Goal: Task Accomplishment & Management: Complete application form

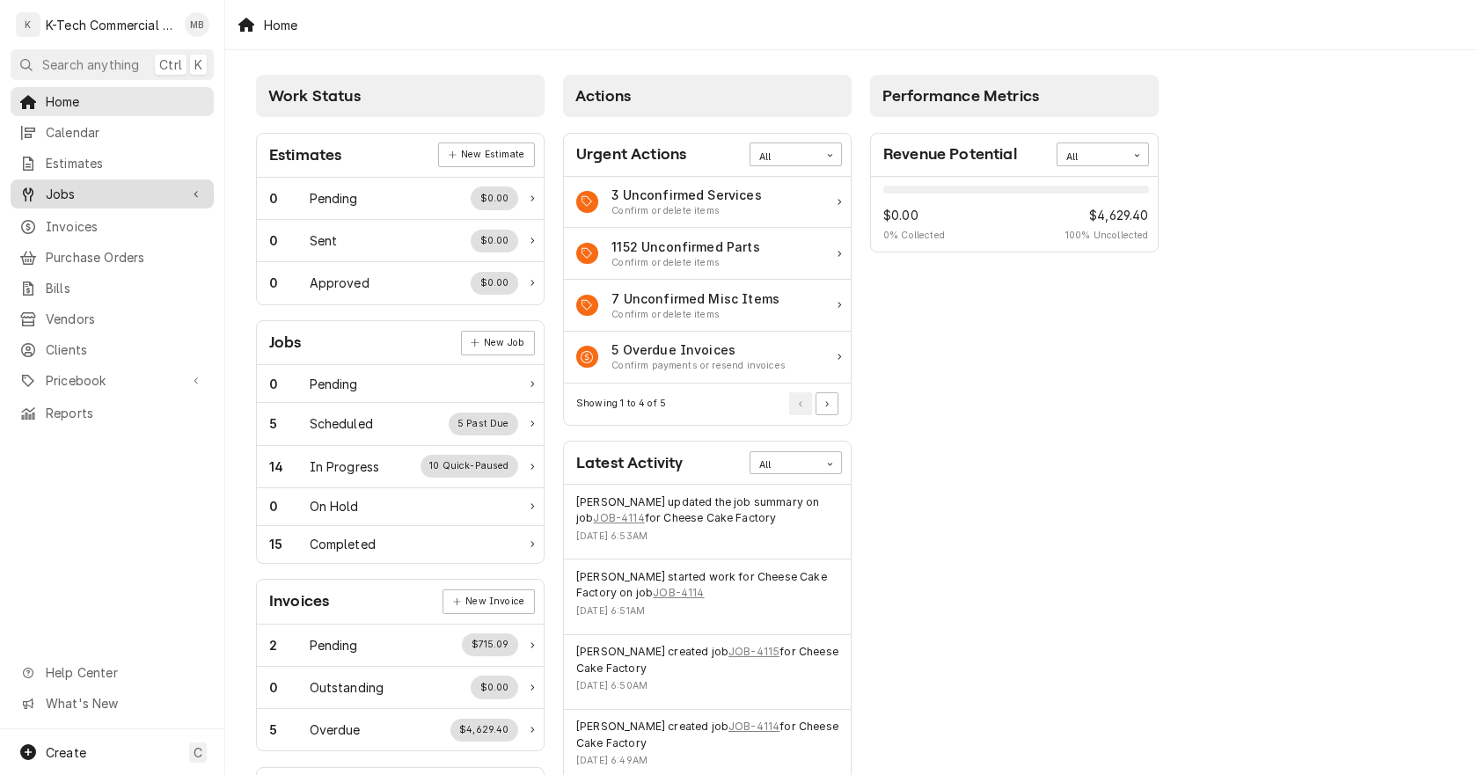
click at [85, 187] on span "Jobs" at bounding box center [112, 194] width 133 height 18
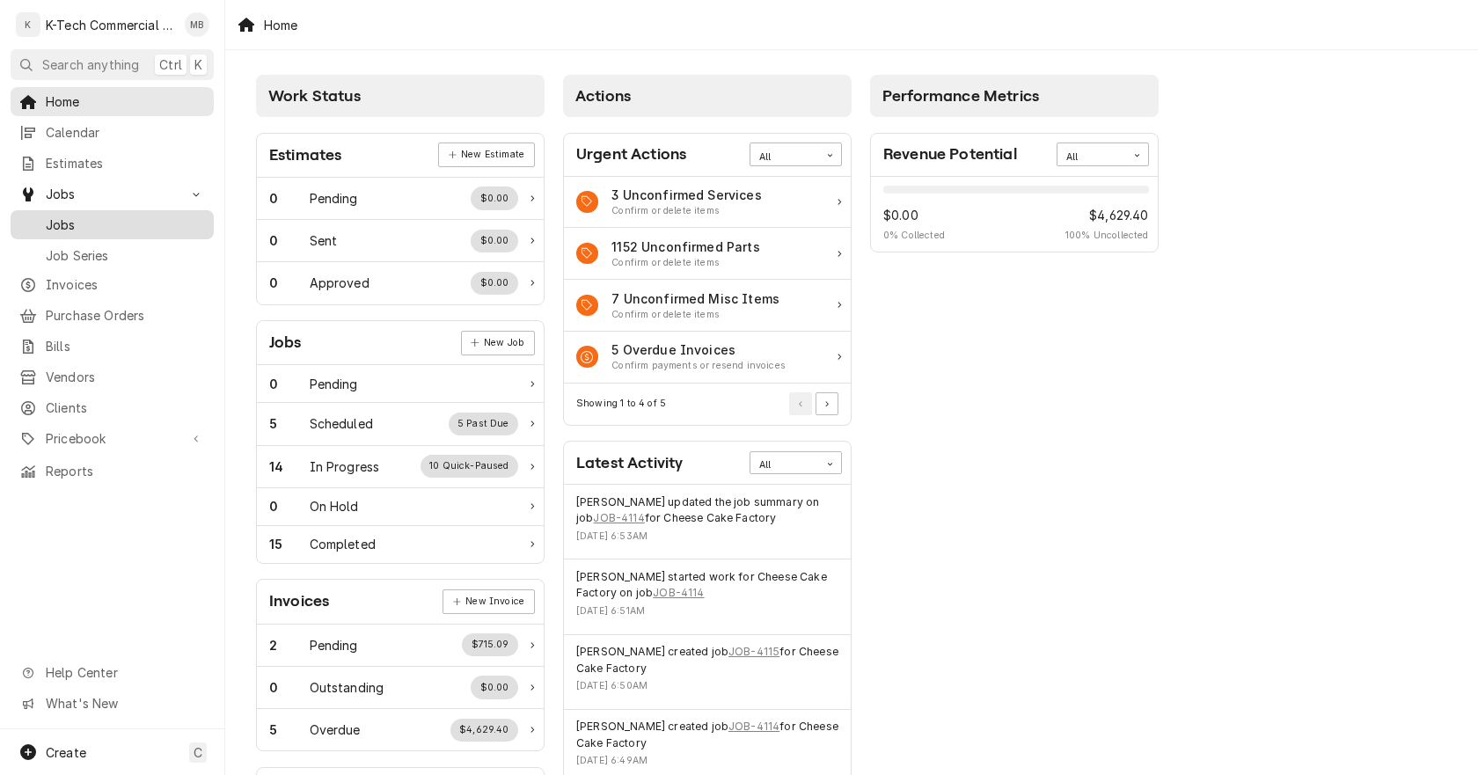
click at [104, 218] on span "Jobs" at bounding box center [125, 225] width 159 height 18
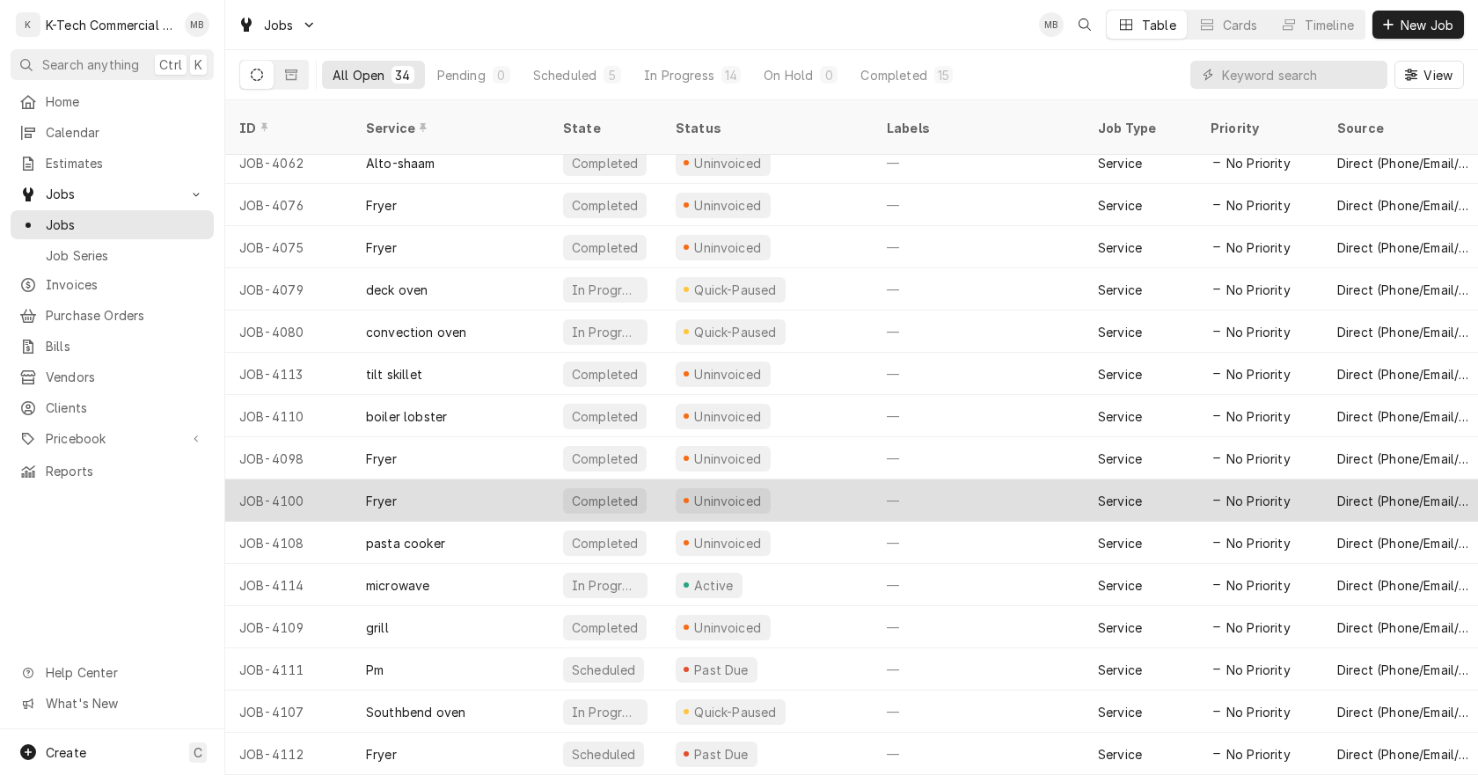
scroll to position [808, 0]
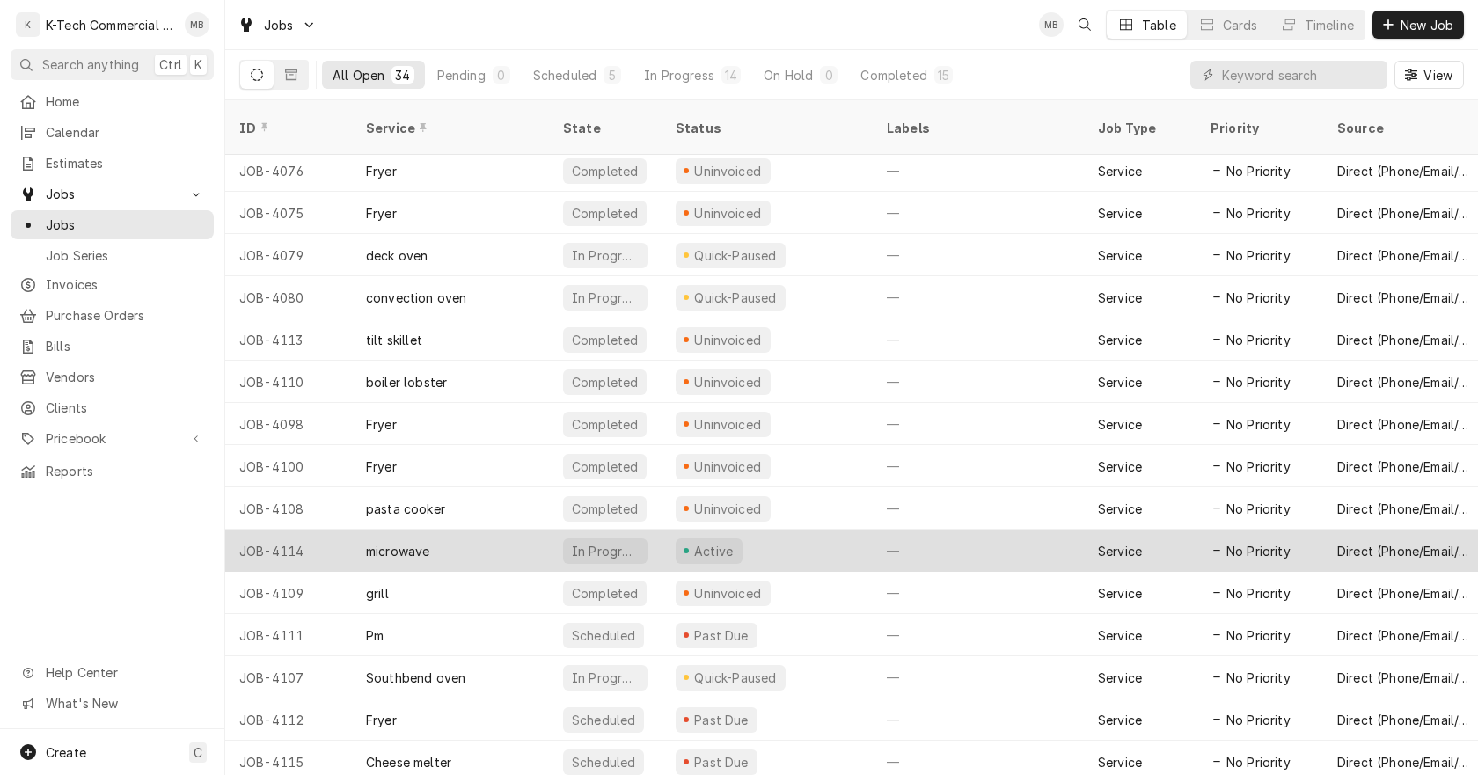
click at [822, 530] on div "Active" at bounding box center [767, 551] width 211 height 42
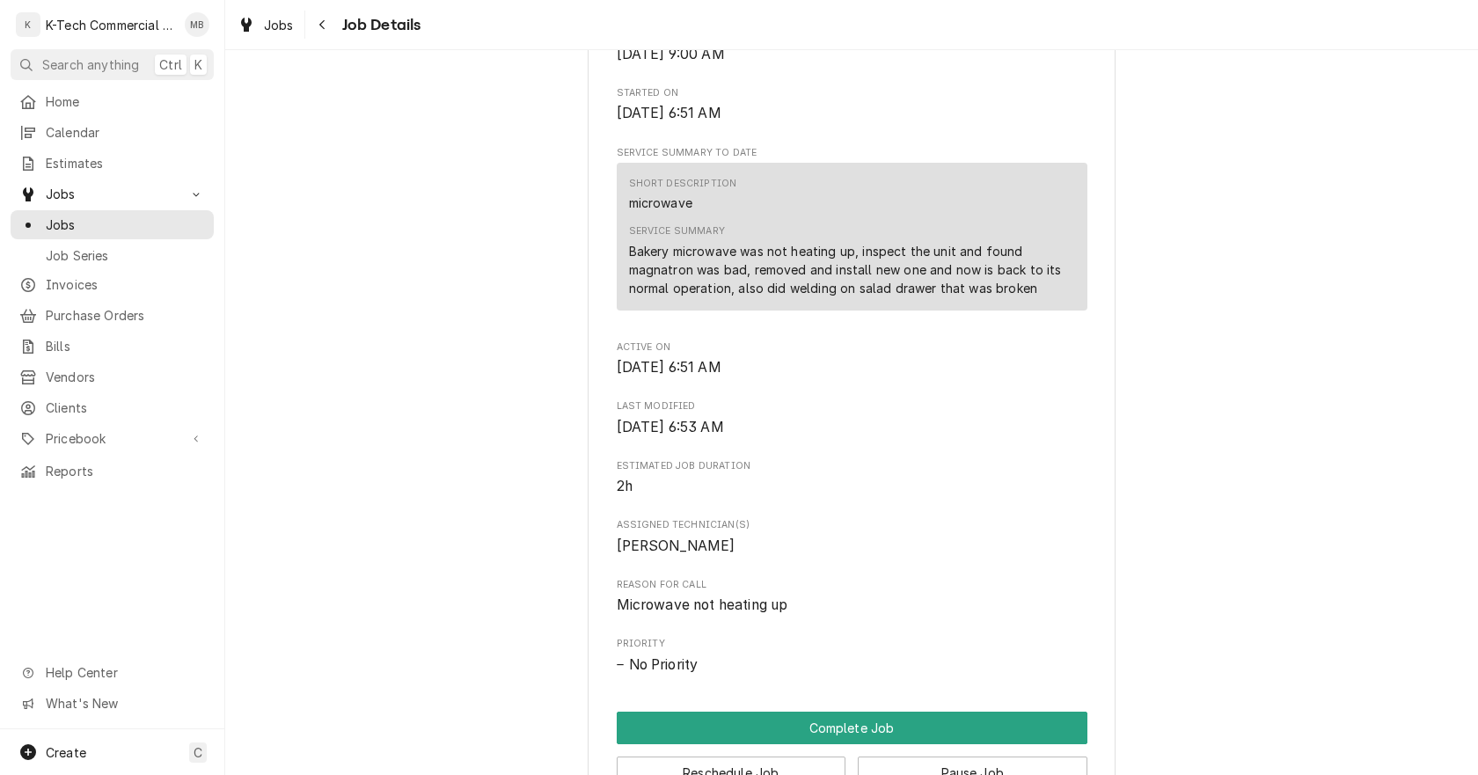
scroll to position [616, 0]
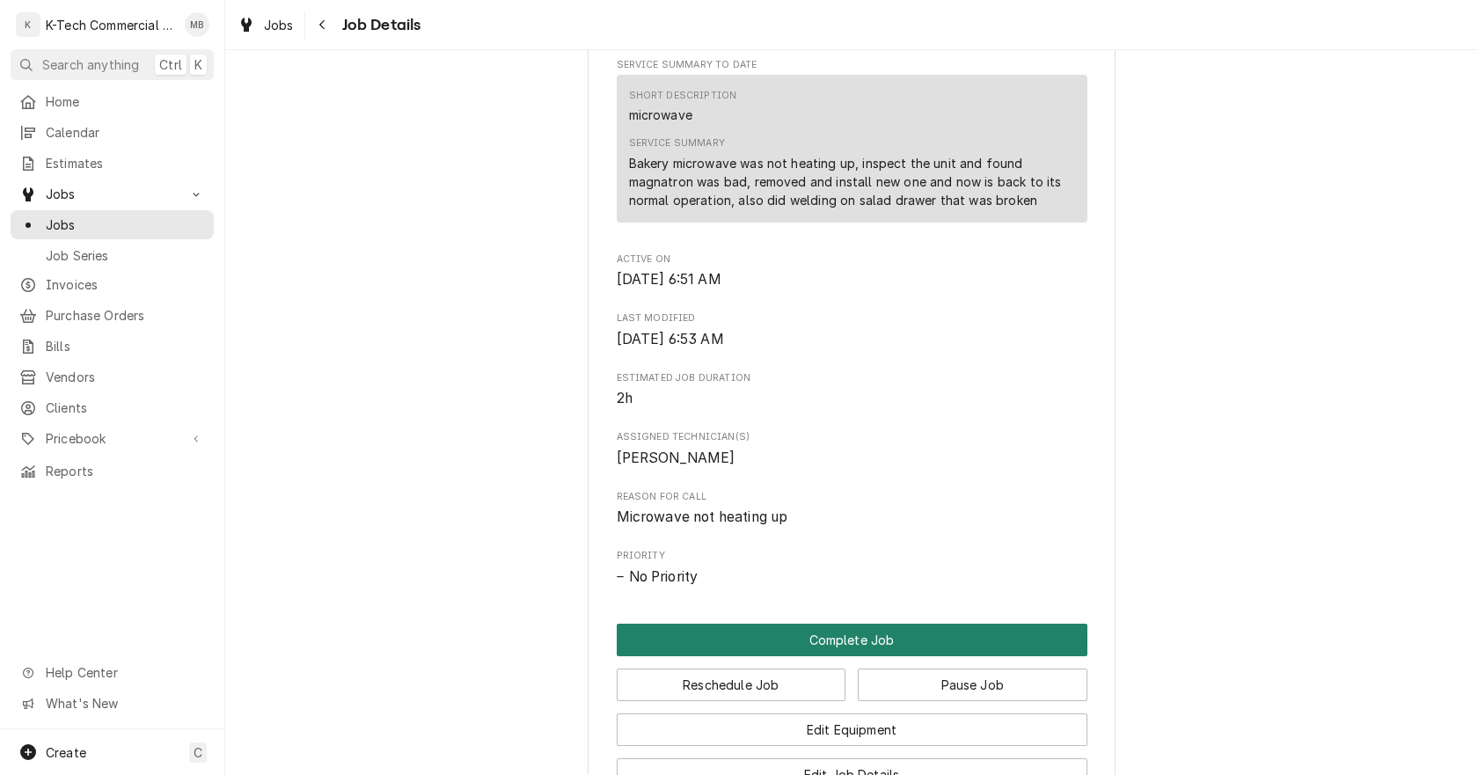
click at [965, 640] on button "Complete Job" at bounding box center [852, 640] width 471 height 33
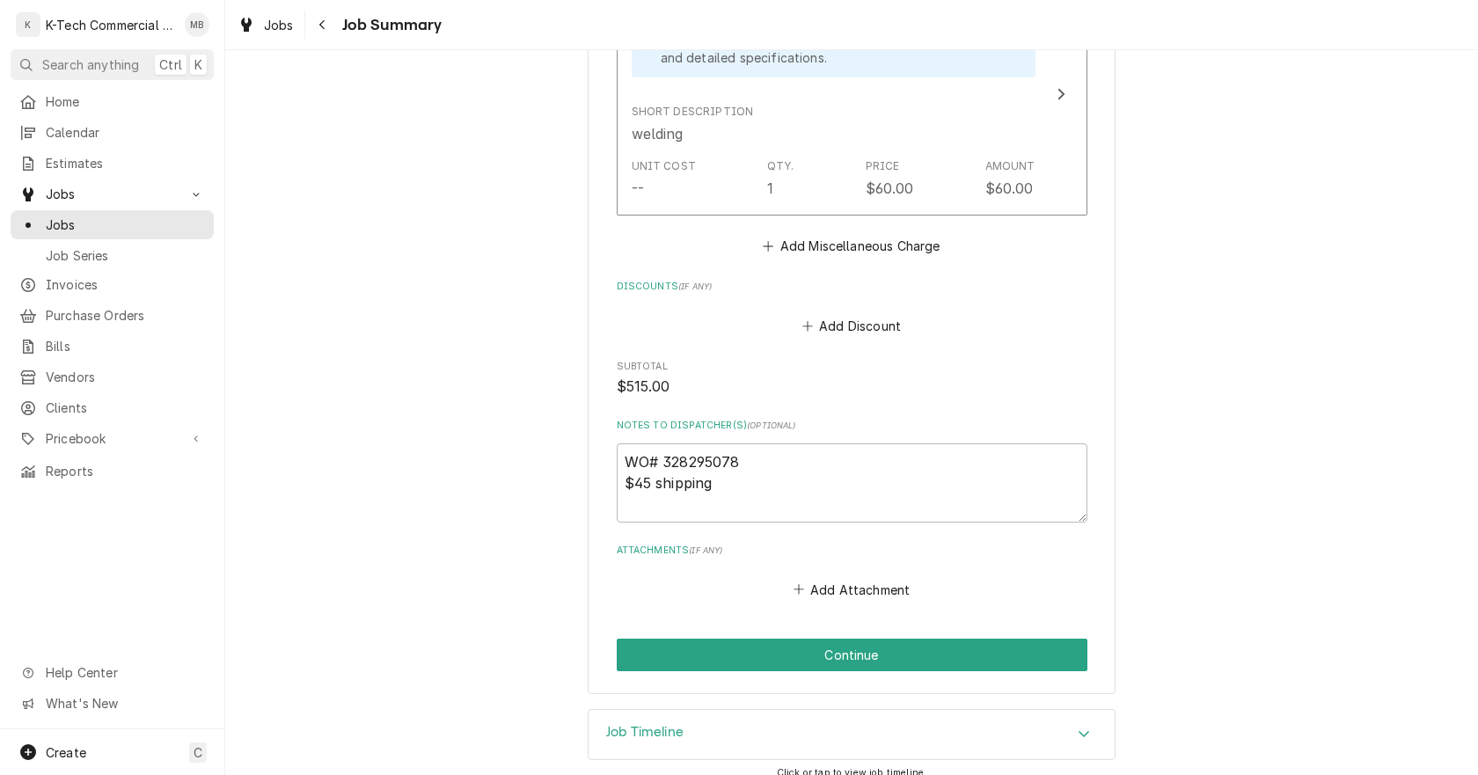
scroll to position [1326, 0]
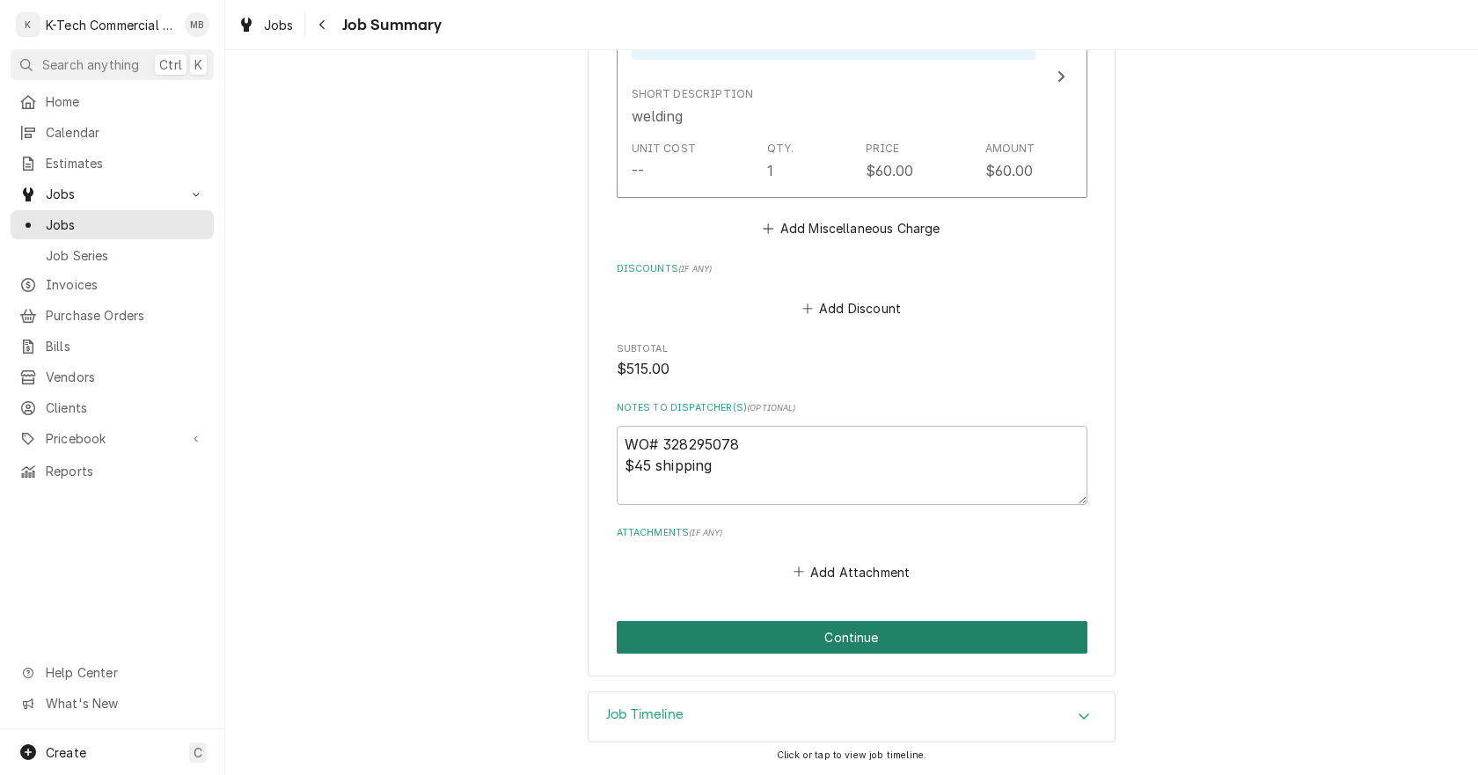
click at [947, 636] on button "Continue" at bounding box center [852, 637] width 471 height 33
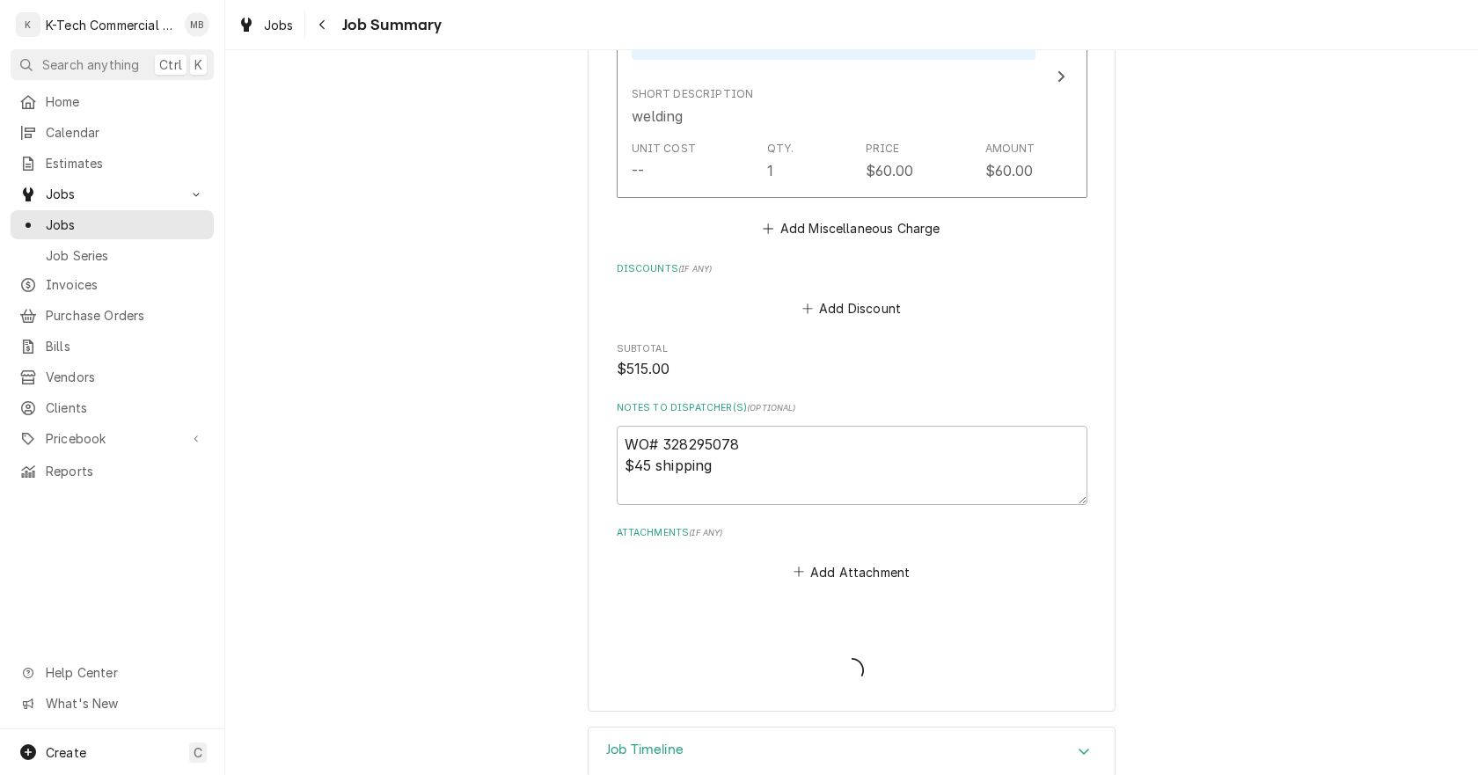
type textarea "x"
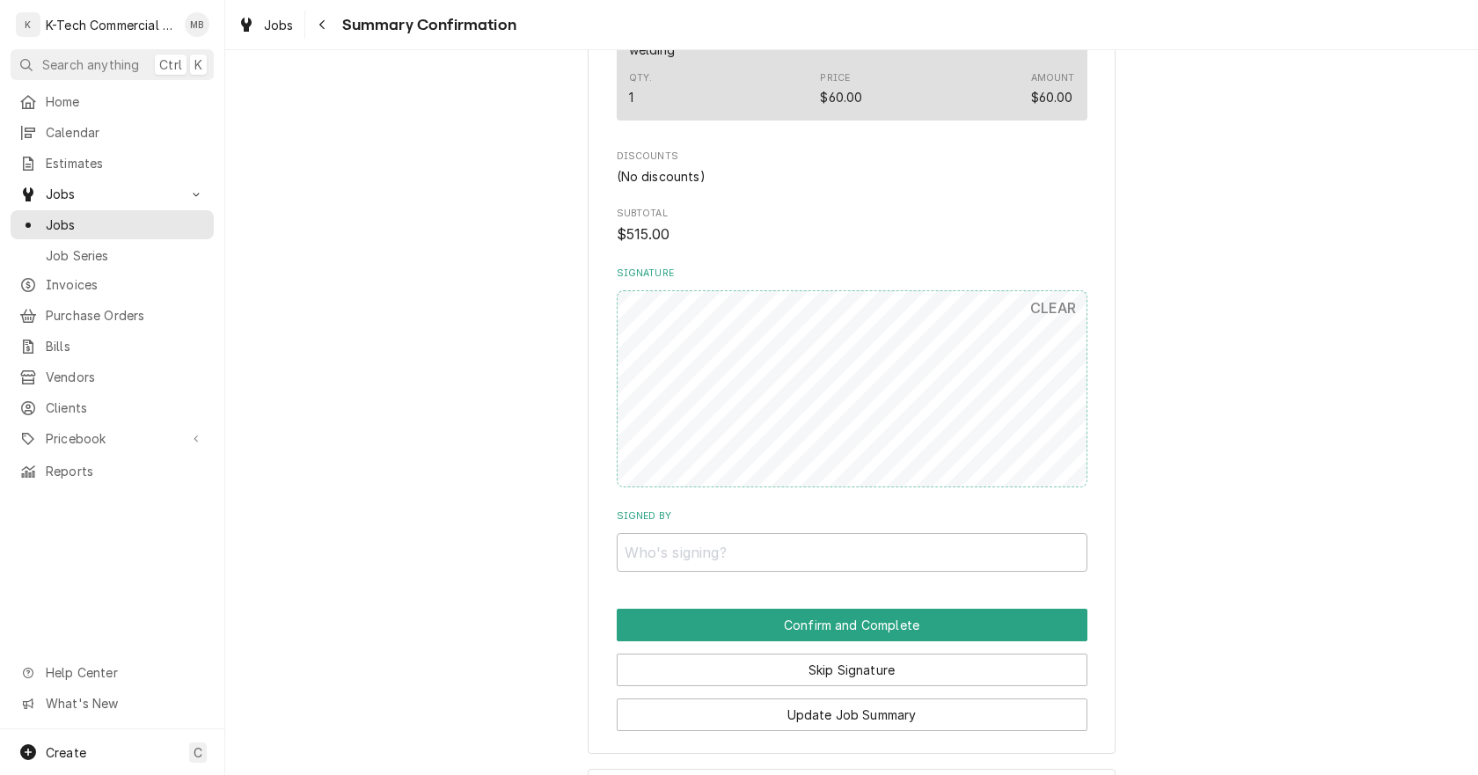
scroll to position [1209, 0]
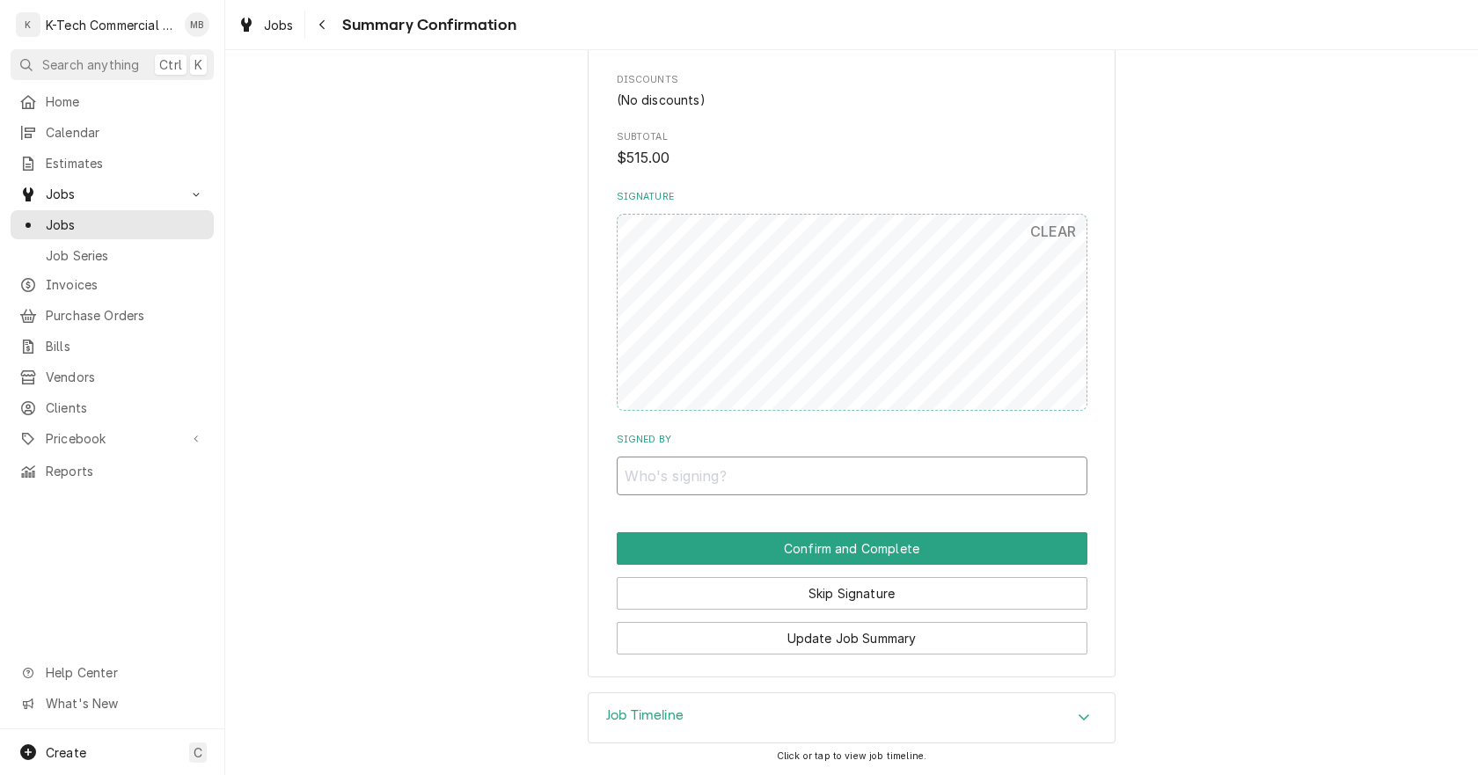
click at [841, 483] on input "Signed By" at bounding box center [852, 476] width 471 height 39
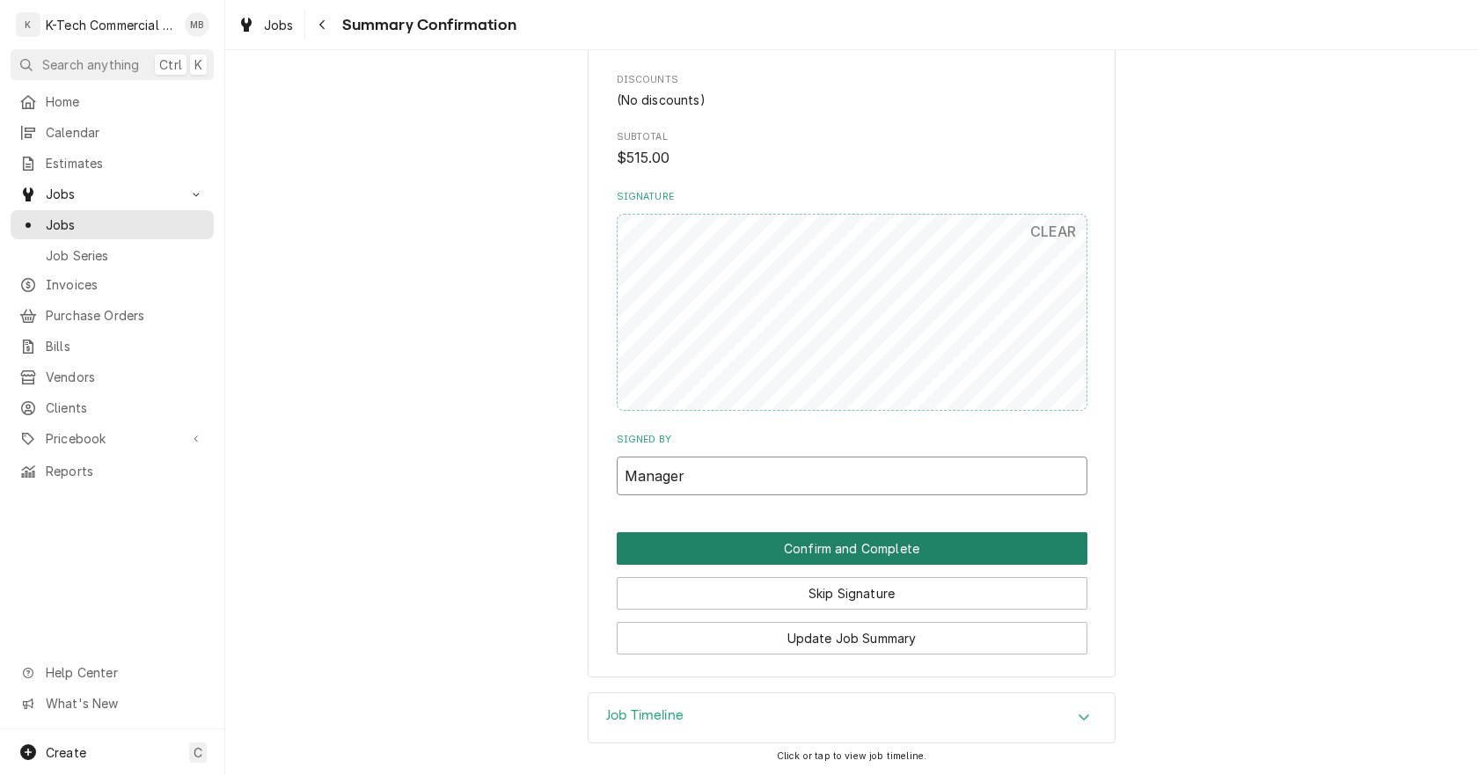
type input "Manager"
click at [858, 542] on button "Confirm and Complete" at bounding box center [852, 548] width 471 height 33
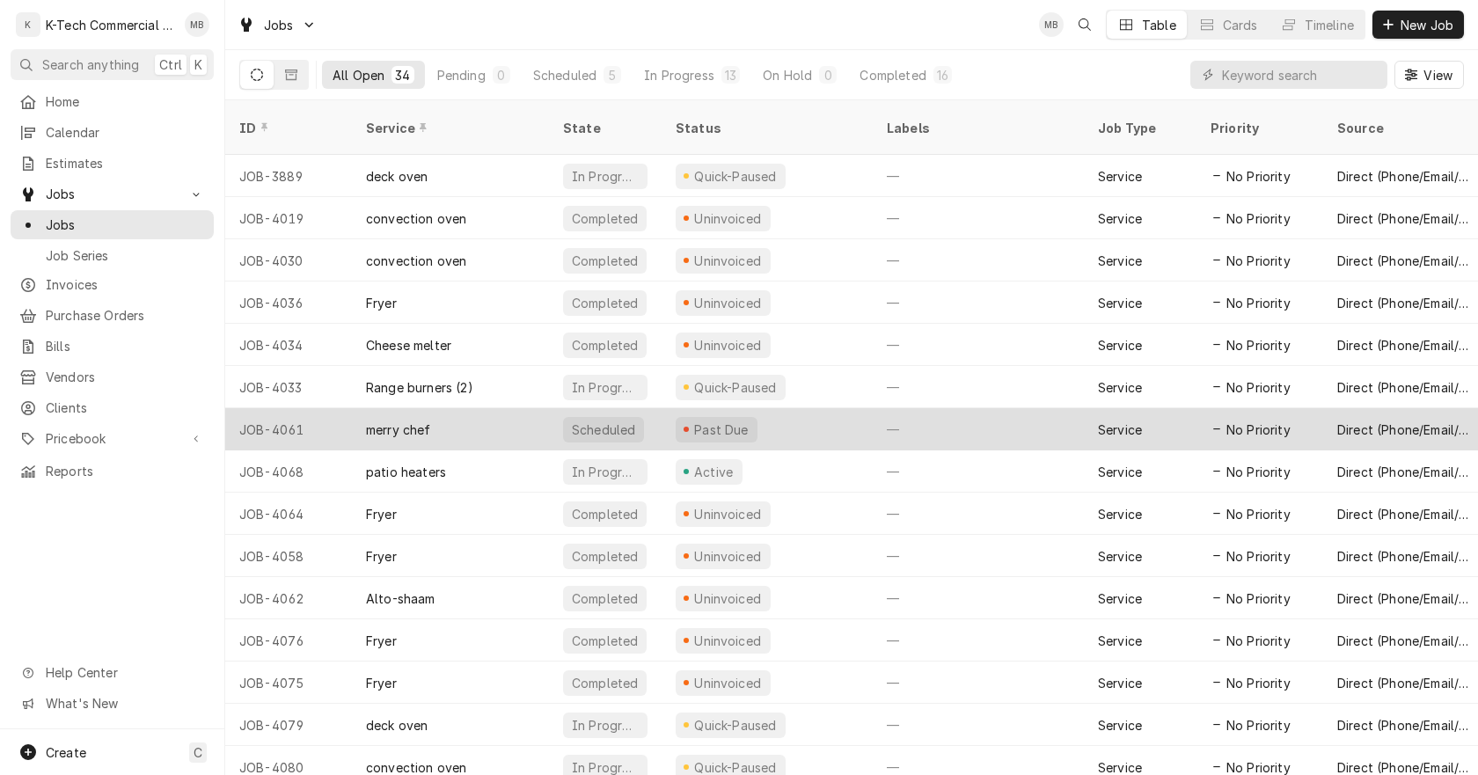
scroll to position [385, 0]
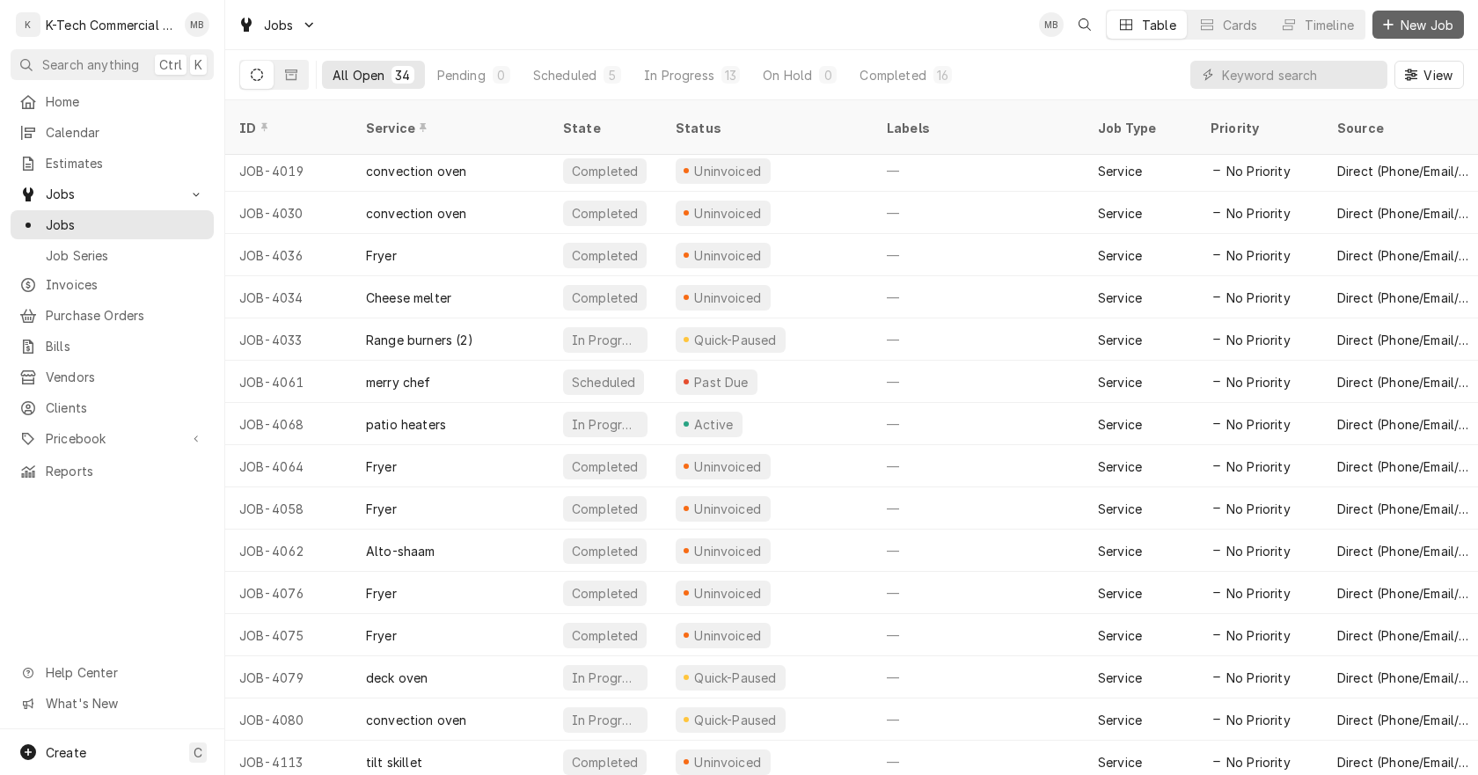
click at [1410, 17] on span "New Job" at bounding box center [1427, 25] width 60 height 18
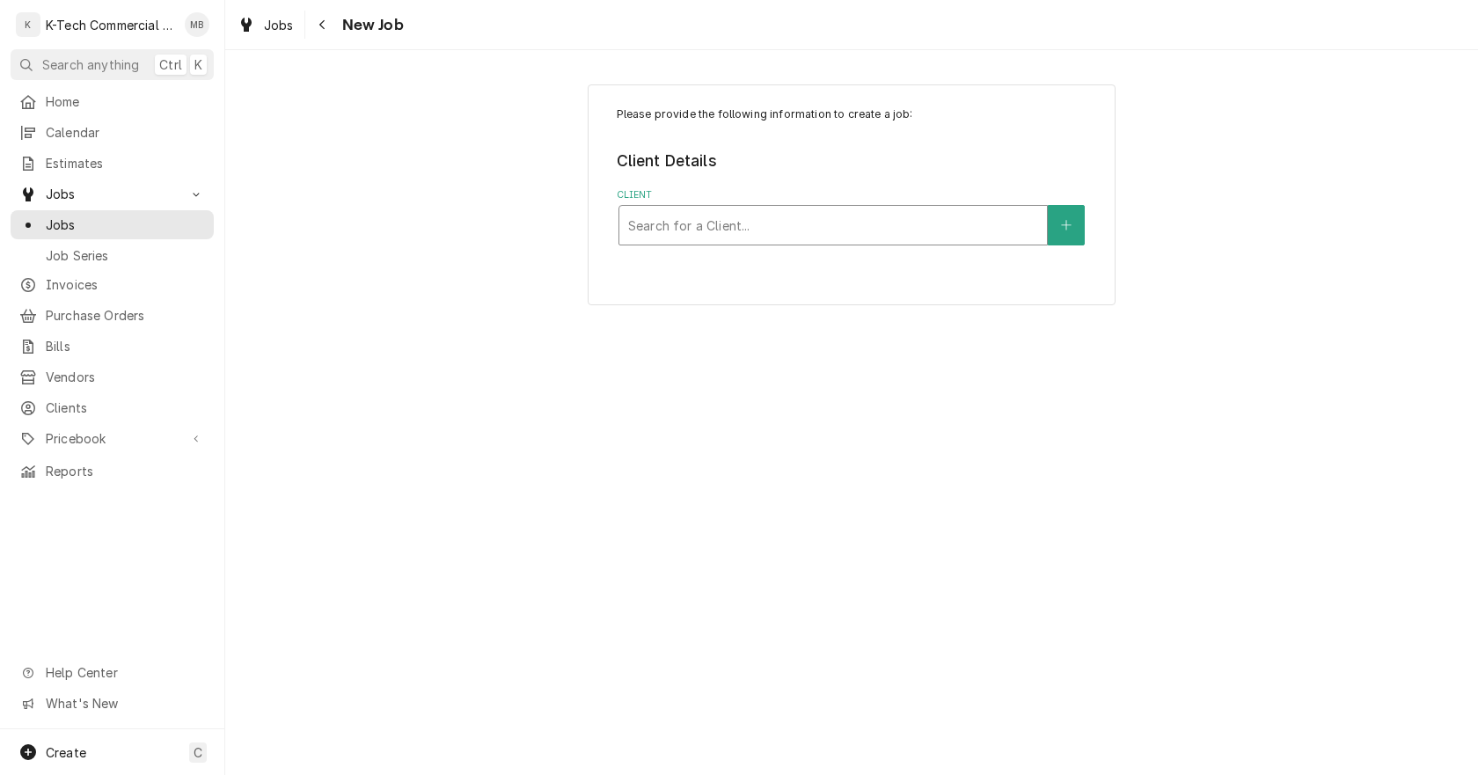
drag, startPoint x: 733, startPoint y: 244, endPoint x: 736, endPoint y: 235, distance: 9.5
click at [733, 241] on div "Search for a Client..." at bounding box center [833, 225] width 428 height 39
type input "mistr"
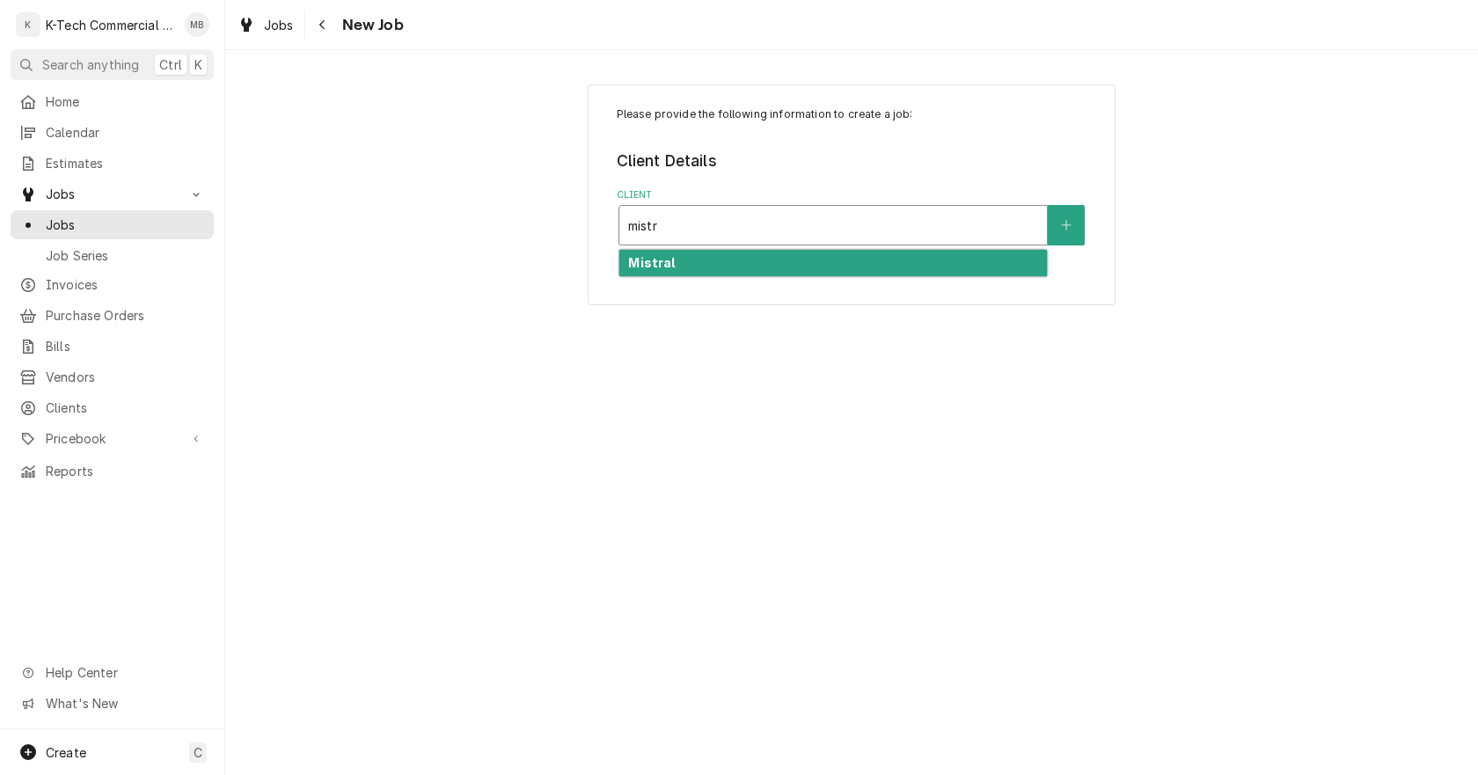
click at [713, 255] on div "Mistral" at bounding box center [833, 263] width 428 height 27
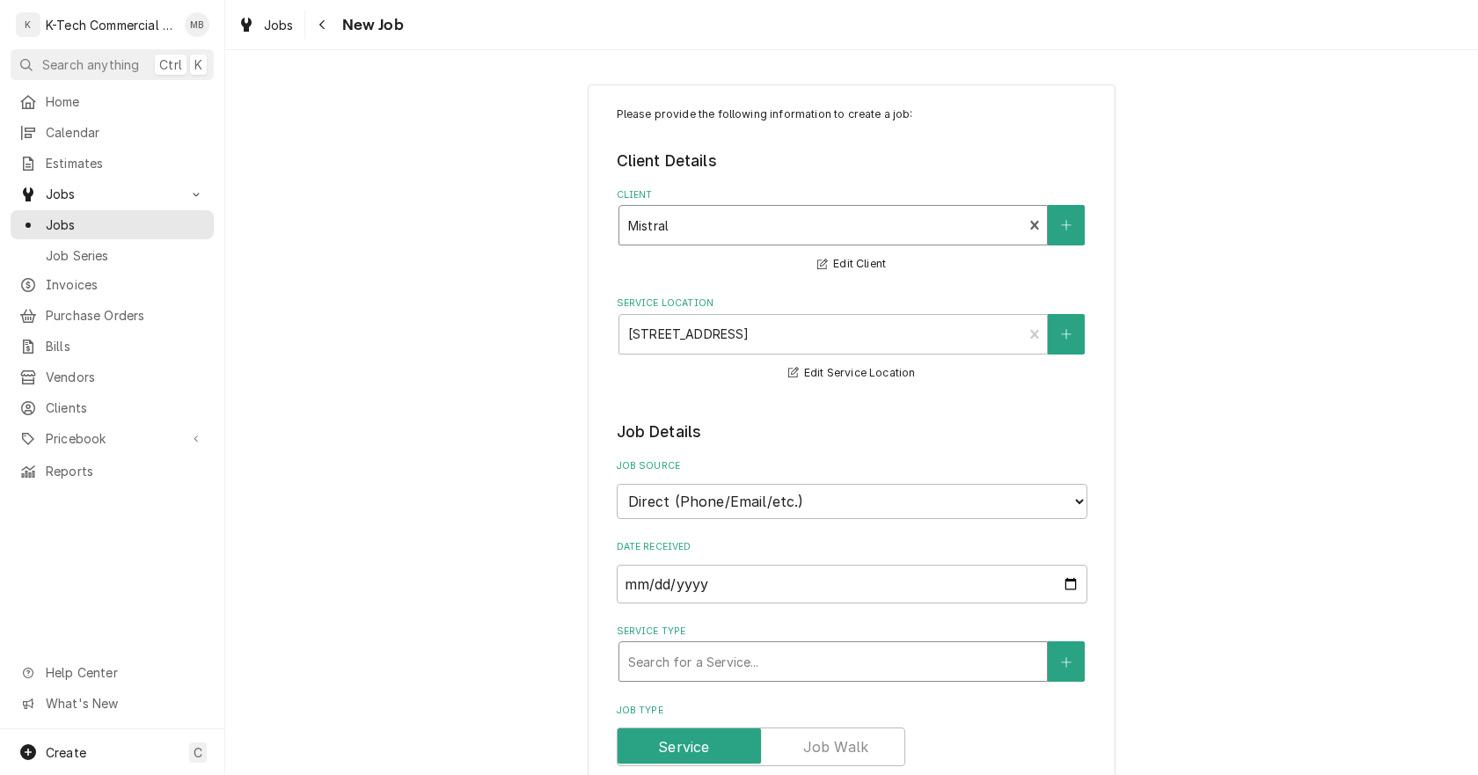
scroll to position [176, 0]
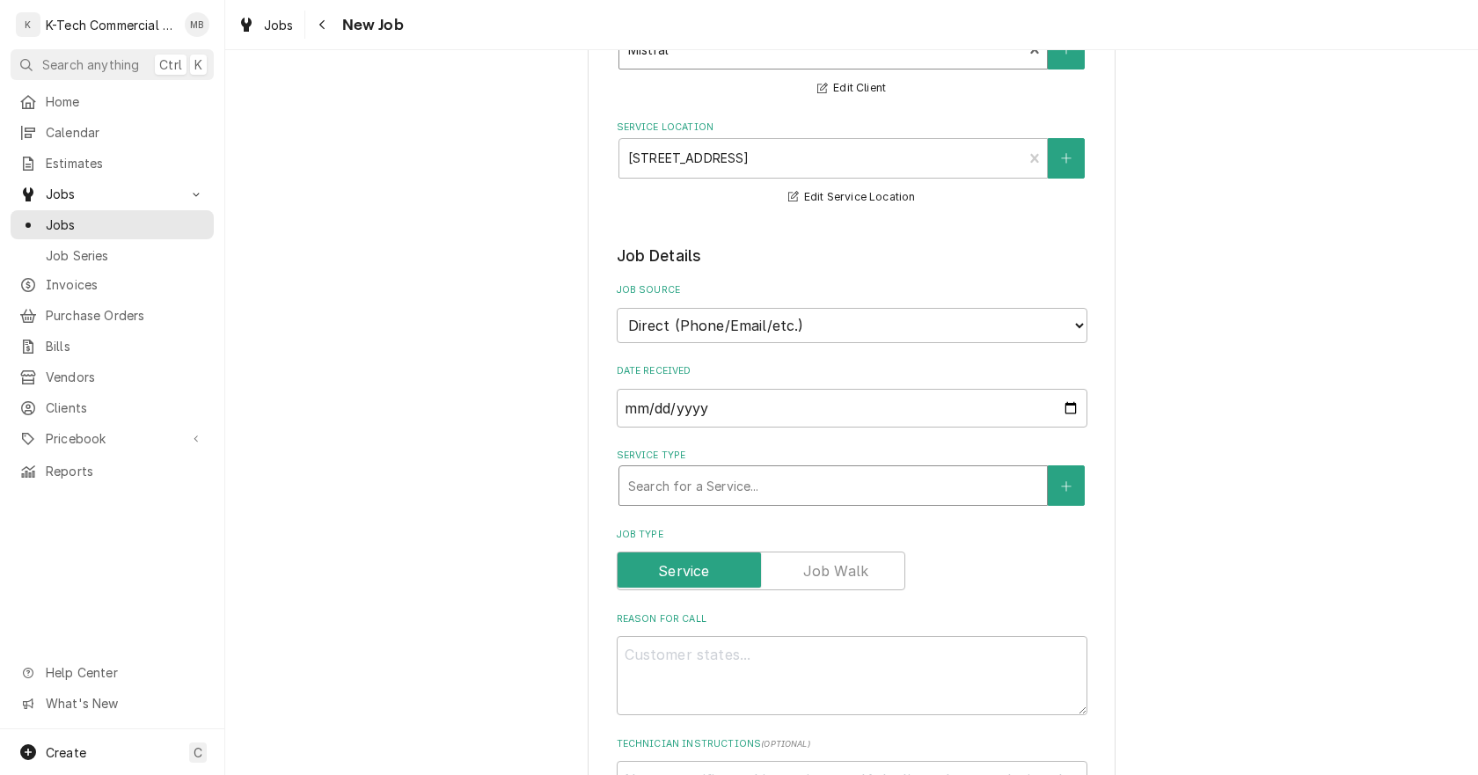
click at [821, 492] on div "Service Type" at bounding box center [833, 486] width 410 height 32
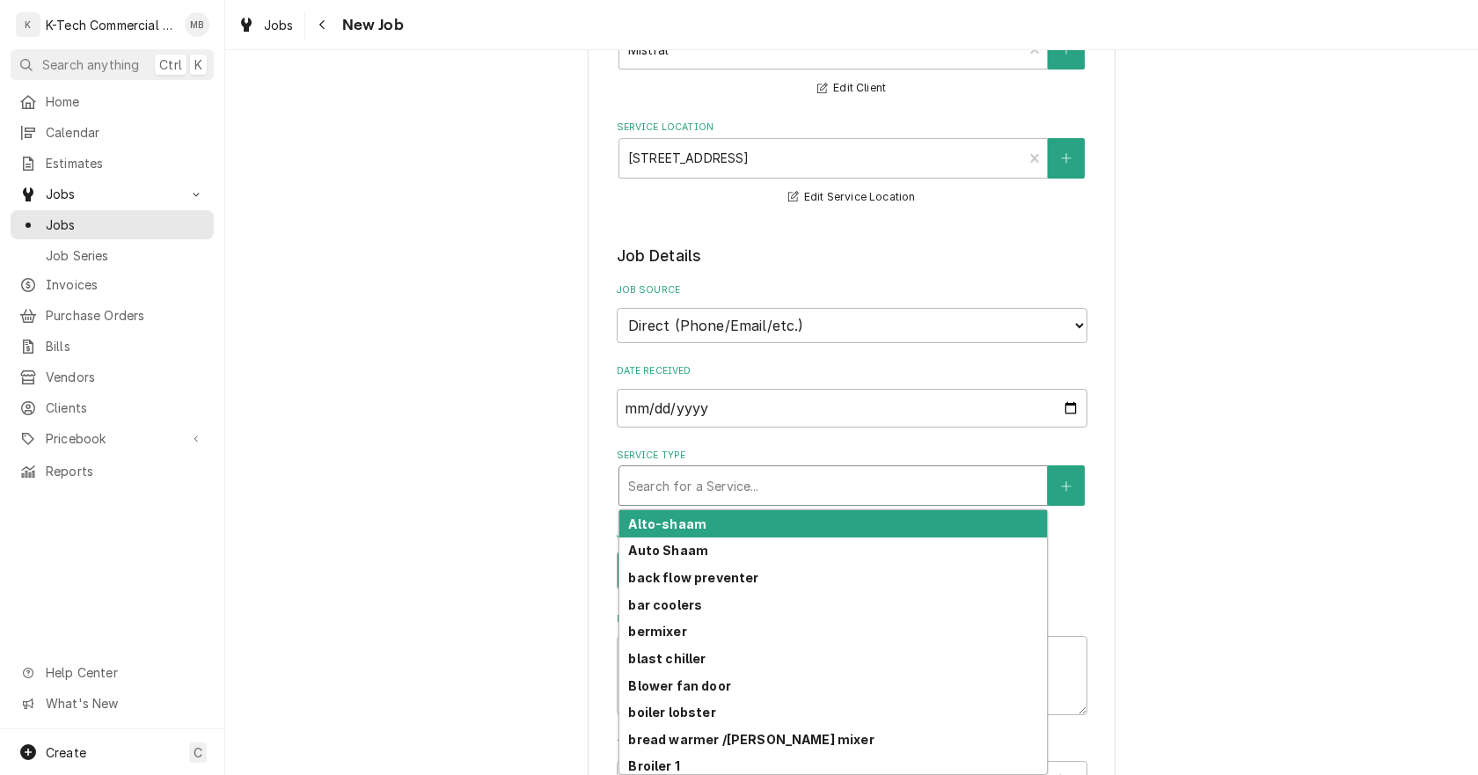
type textarea "x"
type input "w"
type textarea "x"
type input "we"
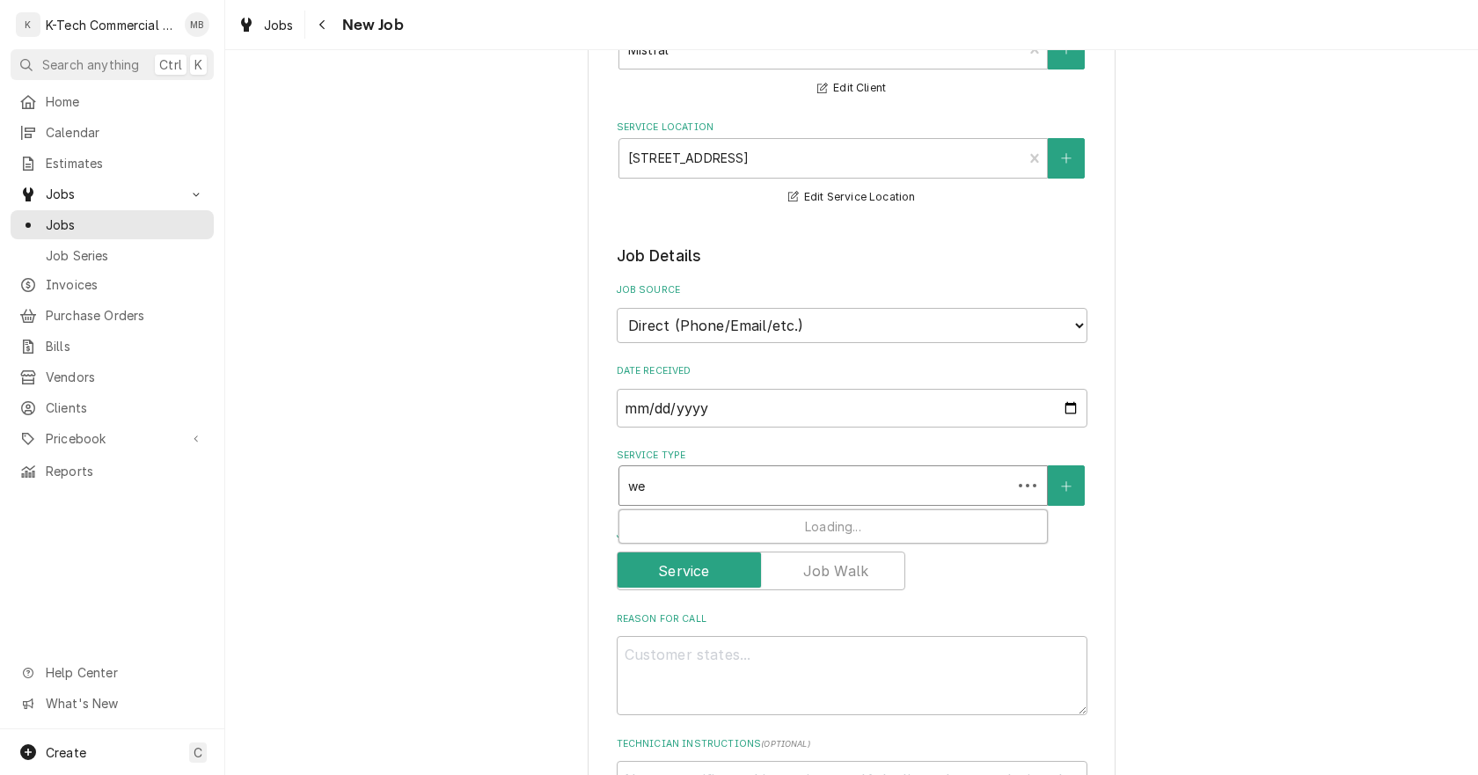
type textarea "x"
type input "wel"
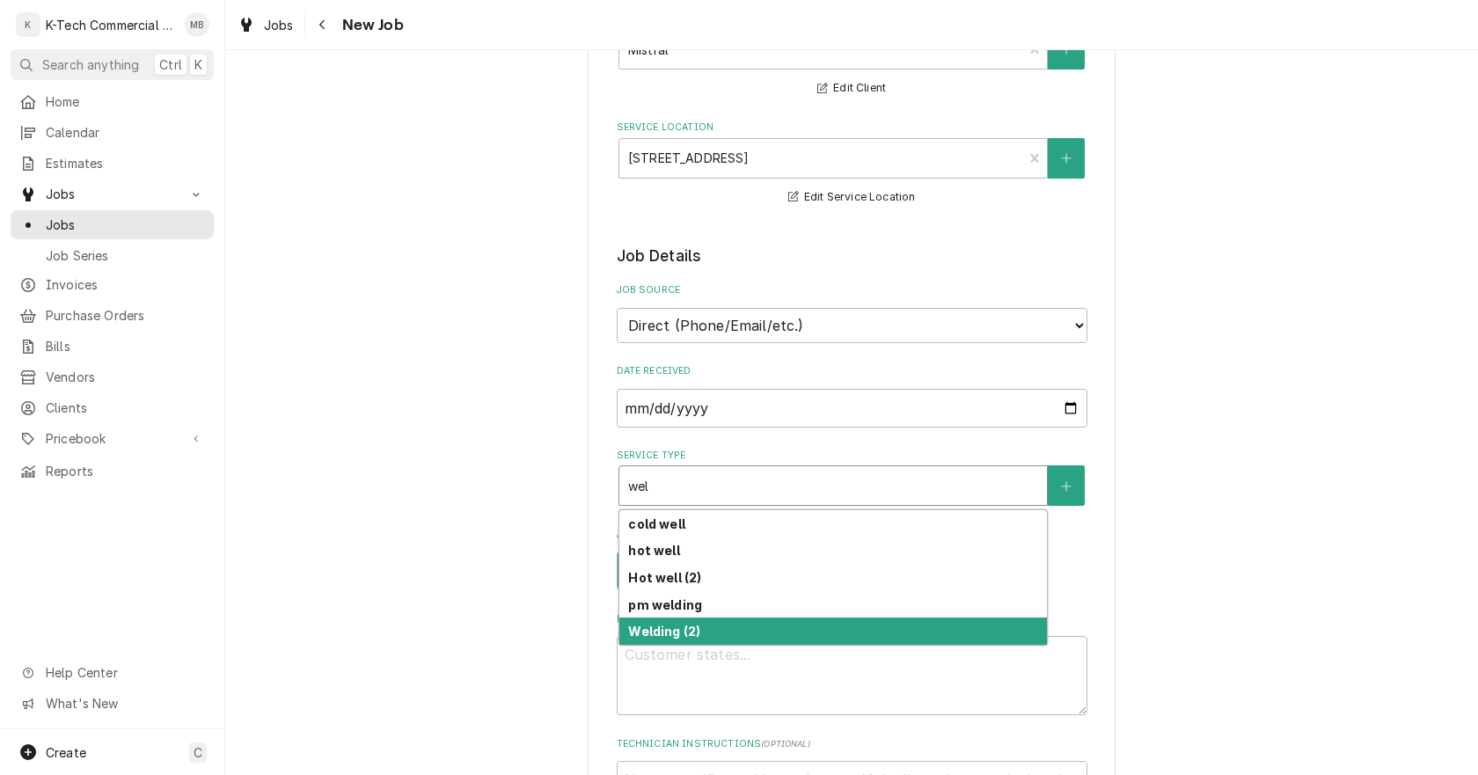
click at [709, 630] on div "Welding (2)" at bounding box center [833, 631] width 428 height 27
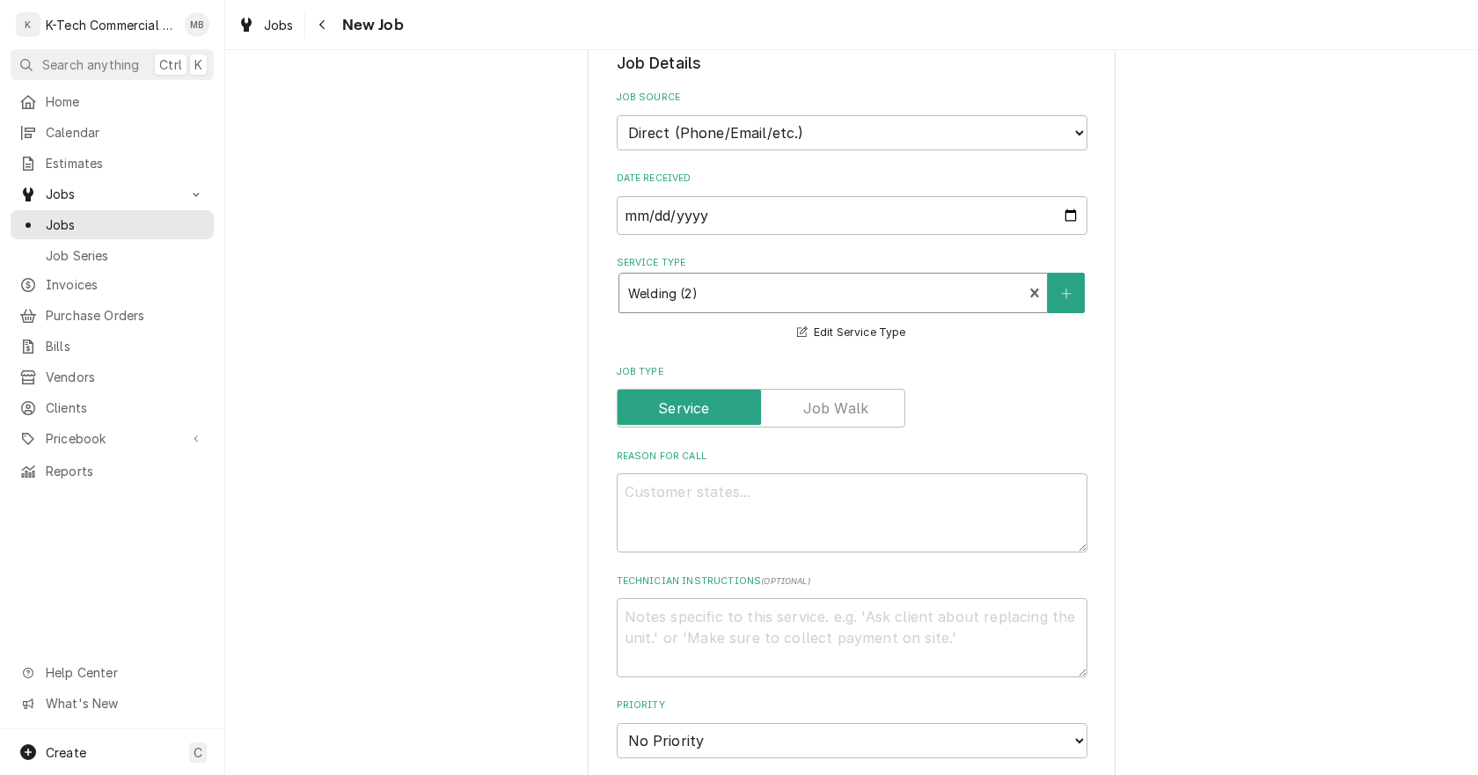
scroll to position [440, 0]
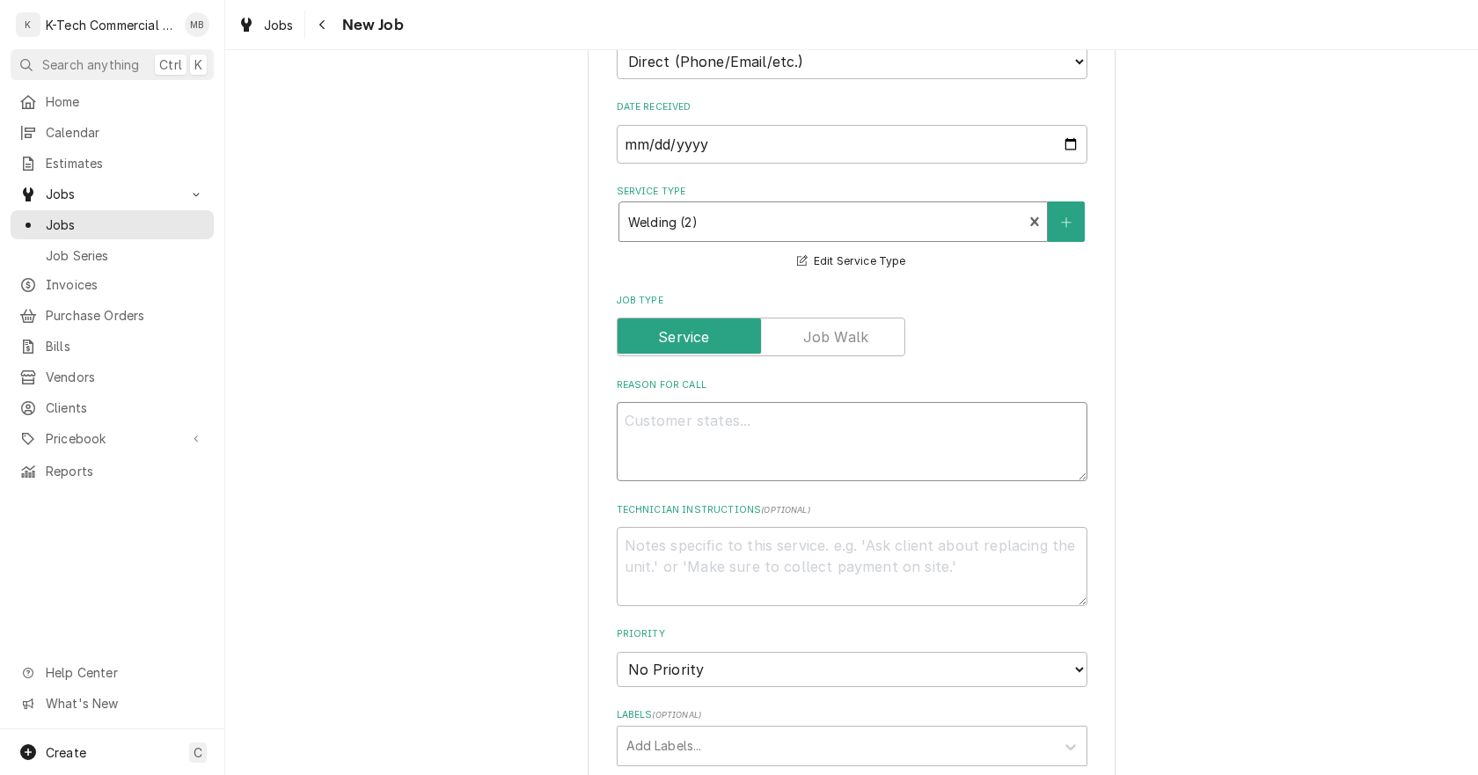
click at [778, 468] on textarea "Reason For Call" at bounding box center [852, 441] width 471 height 79
type textarea "x"
type textarea "L"
type textarea "x"
type textarea "Li"
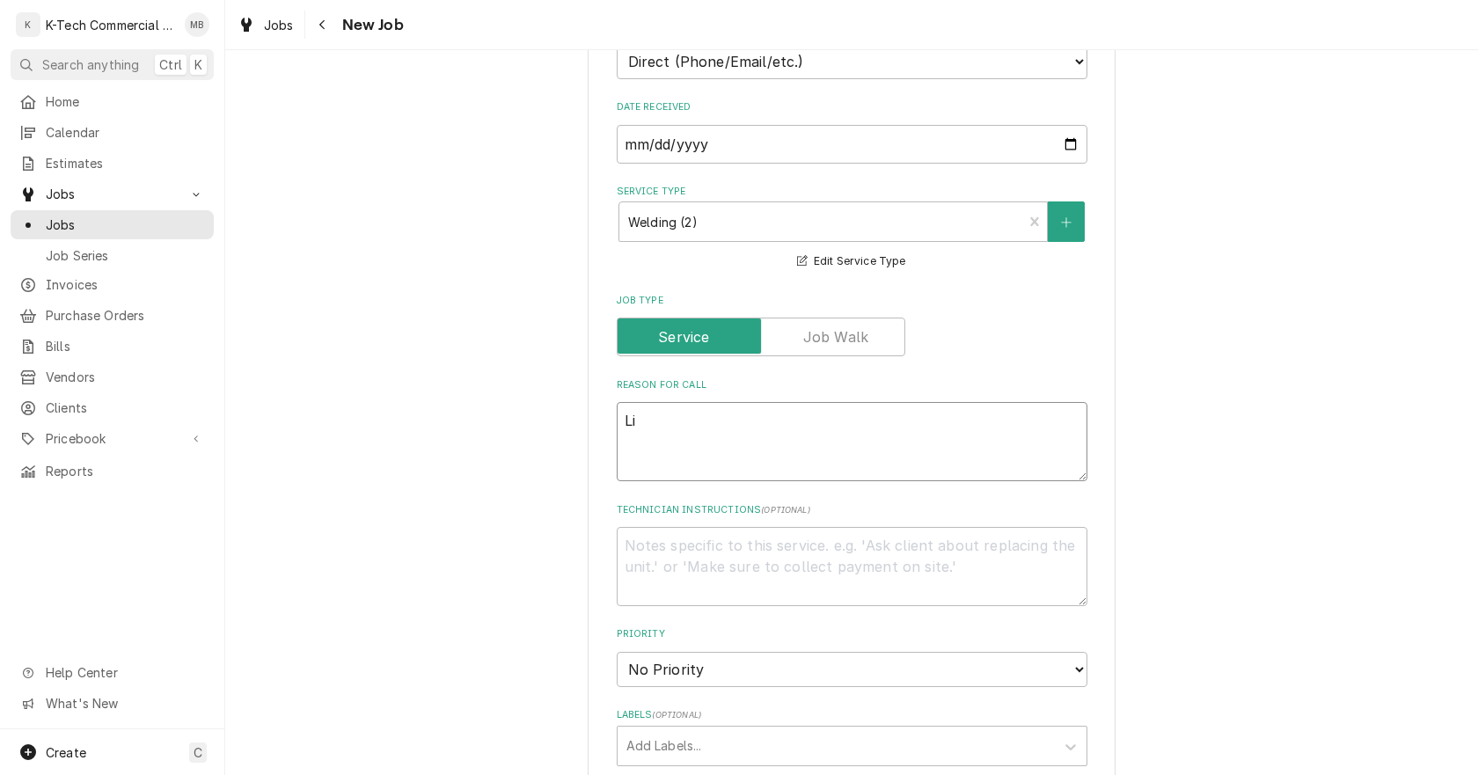
type textarea "x"
type textarea "Lin"
type textarea "x"
type textarea "Line"
type textarea "x"
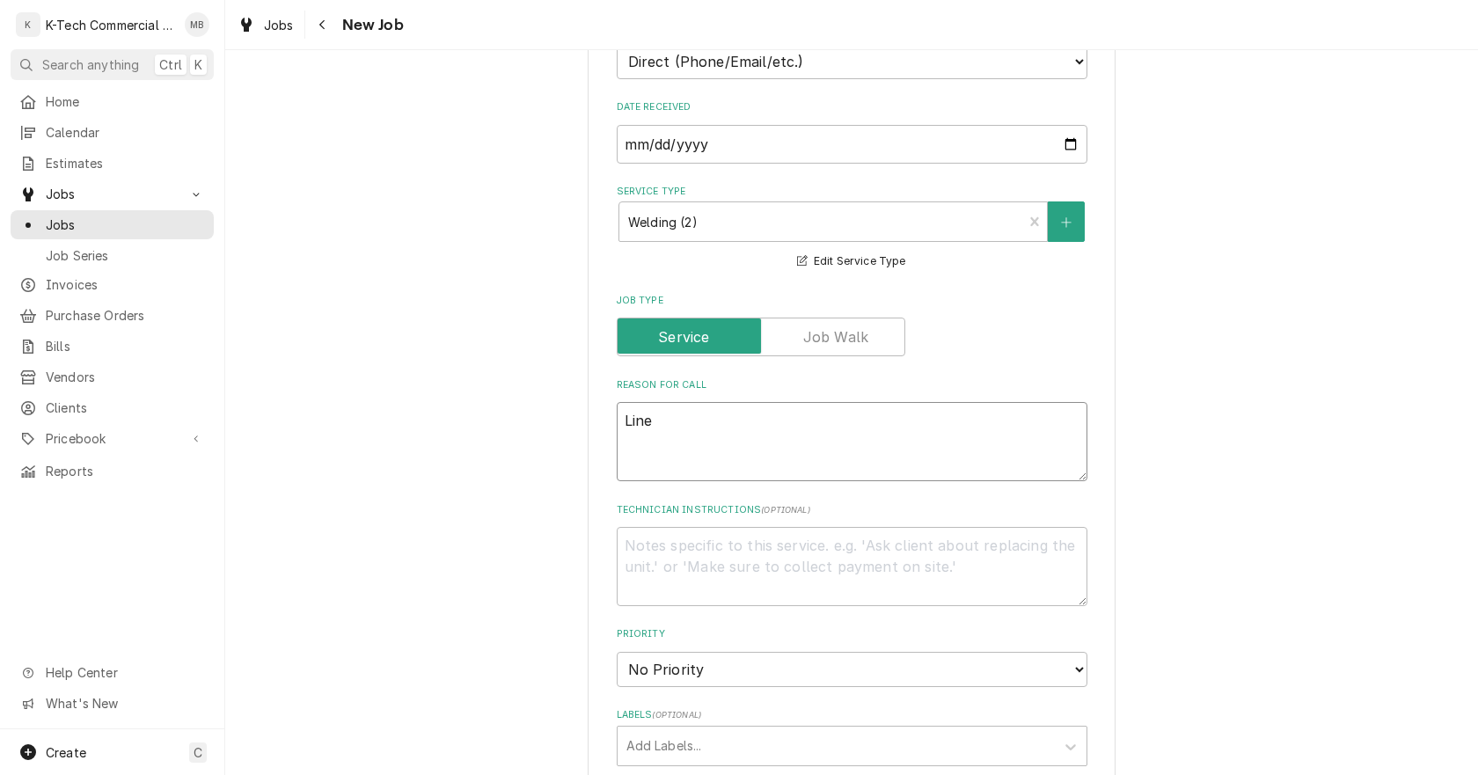
type textarea "Line"
type textarea "x"
type textarea "Line n"
type textarea "x"
type textarea "Line ne"
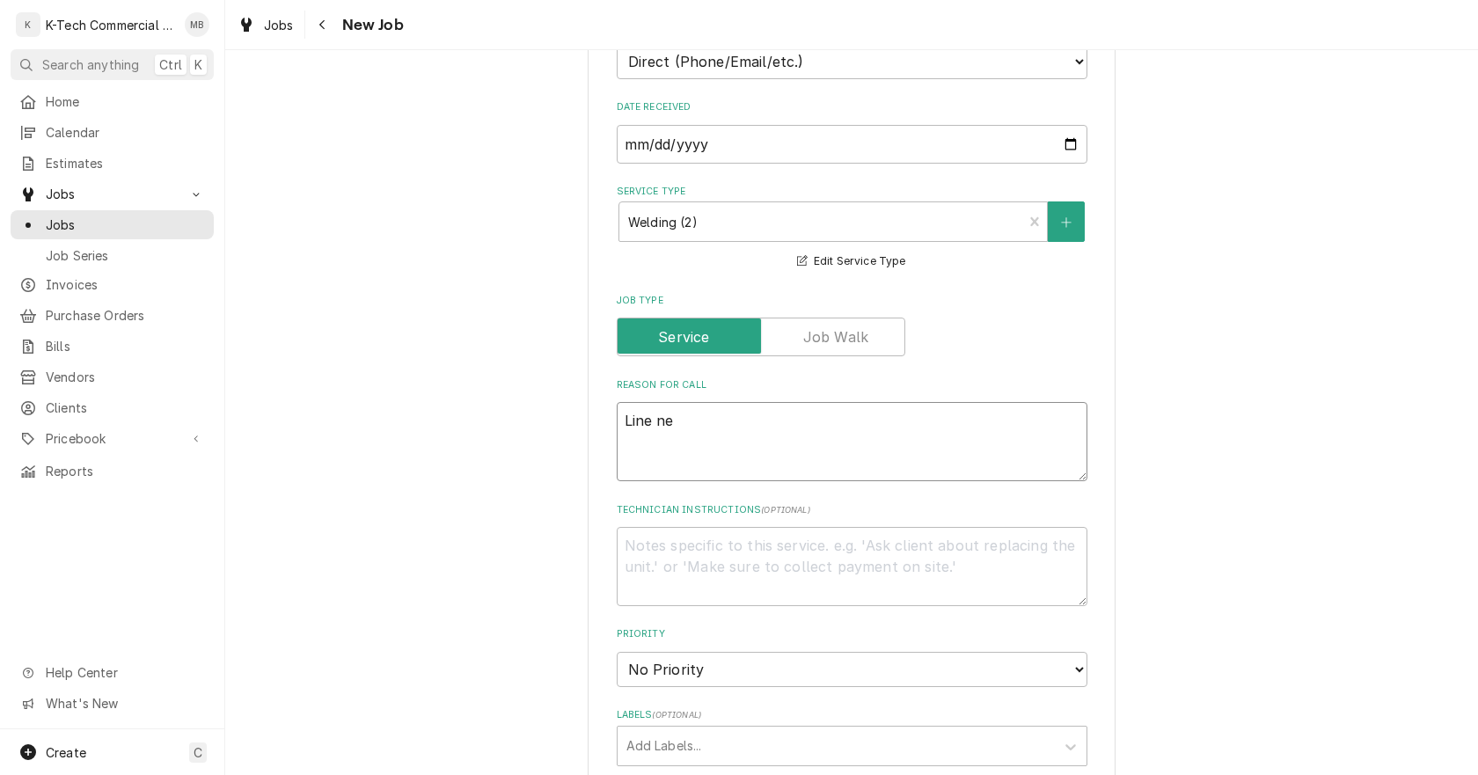
type textarea "x"
type textarea "Line nee"
type textarea "x"
type textarea "Line need"
type textarea "x"
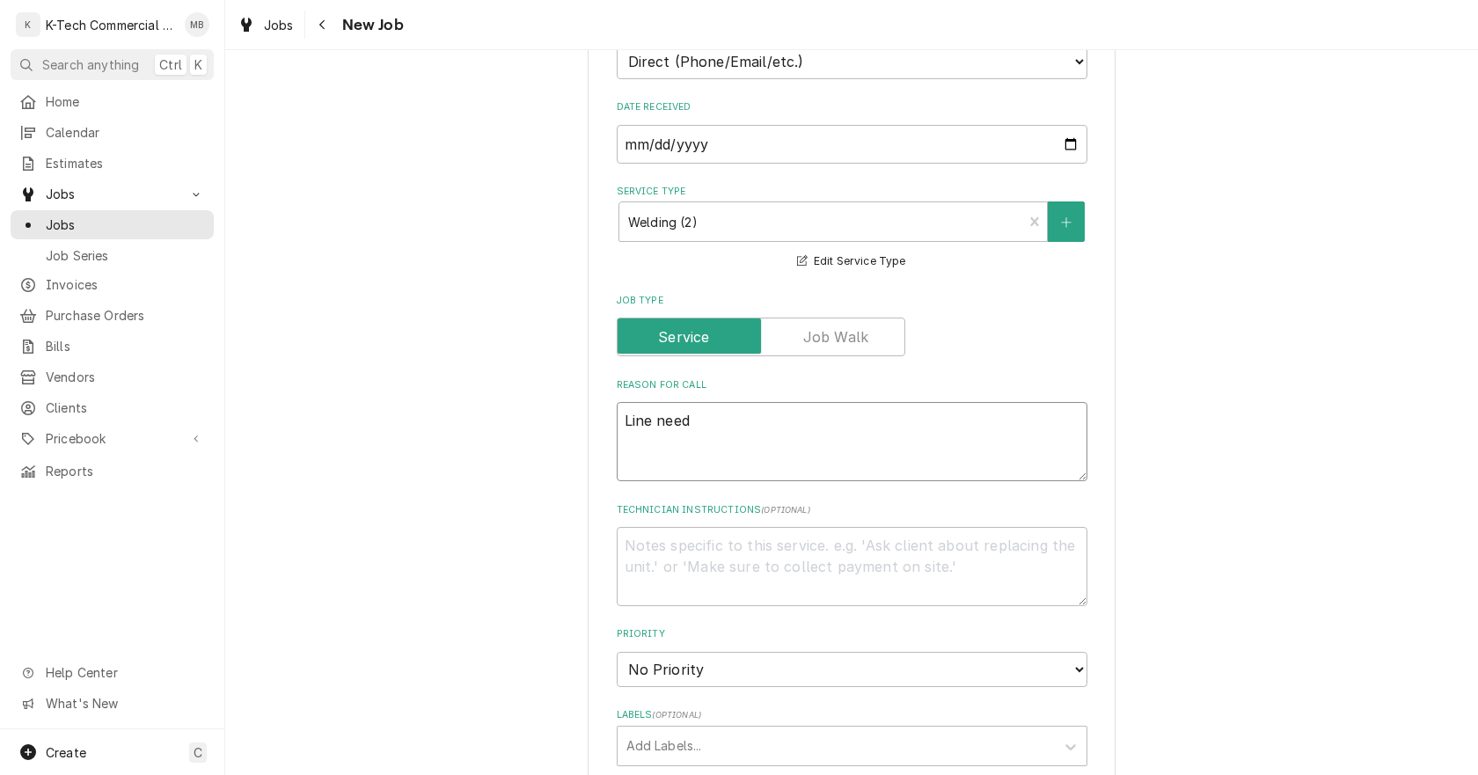
type textarea "Line needs"
type textarea "x"
type textarea "Line needs"
type textarea "x"
type textarea "Line needs s"
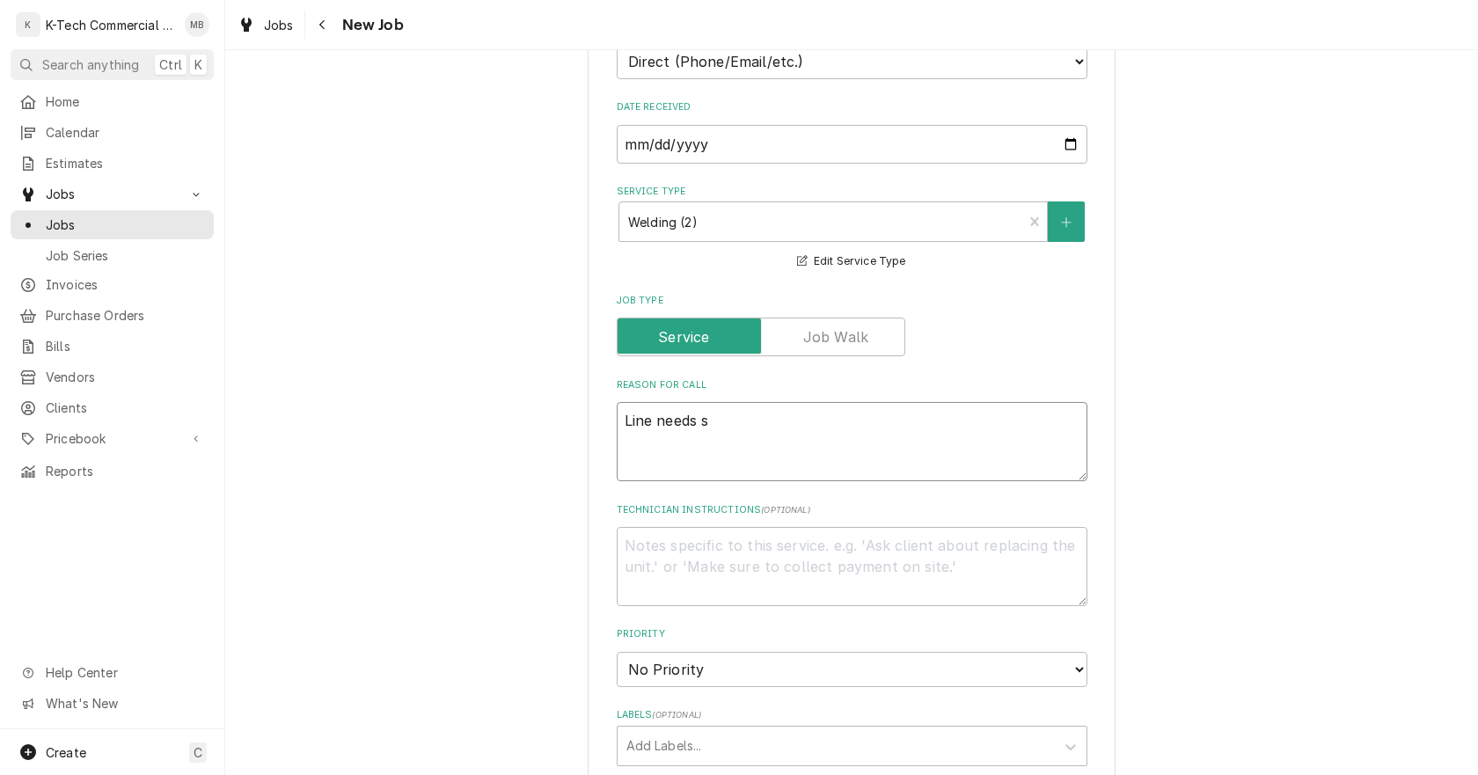
type textarea "x"
type textarea "Line needs so"
type textarea "x"
type textarea "Line needs som"
type textarea "x"
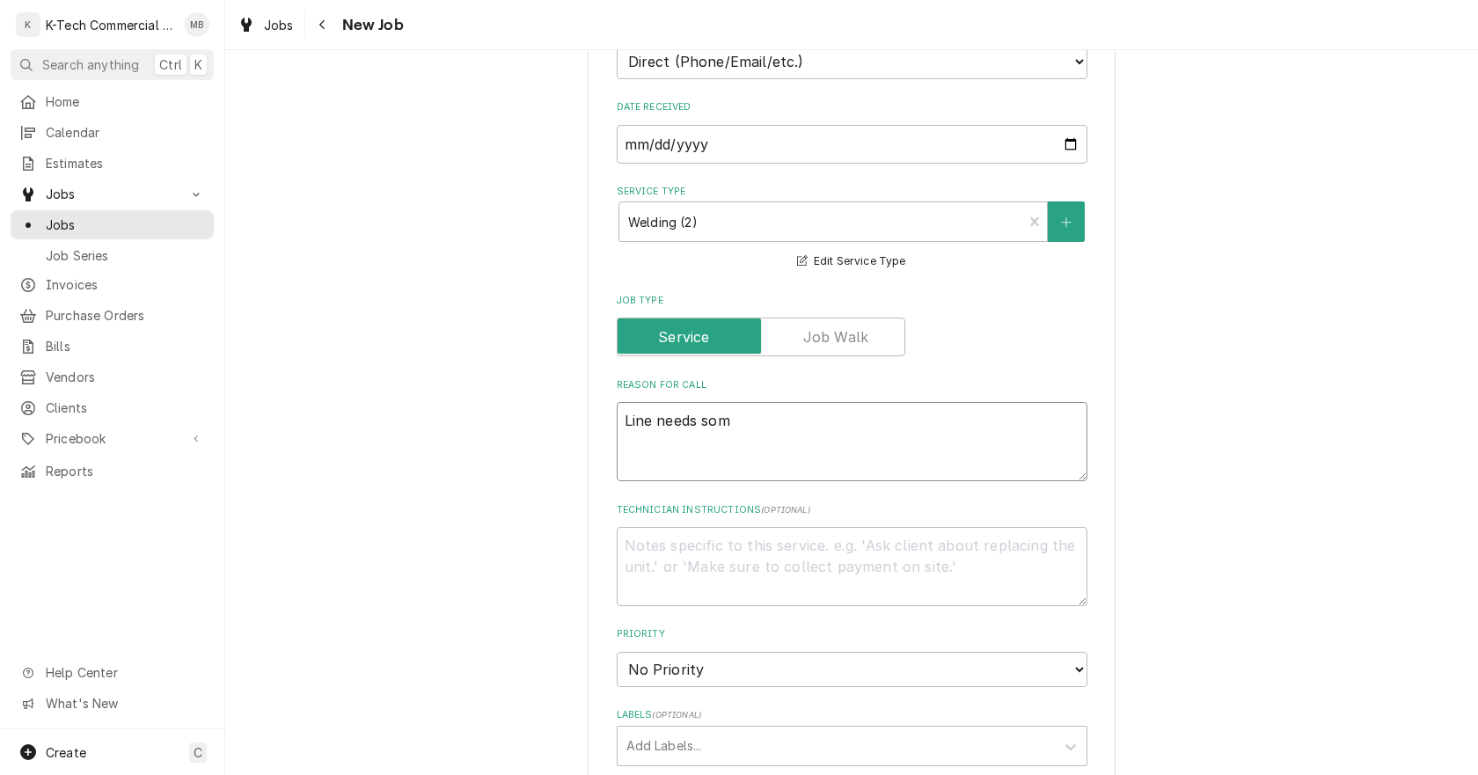
type textarea "Line needs some"
type textarea "x"
type textarea "Line needs some"
type textarea "x"
type textarea "Line needs some m"
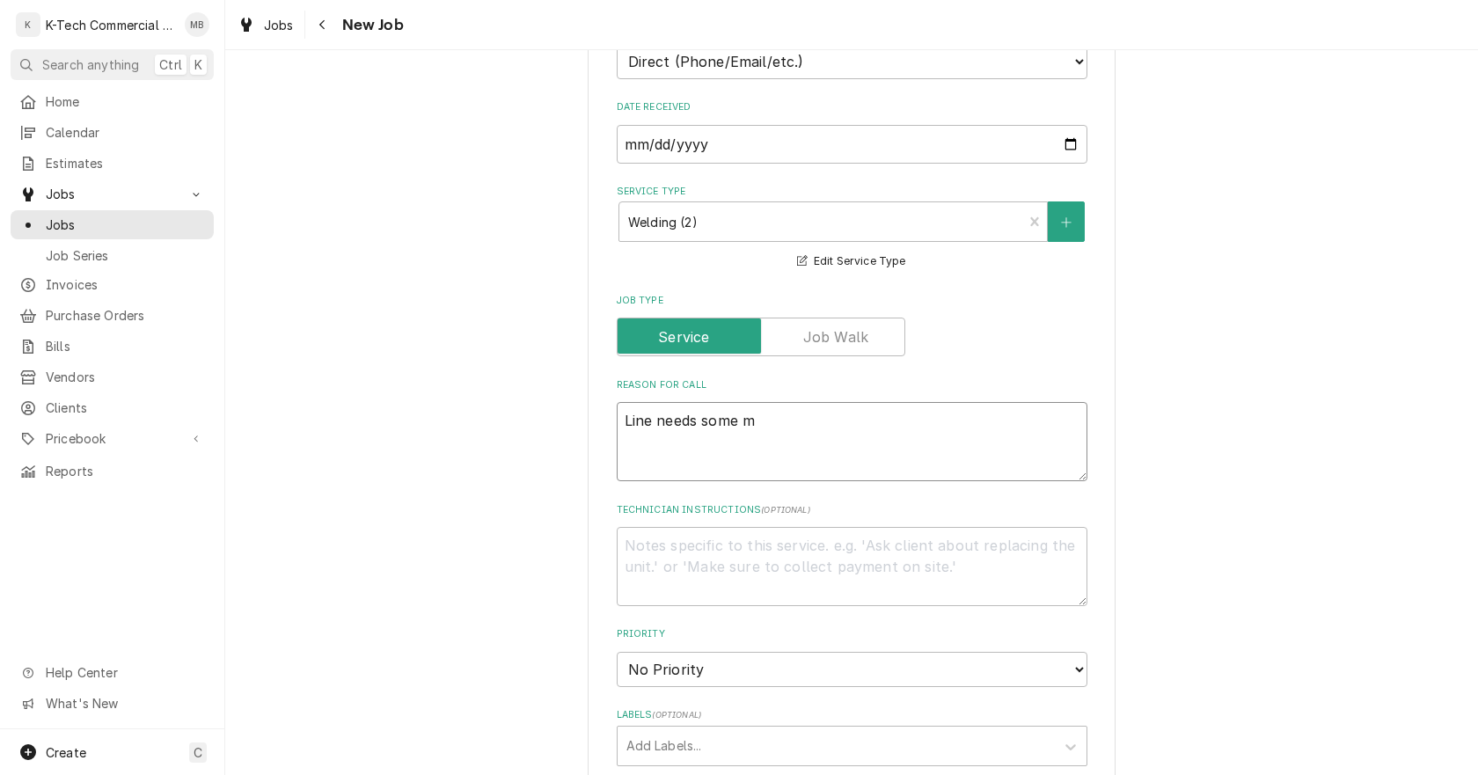
type textarea "x"
type textarea "Line needs some me"
type textarea "x"
type textarea "Line needs some mel"
type textarea "x"
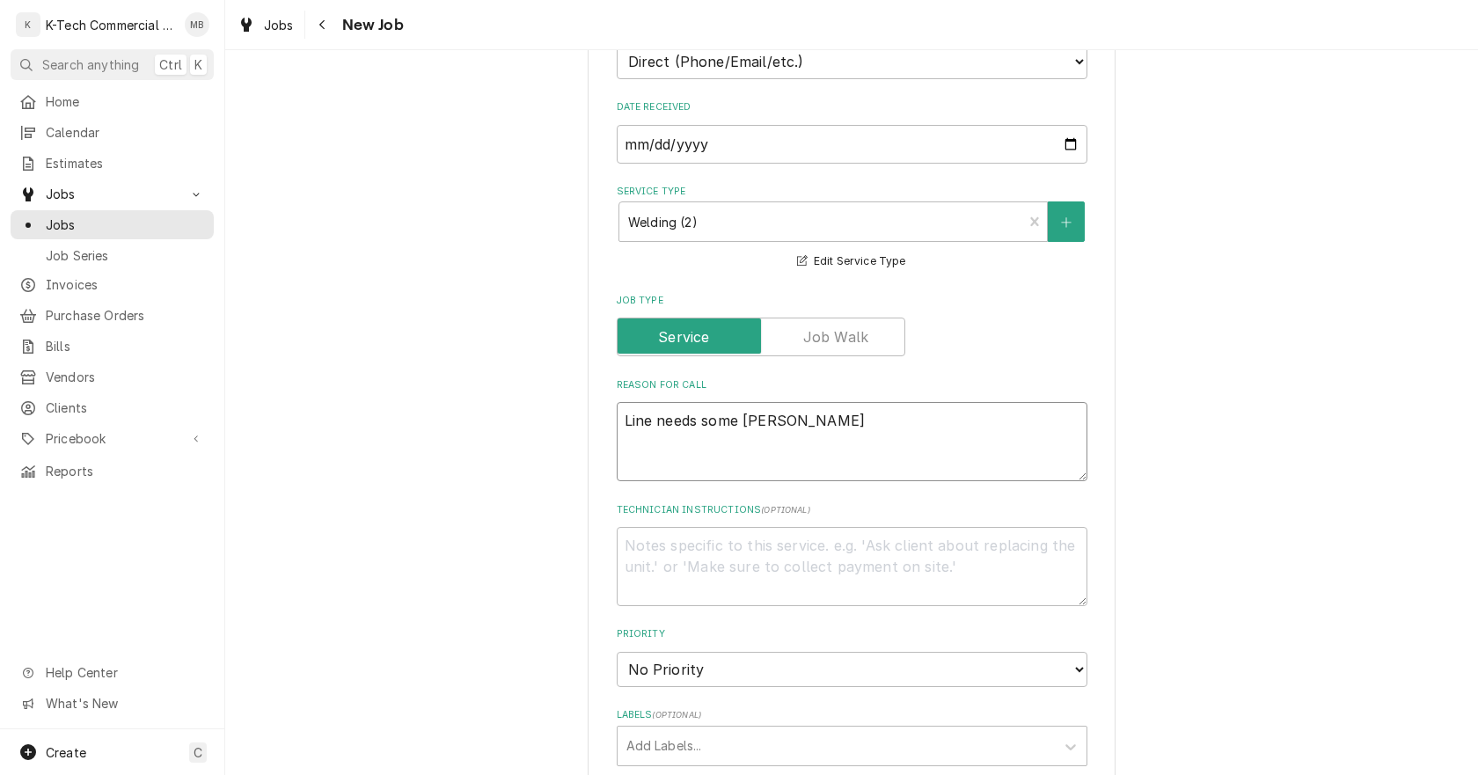
type textarea "Line needs some mela"
type textarea "x"
type textarea "Line needs some melat"
type textarea "x"
type textarea "Line needs some melat"
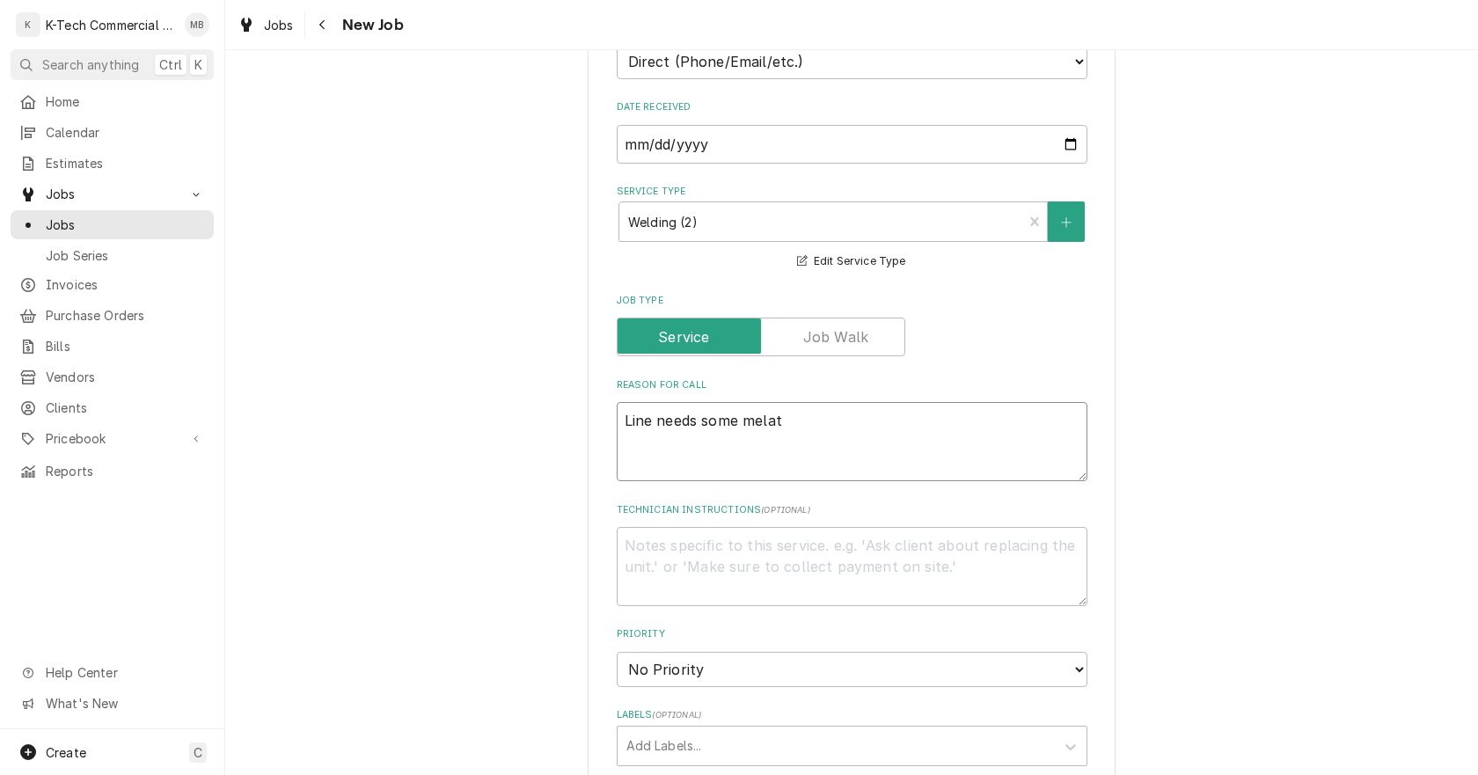
type textarea "x"
type textarea "Line needs some melat"
type textarea "x"
type textarea "Line needs some mela"
type textarea "x"
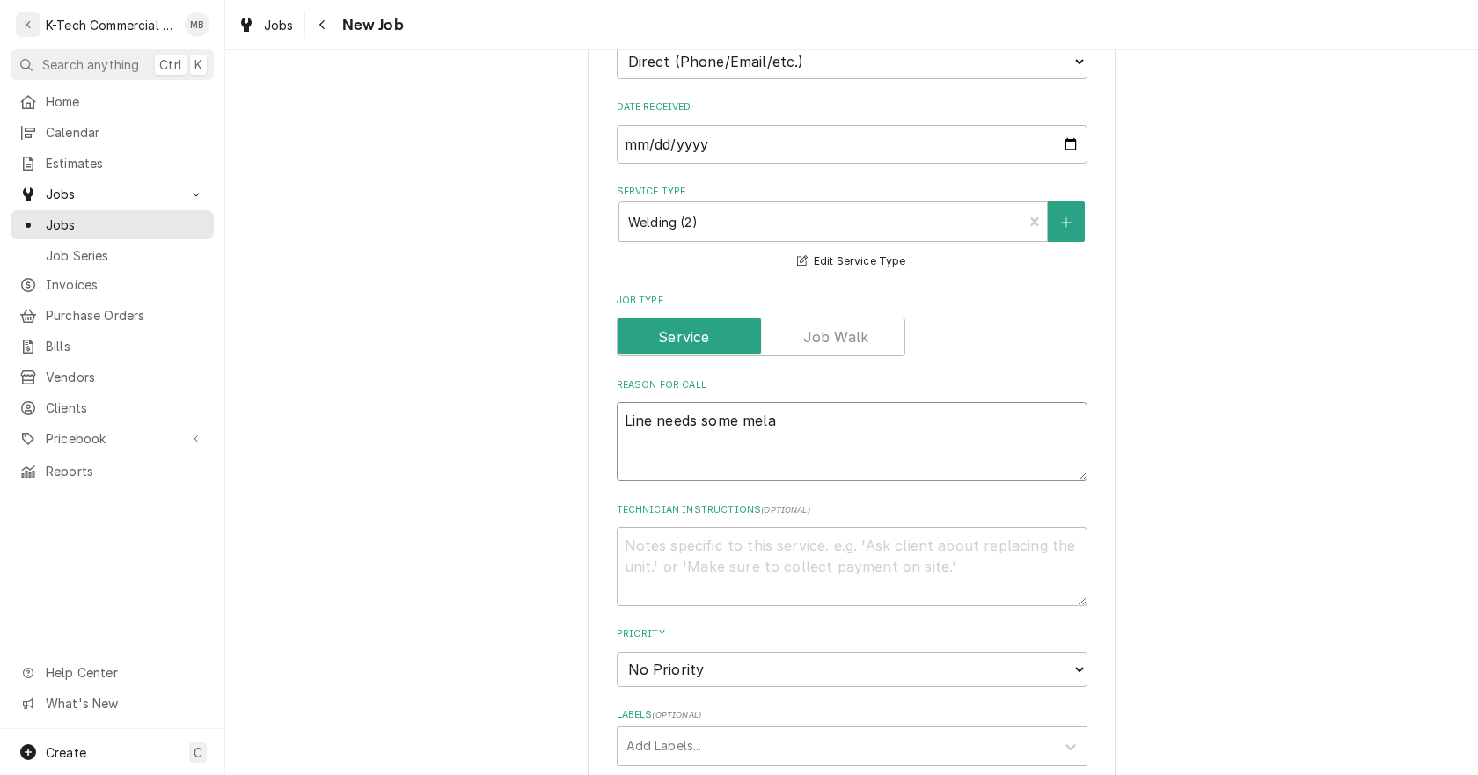
type textarea "Line needs some mel"
type textarea "x"
type textarea "Line needs some me"
type textarea "x"
type textarea "Line needs some met"
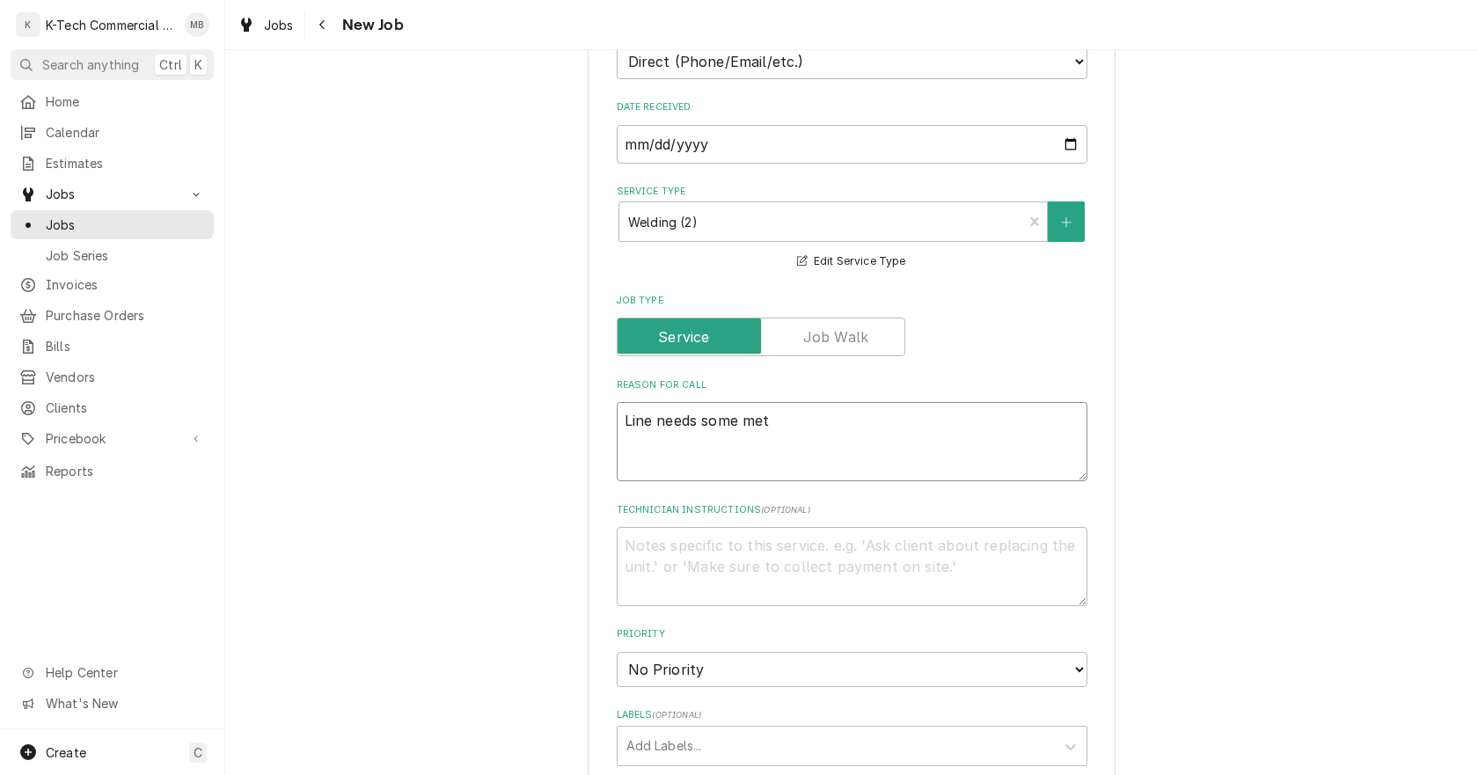
type textarea "x"
type textarea "Line needs some metl"
type textarea "x"
type textarea "Line needs some metla"
type textarea "x"
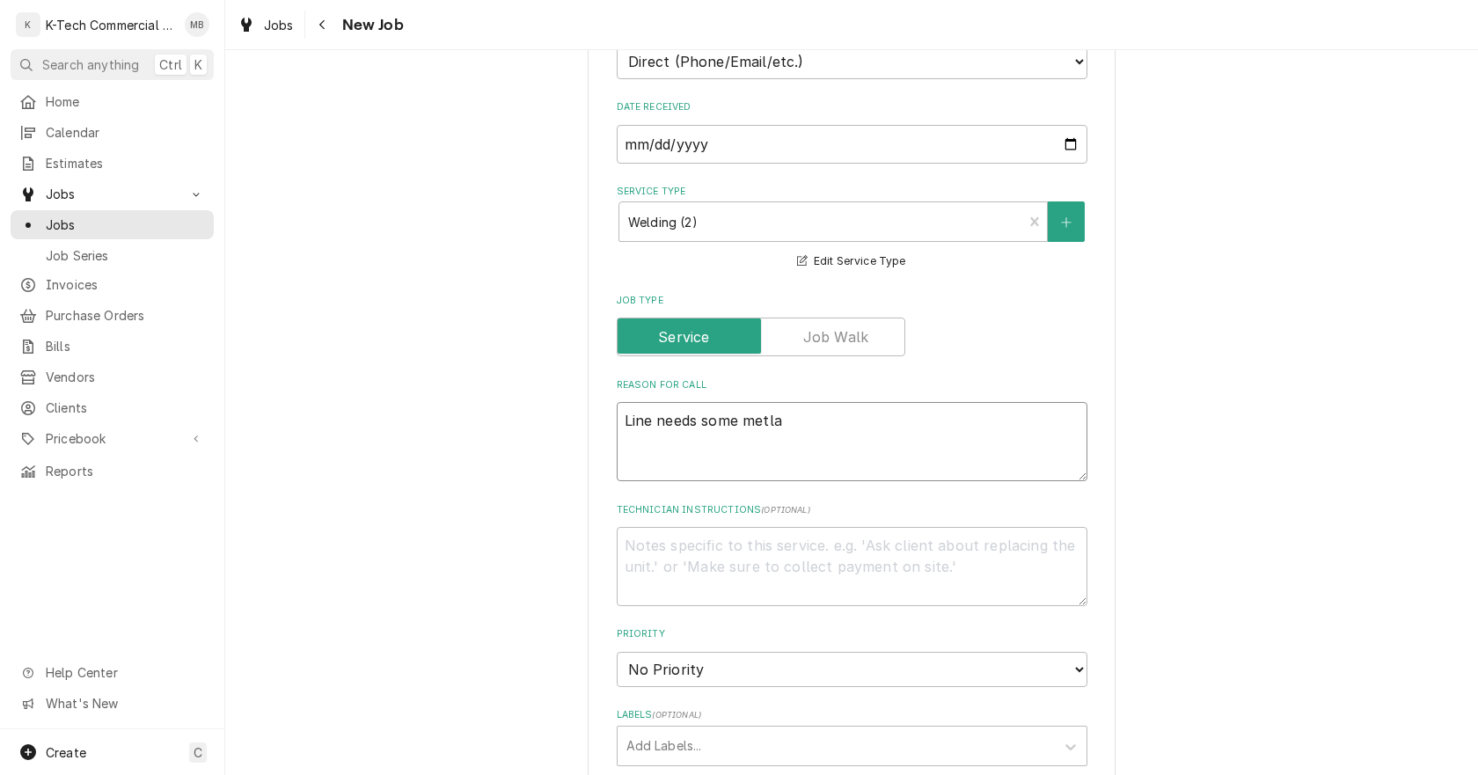
type textarea "Line needs some metla"
type textarea "x"
type textarea "Line needs some metla"
type textarea "x"
type textarea "Line needs some metl"
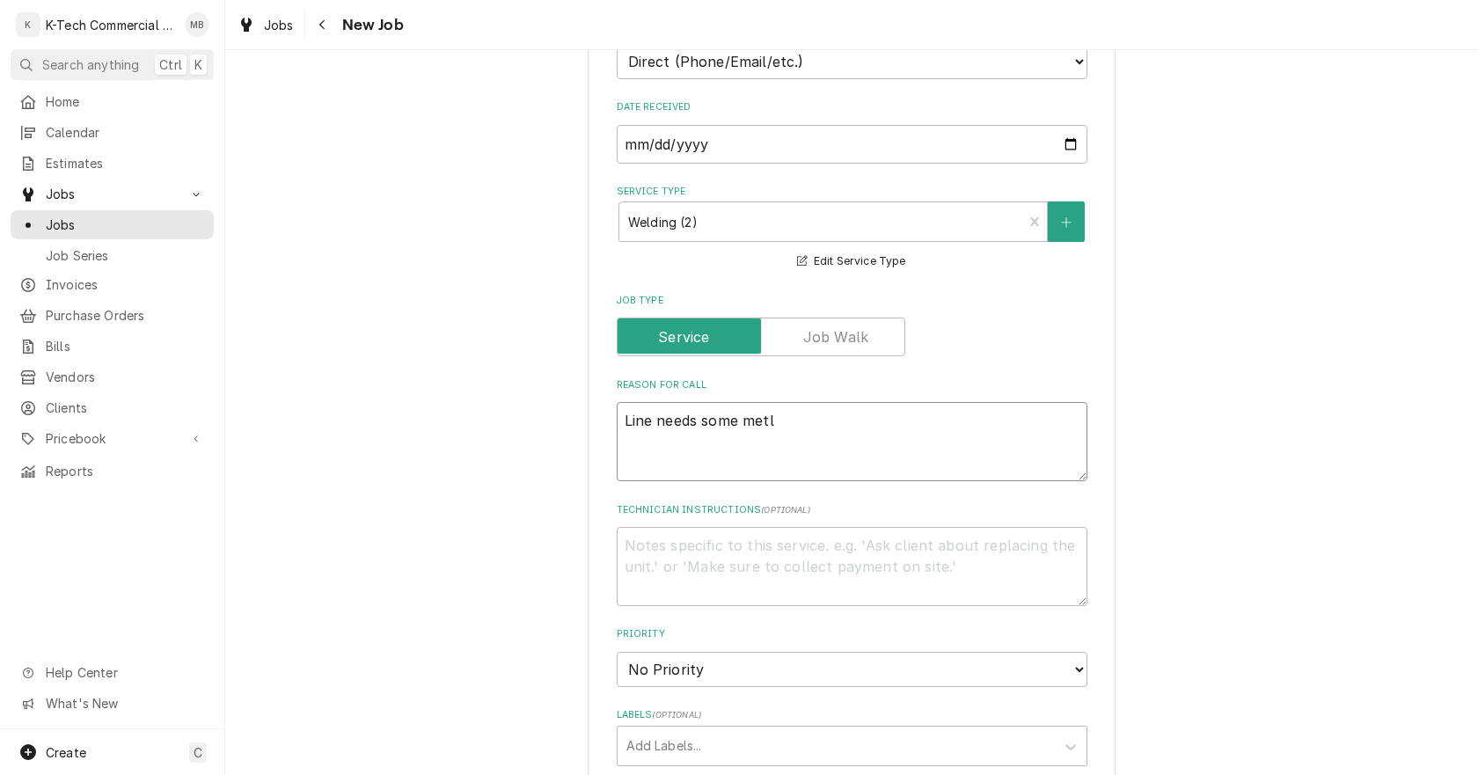
type textarea "x"
type textarea "Line needs some met"
type textarea "x"
type textarea "Line needs some meta"
type textarea "x"
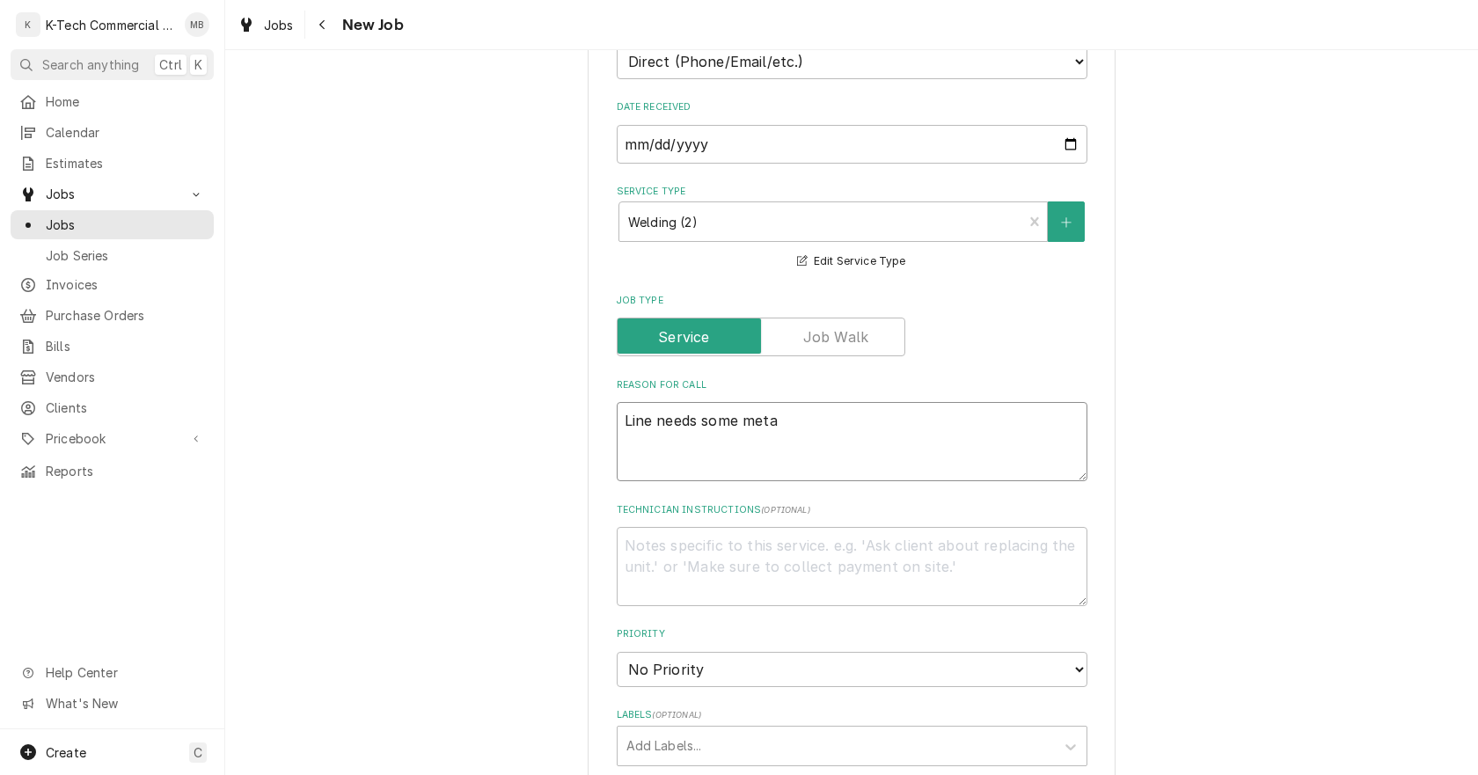
type textarea "Line needs some metal"
type textarea "x"
type textarea "Line needs some metal"
type textarea "x"
type textarea "Line needs some metal w"
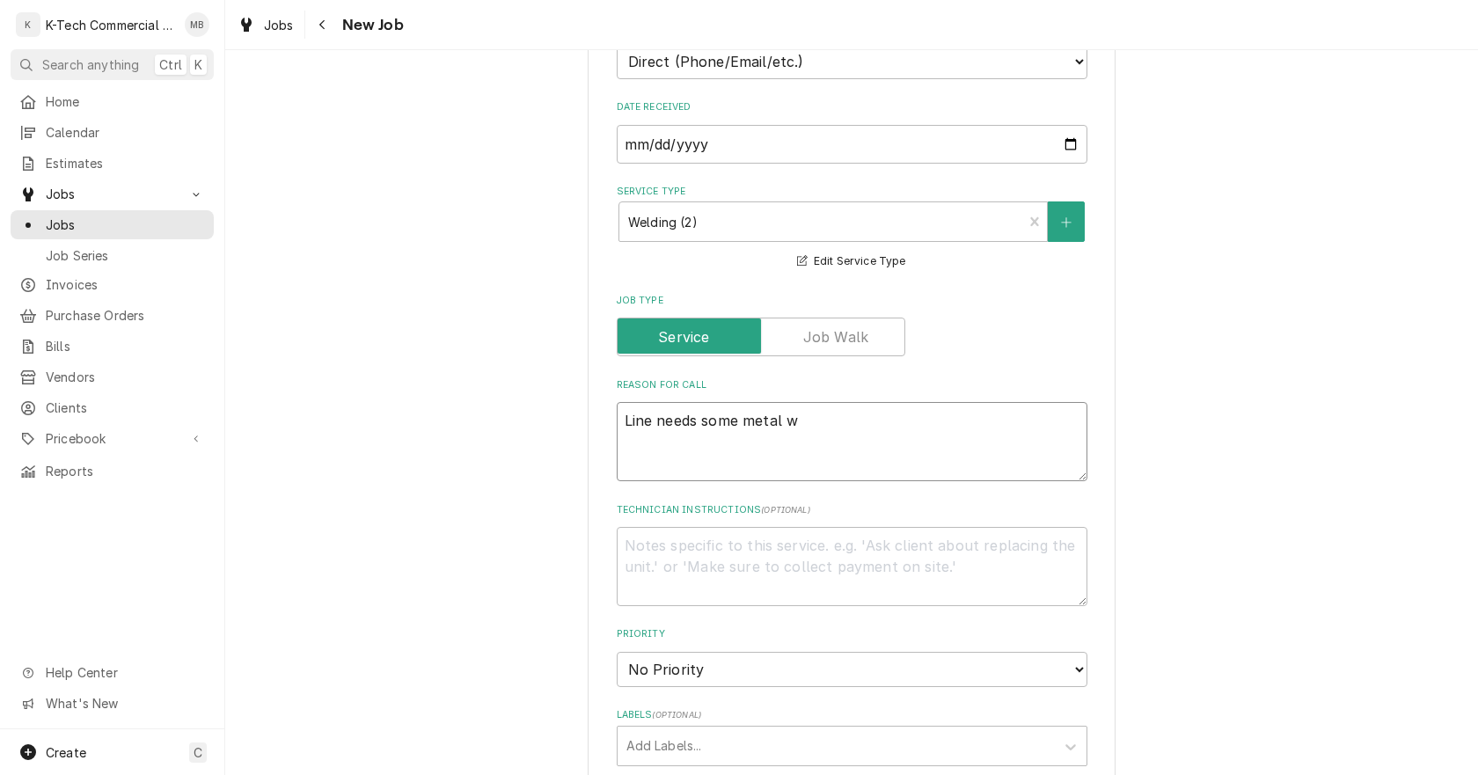
type textarea "x"
type textarea "Line needs some metal we"
type textarea "x"
type textarea "Line needs some metal wed"
type textarea "x"
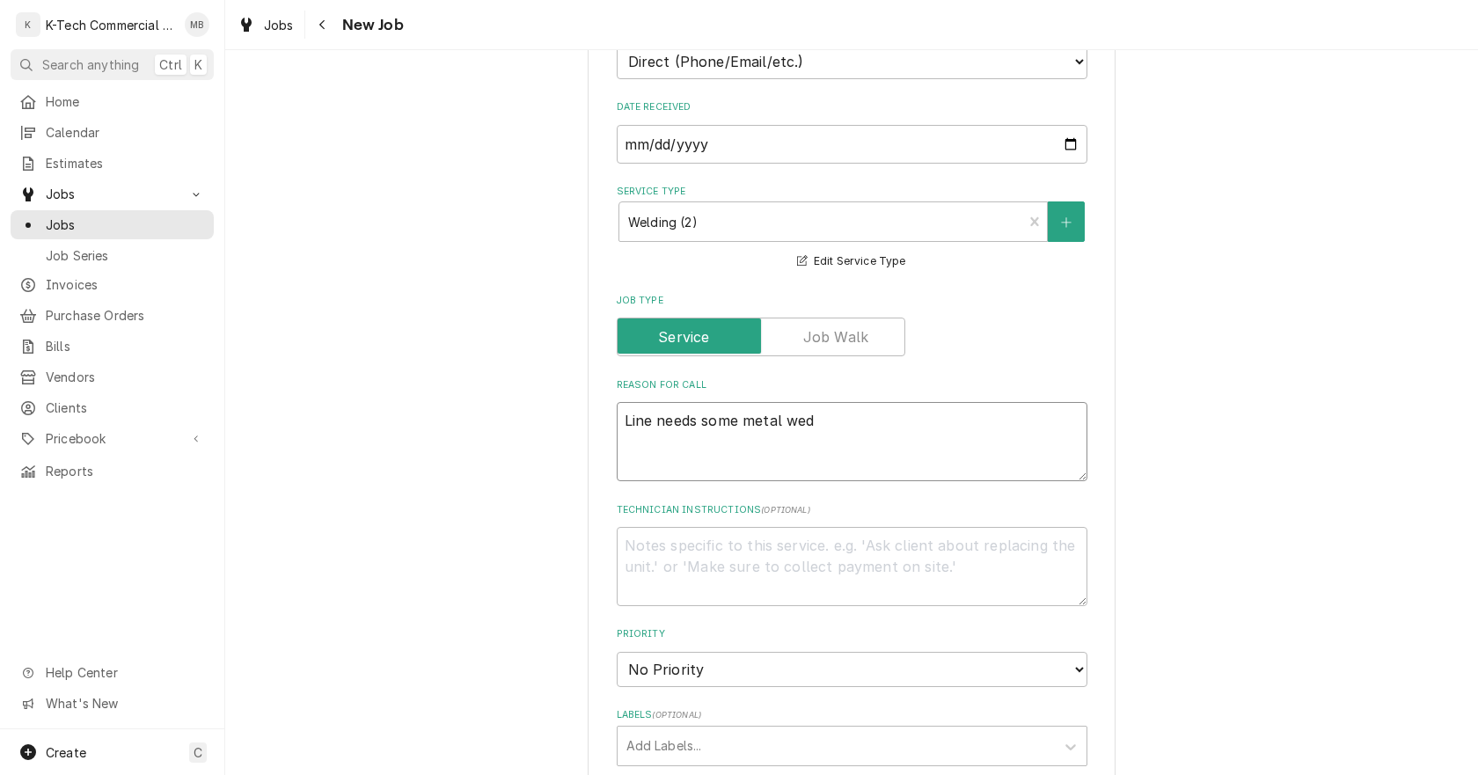
type textarea "Line needs some metal we"
type textarea "x"
type textarea "Line needs some metal wel"
type textarea "x"
type textarea "Line needs some metal weld"
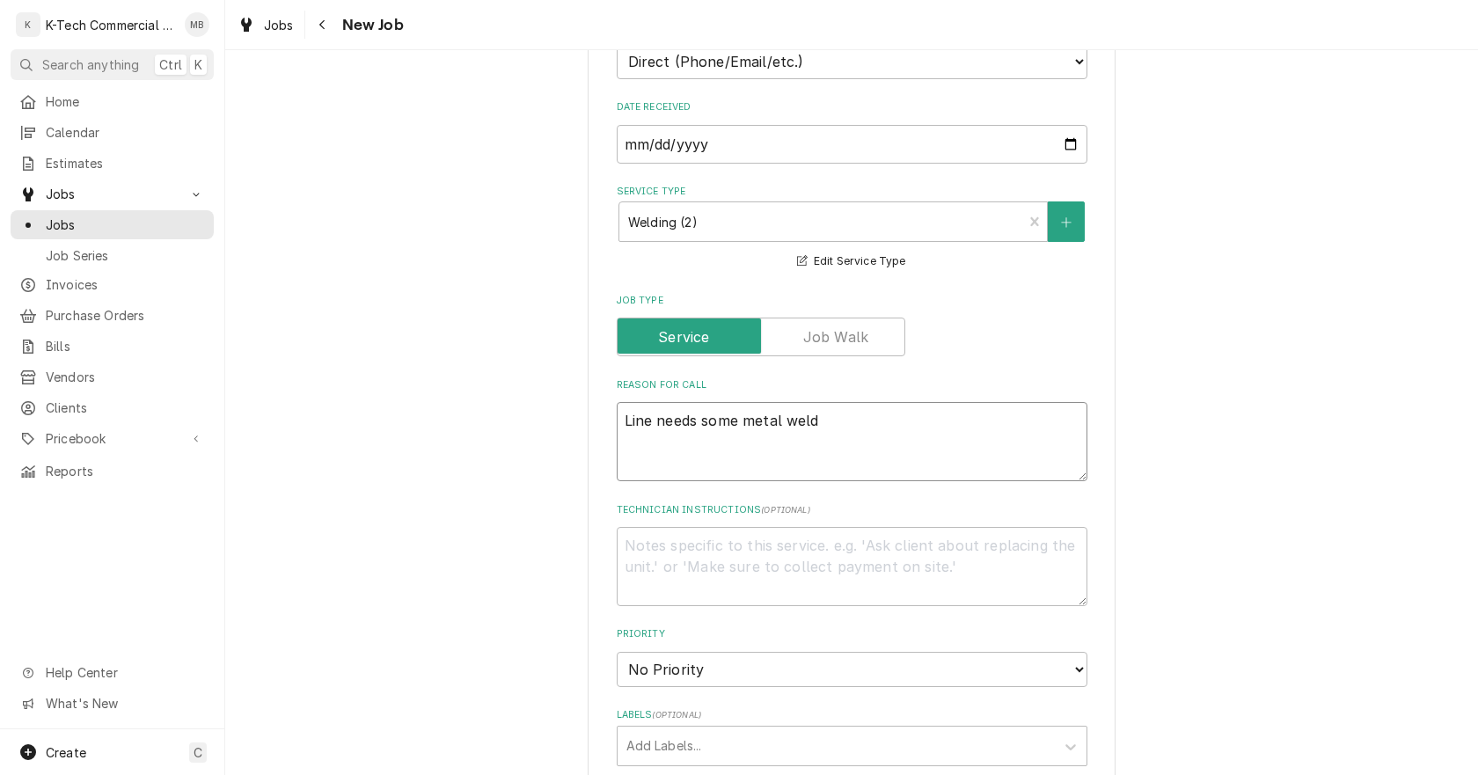
type textarea "x"
type textarea "Line needs some metal weldi"
type textarea "x"
type textarea "Line needs some metal weldin"
type textarea "x"
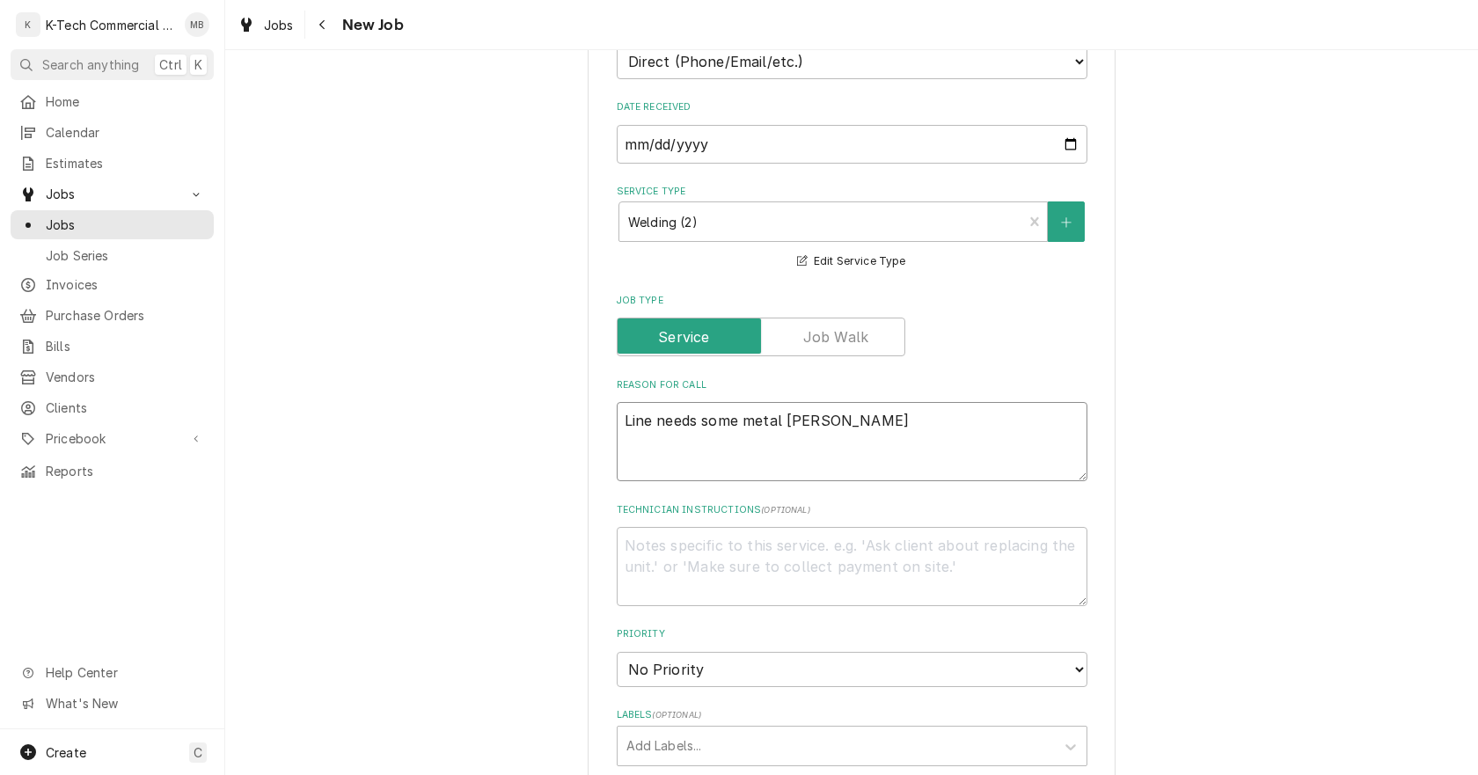
type textarea "Line needs some metal welding"
type textarea "x"
type textarea "Line needs some metal welding"
type textarea "x"
type textarea "Line needs some metal welding d"
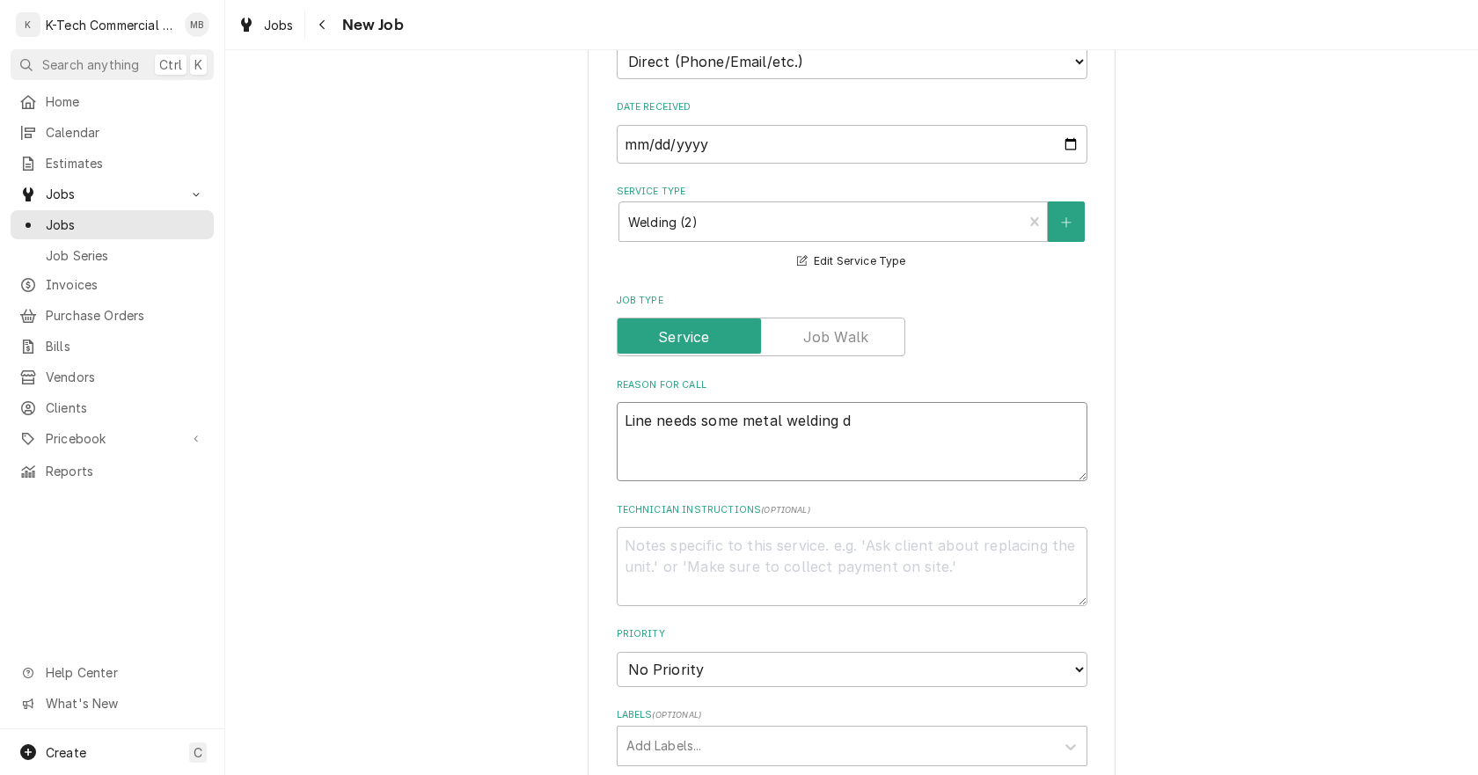
type textarea "x"
type textarea "Line needs some metal welding do"
type textarea "x"
type textarea "Line needs some metal welding don"
type textarea "x"
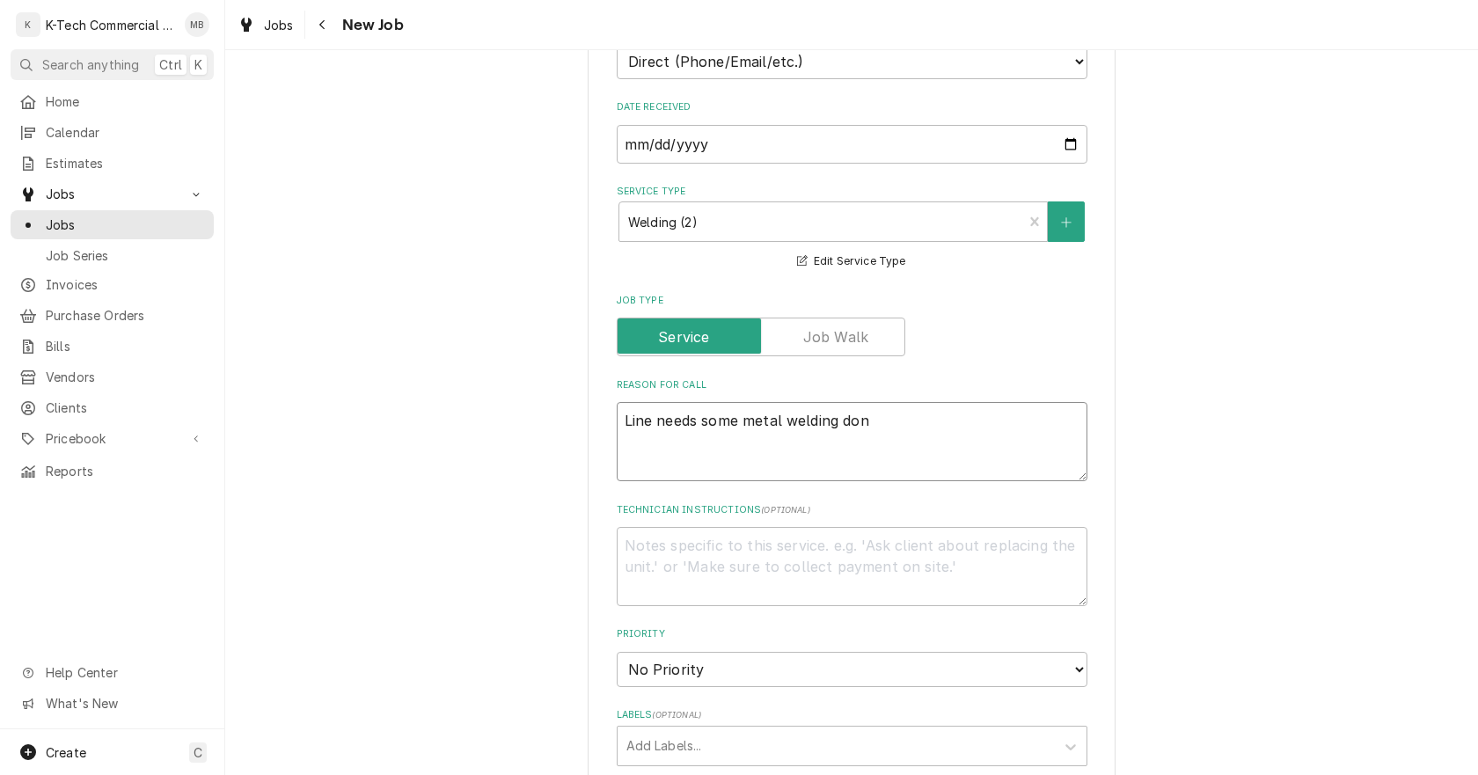
type textarea "Line needs some metal welding done"
type textarea "x"
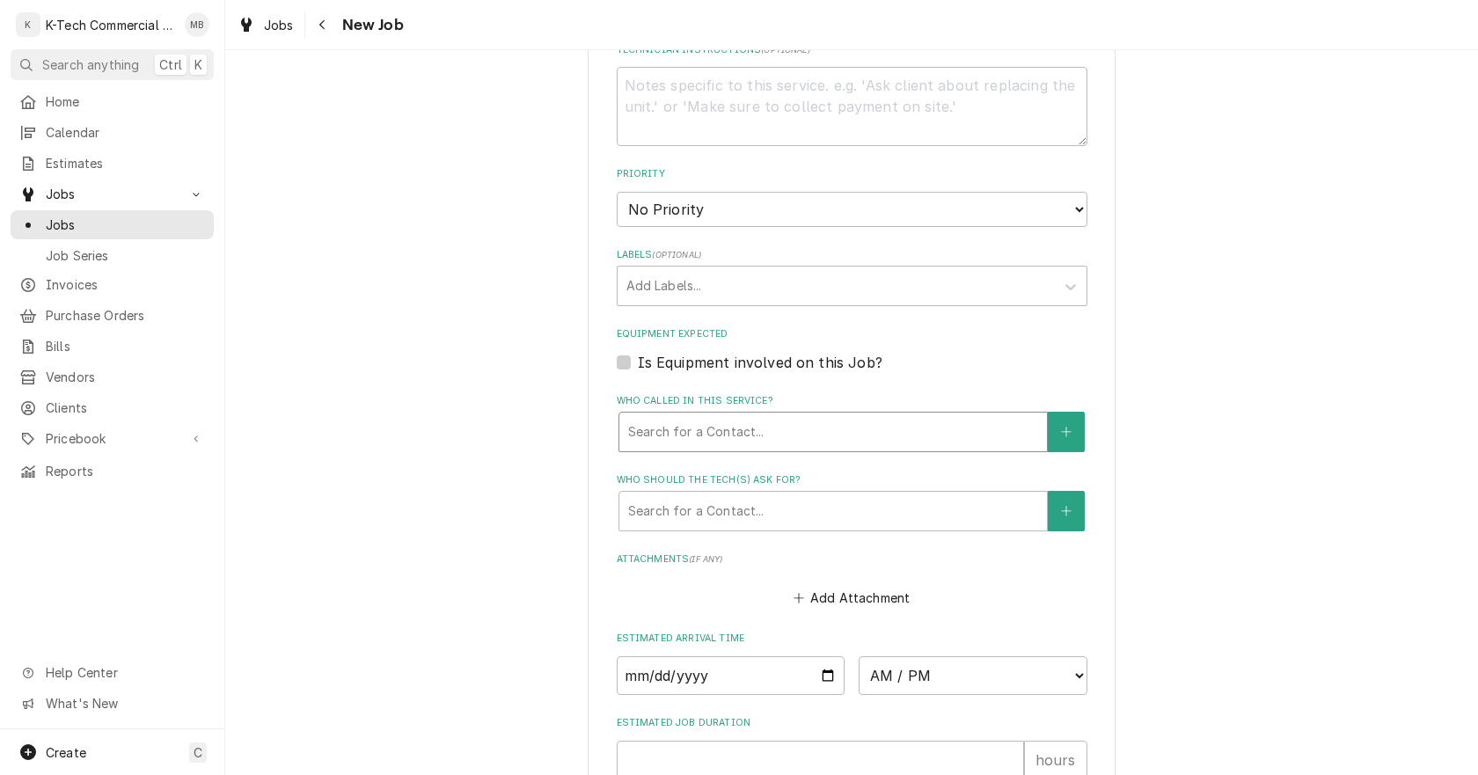
scroll to position [1136, 0]
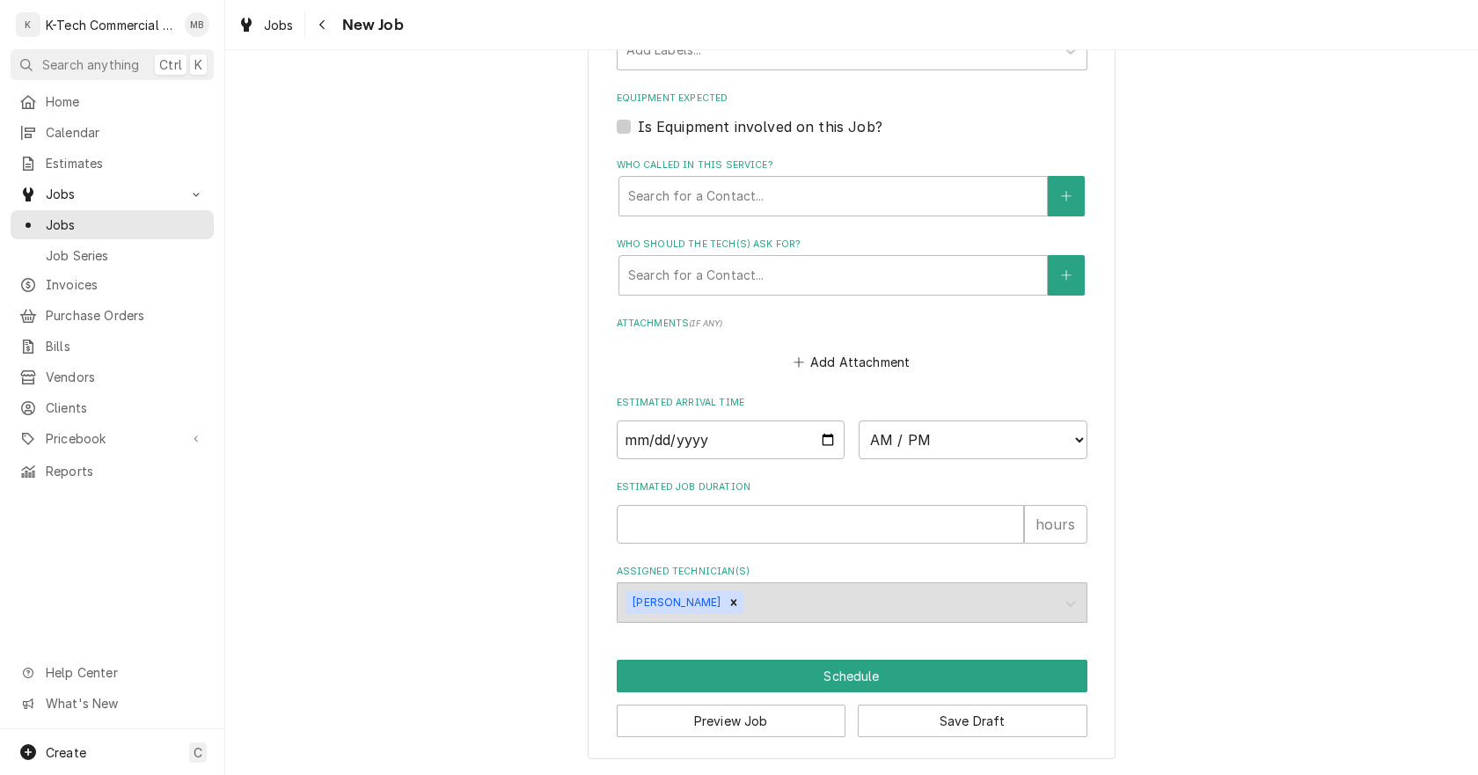
type textarea "Line needs some metal welding done"
click at [818, 443] on input "Date" at bounding box center [731, 440] width 229 height 39
type textarea "x"
type input "2025-10-10"
click at [898, 433] on select "AM / PM 6:00 AM 6:15 AM 6:30 AM 6:45 AM 7:00 AM 7:15 AM 7:30 AM 7:45 AM 8:00 AM…" at bounding box center [973, 440] width 229 height 39
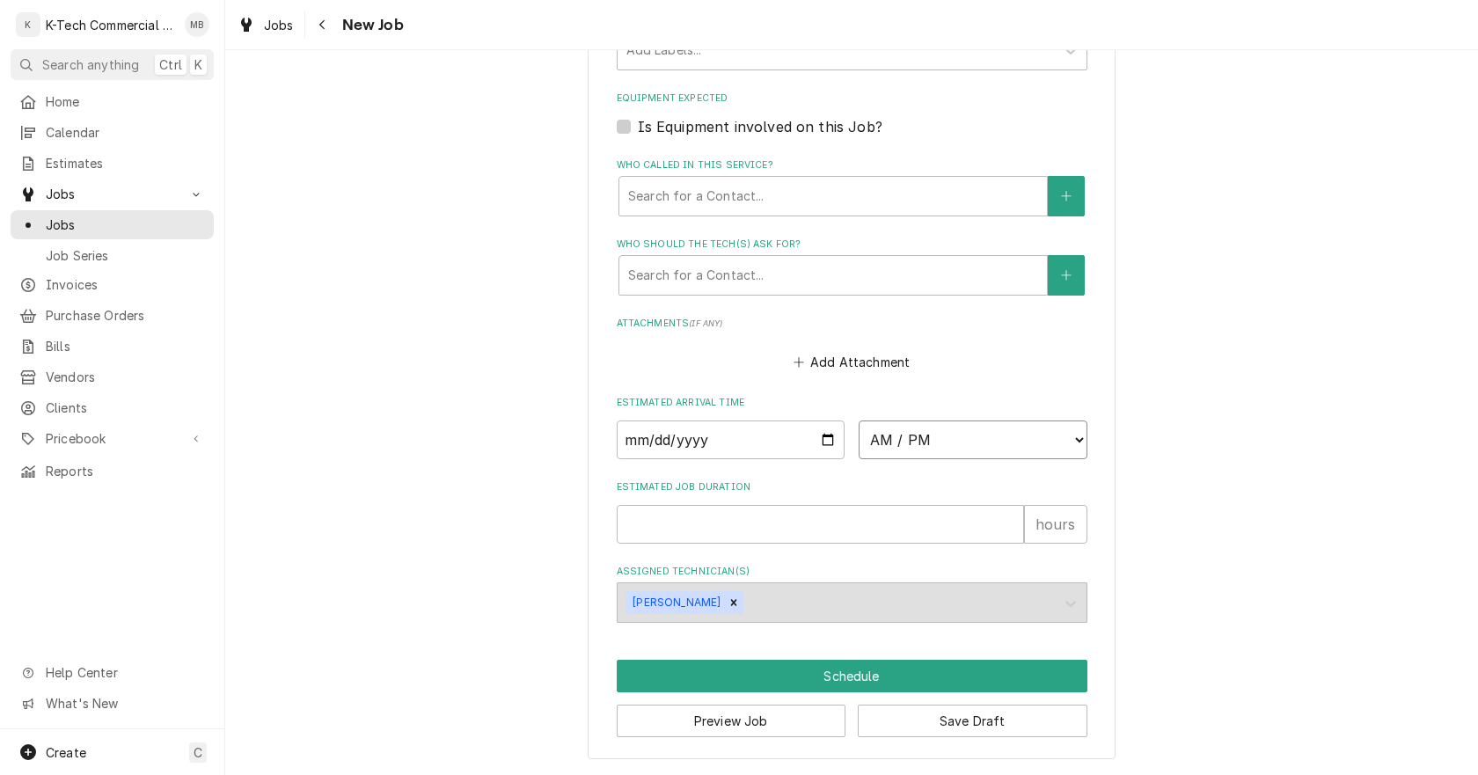
type textarea "x"
select select "06:30:00"
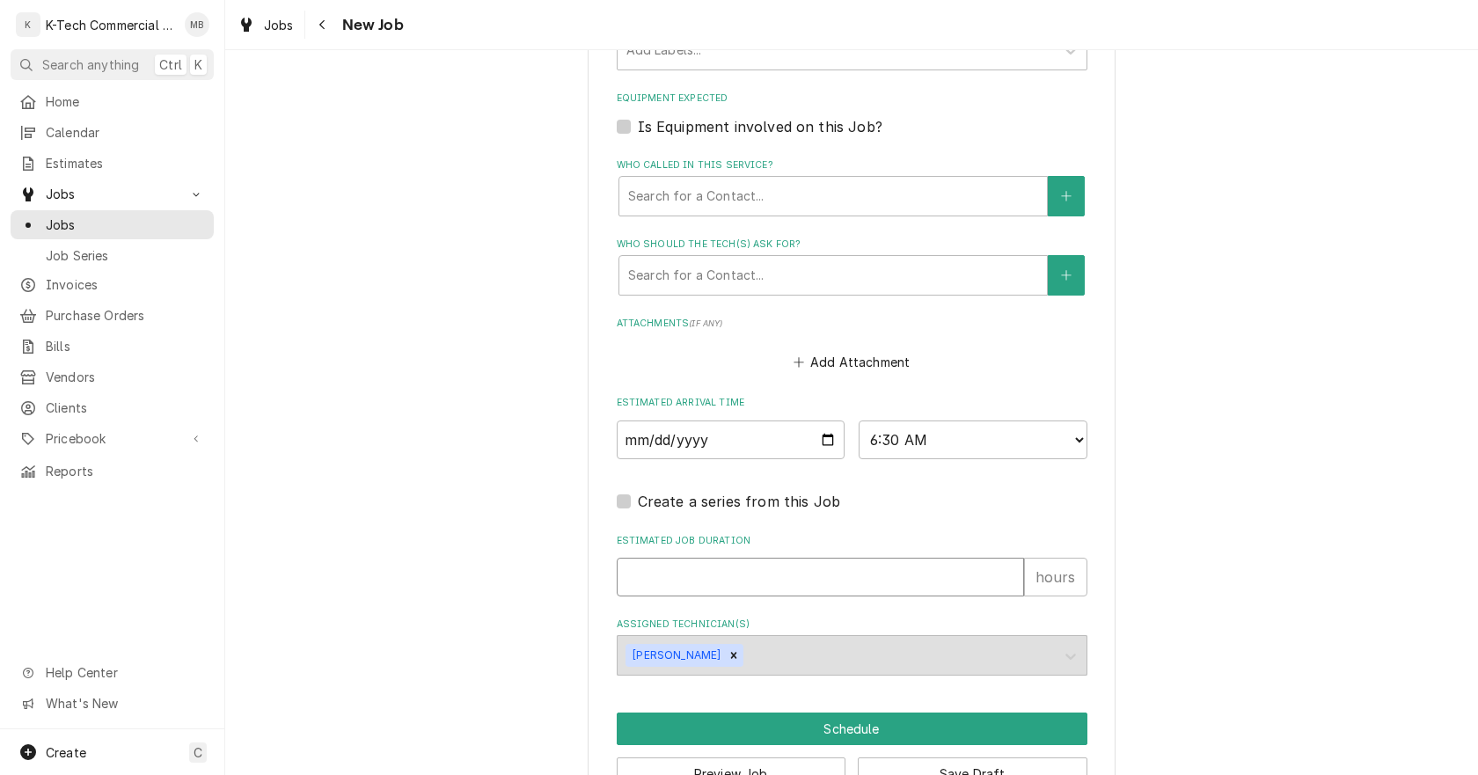
click at [709, 582] on input "Estimated Job Duration" at bounding box center [820, 577] width 407 height 39
type textarea "x"
type input "3"
type textarea "x"
type input "3"
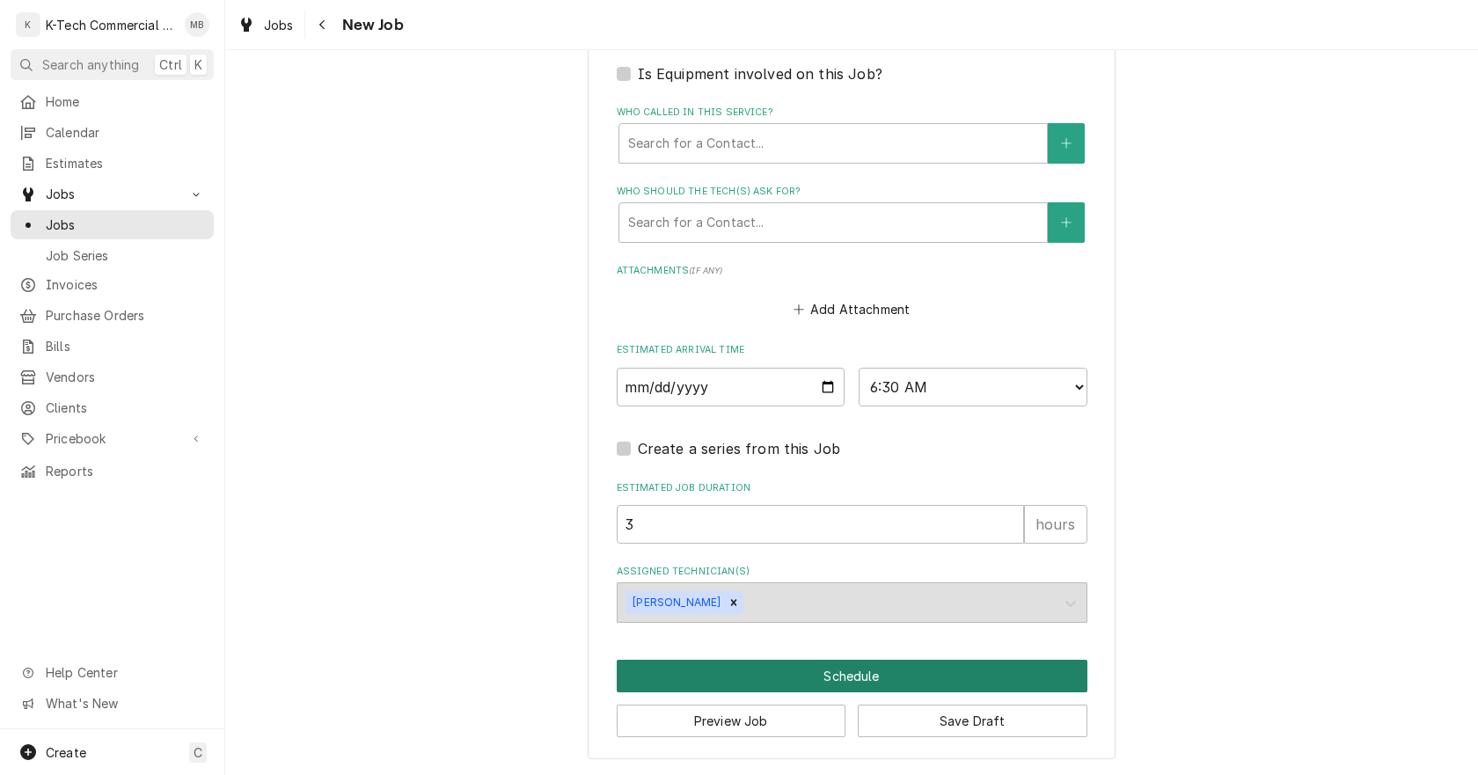
click at [891, 668] on button "Schedule" at bounding box center [852, 676] width 471 height 33
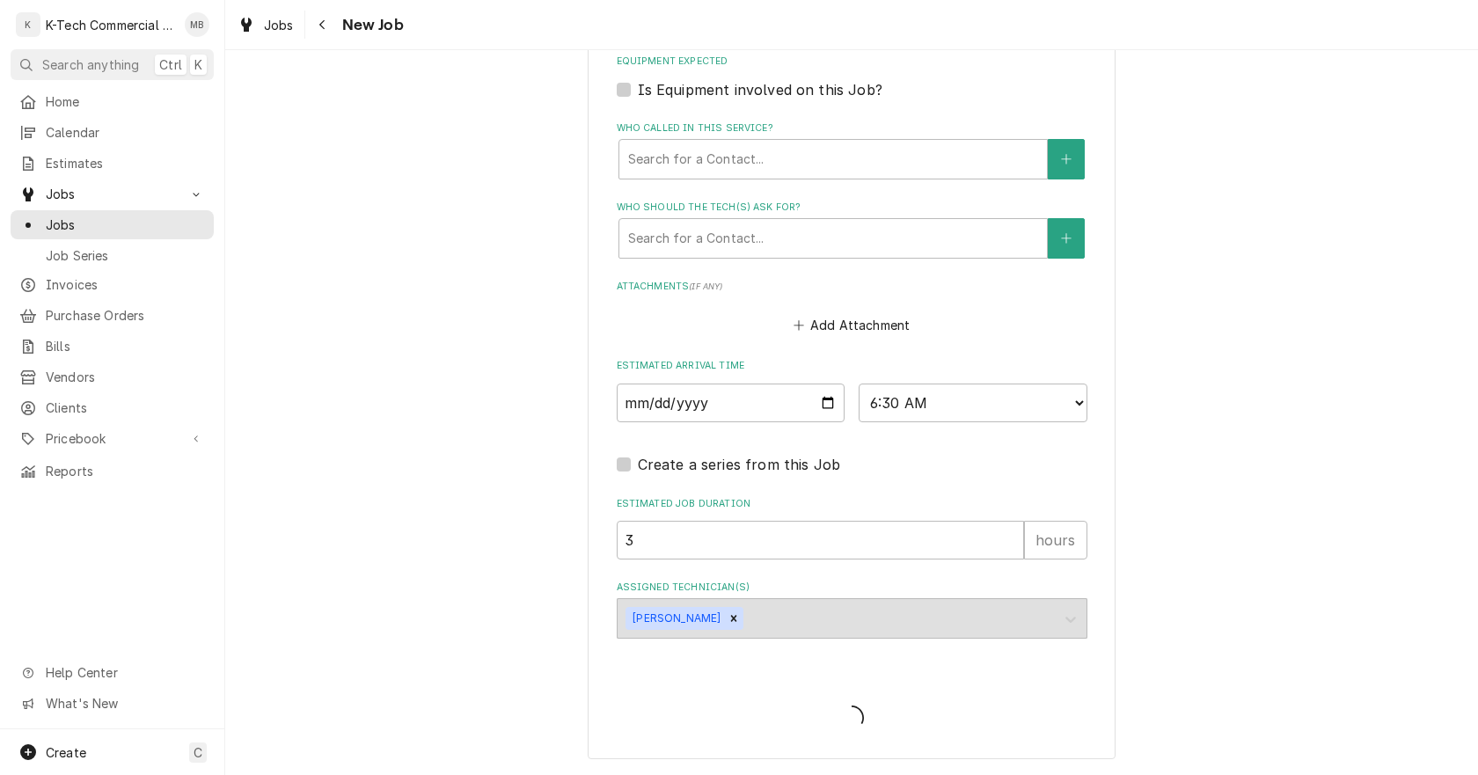
type textarea "x"
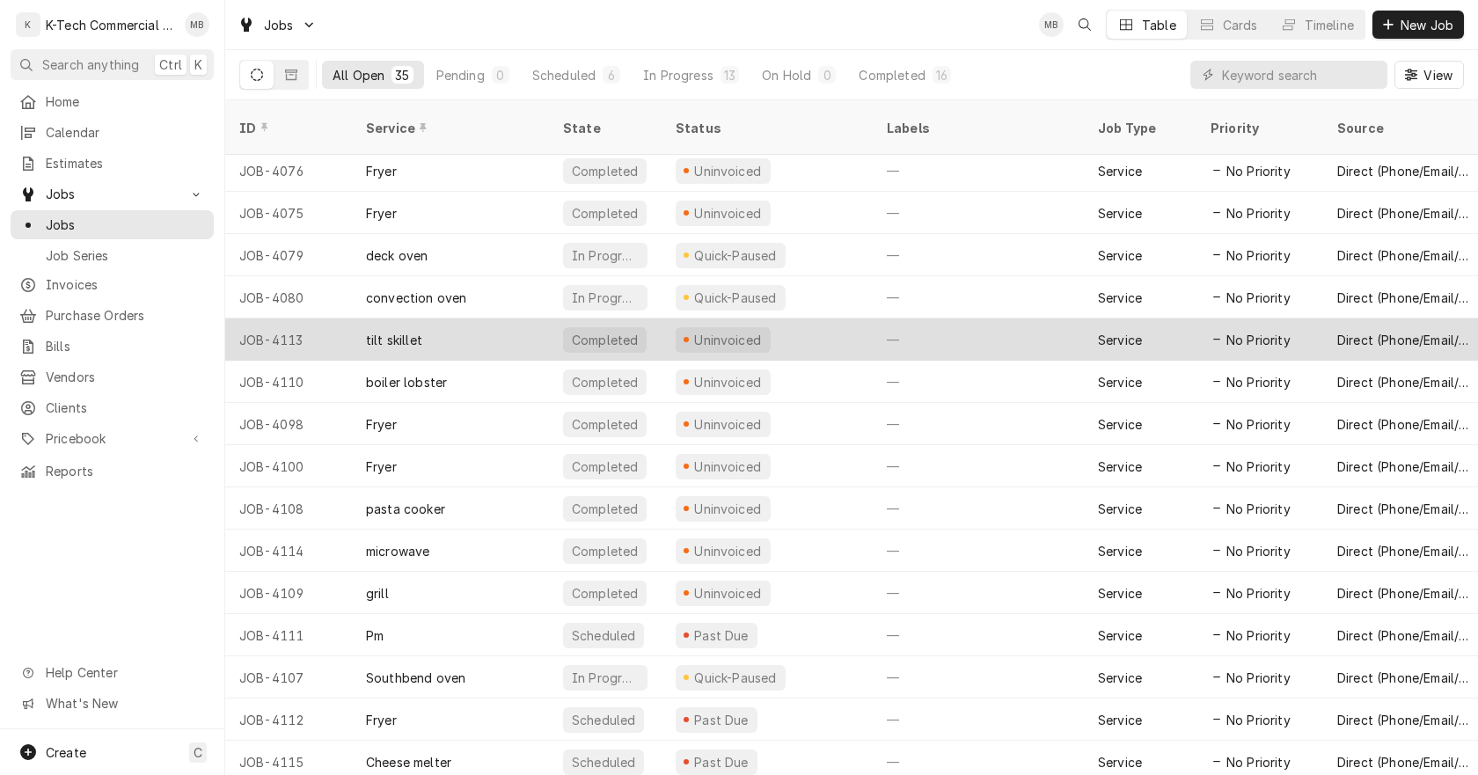
scroll to position [850, 0]
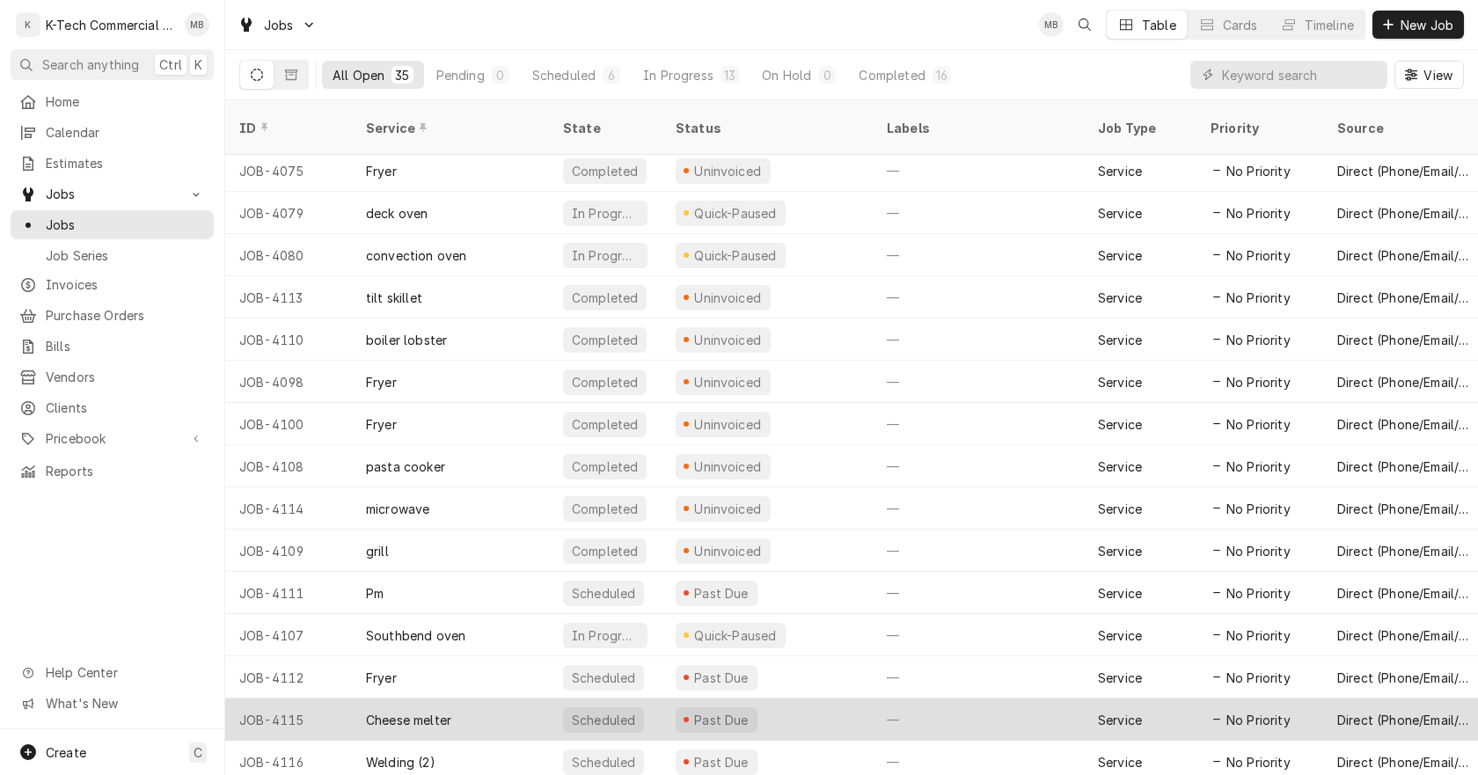
click at [840, 707] on div "Past Due" at bounding box center [767, 720] width 211 height 42
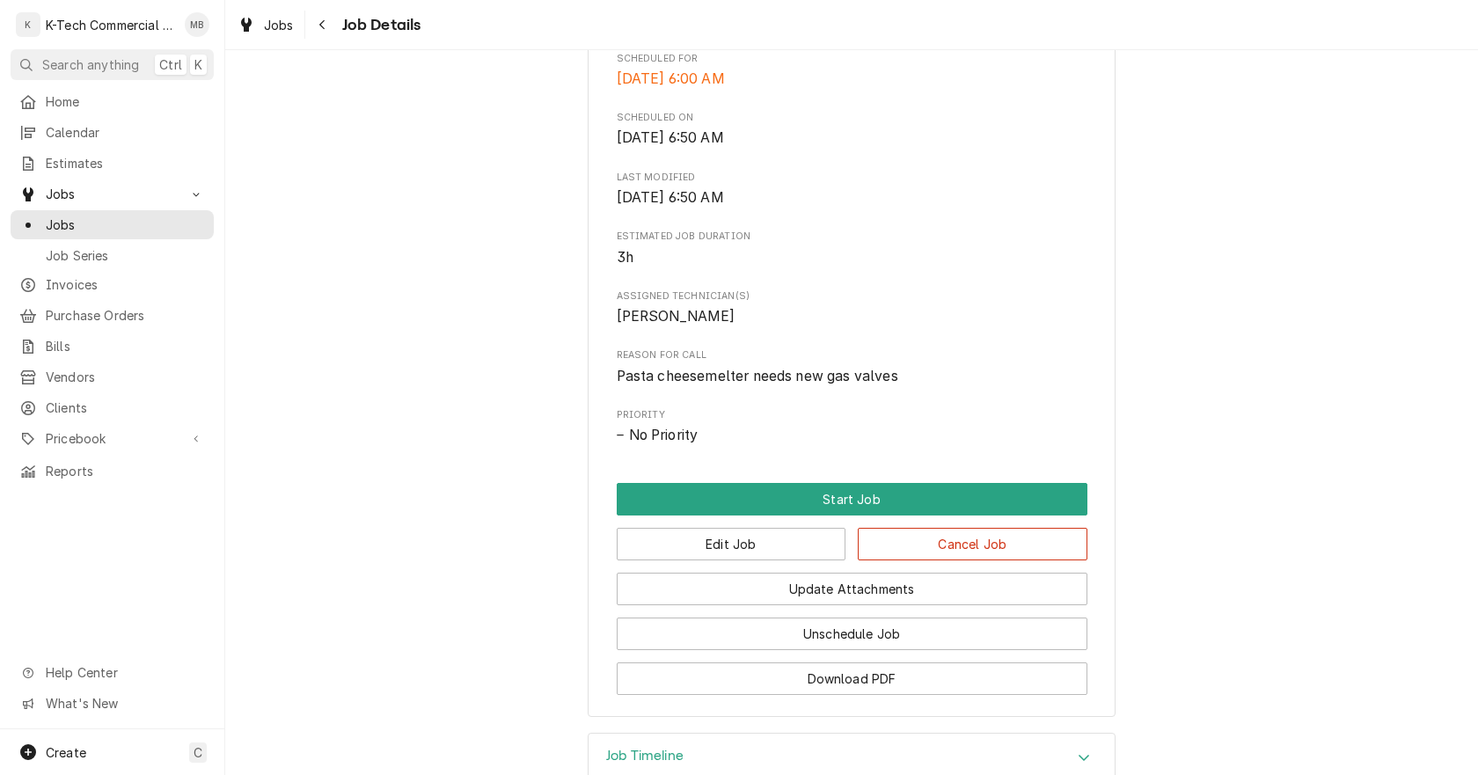
scroll to position [528, 0]
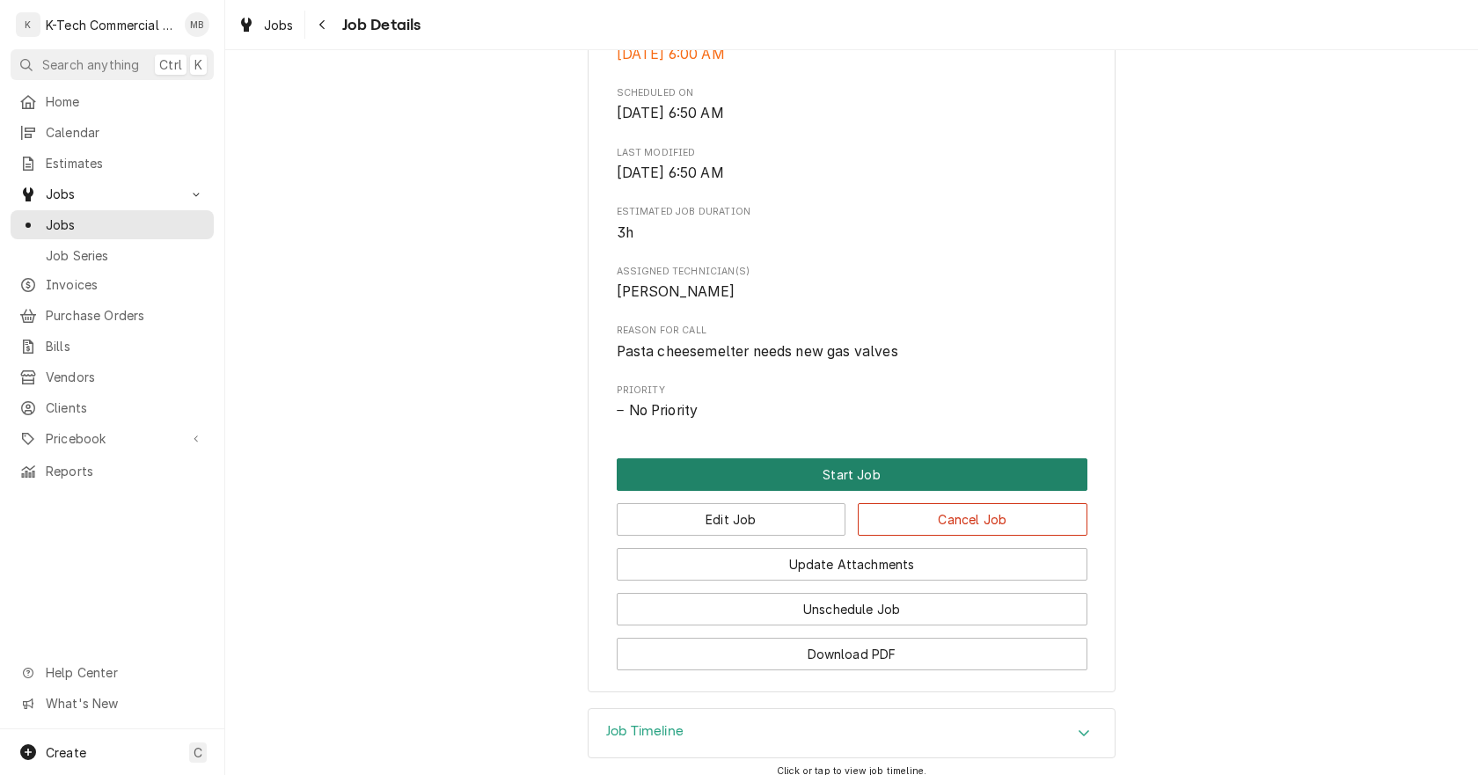
click at [797, 473] on button "Start Job" at bounding box center [852, 474] width 471 height 33
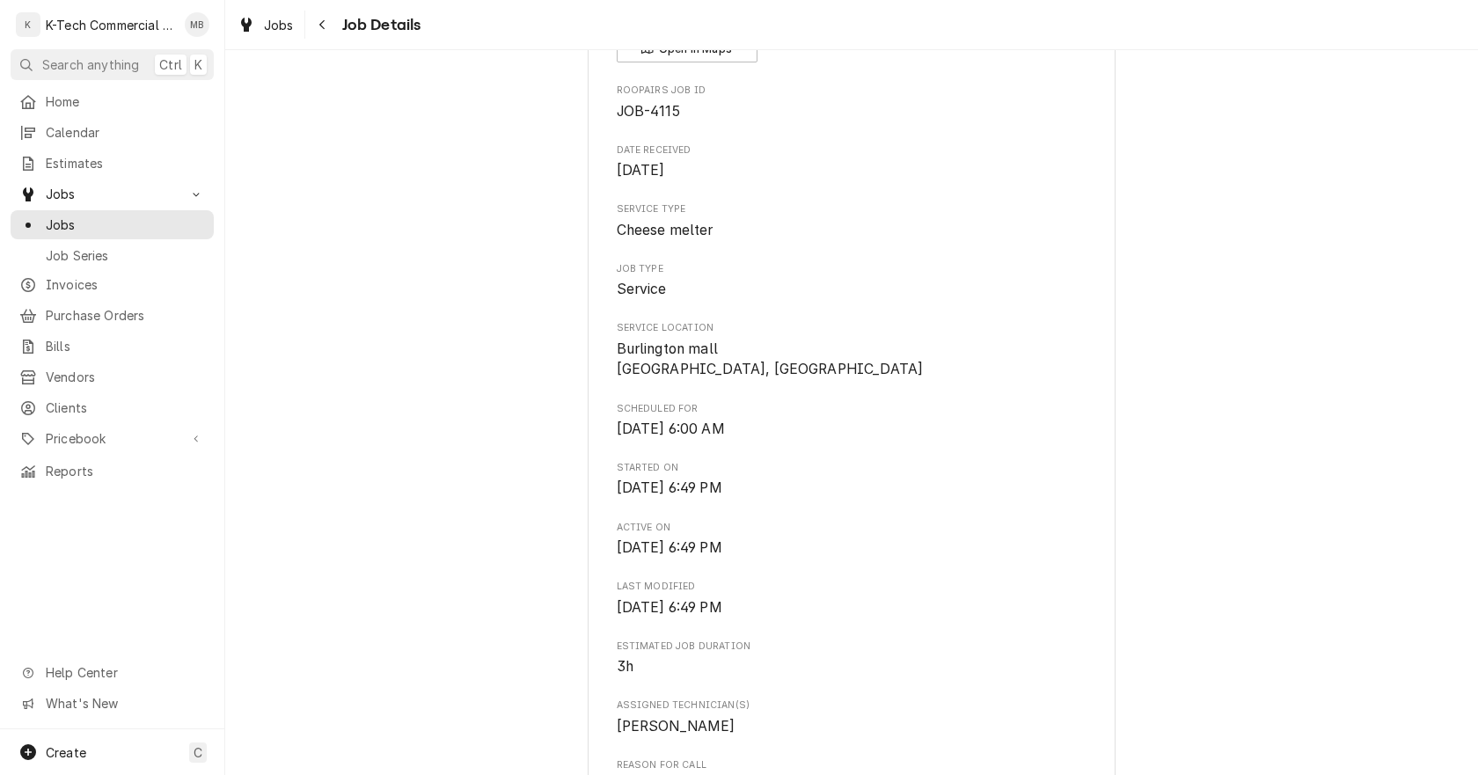
scroll to position [528, 0]
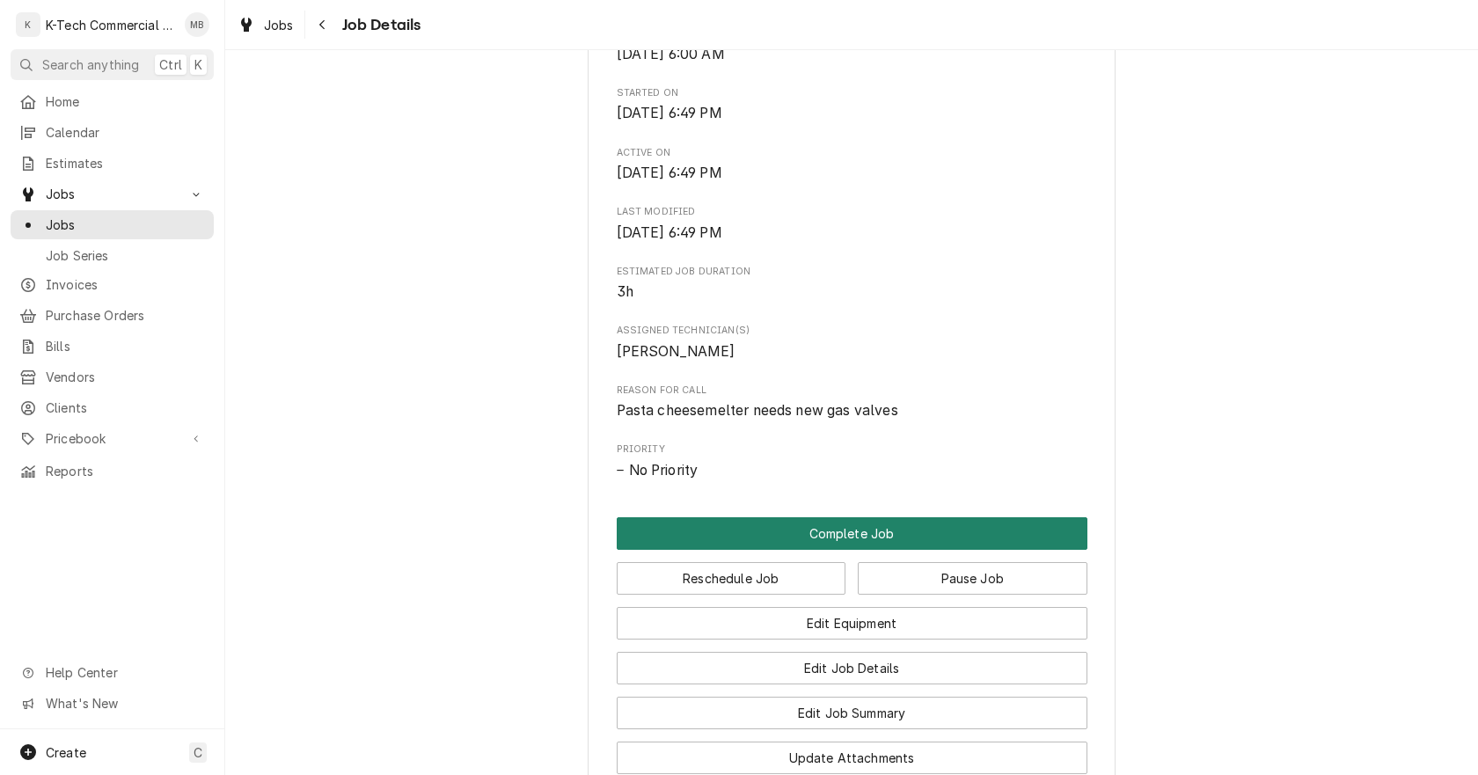
click at [823, 524] on button "Complete Job" at bounding box center [852, 533] width 471 height 33
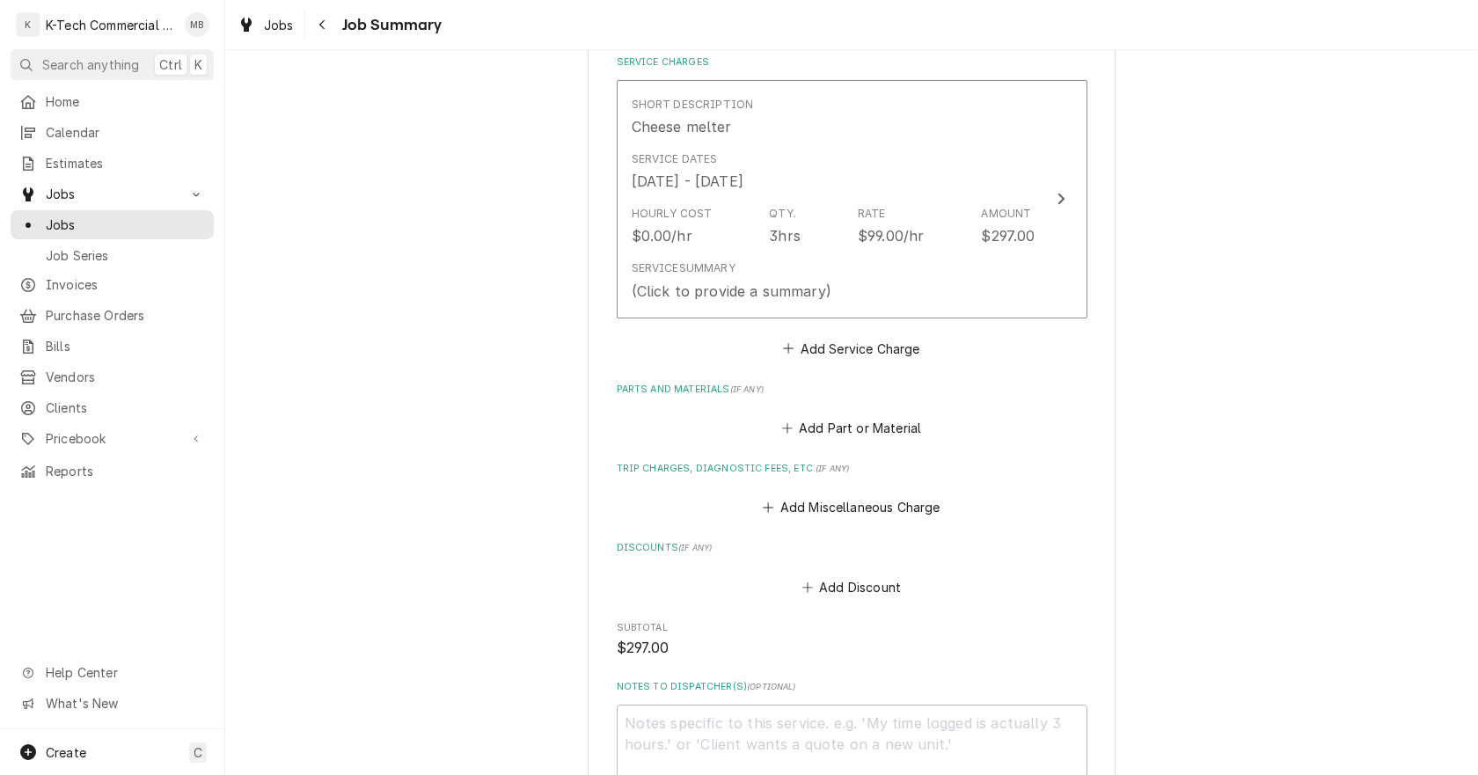
scroll to position [440, 0]
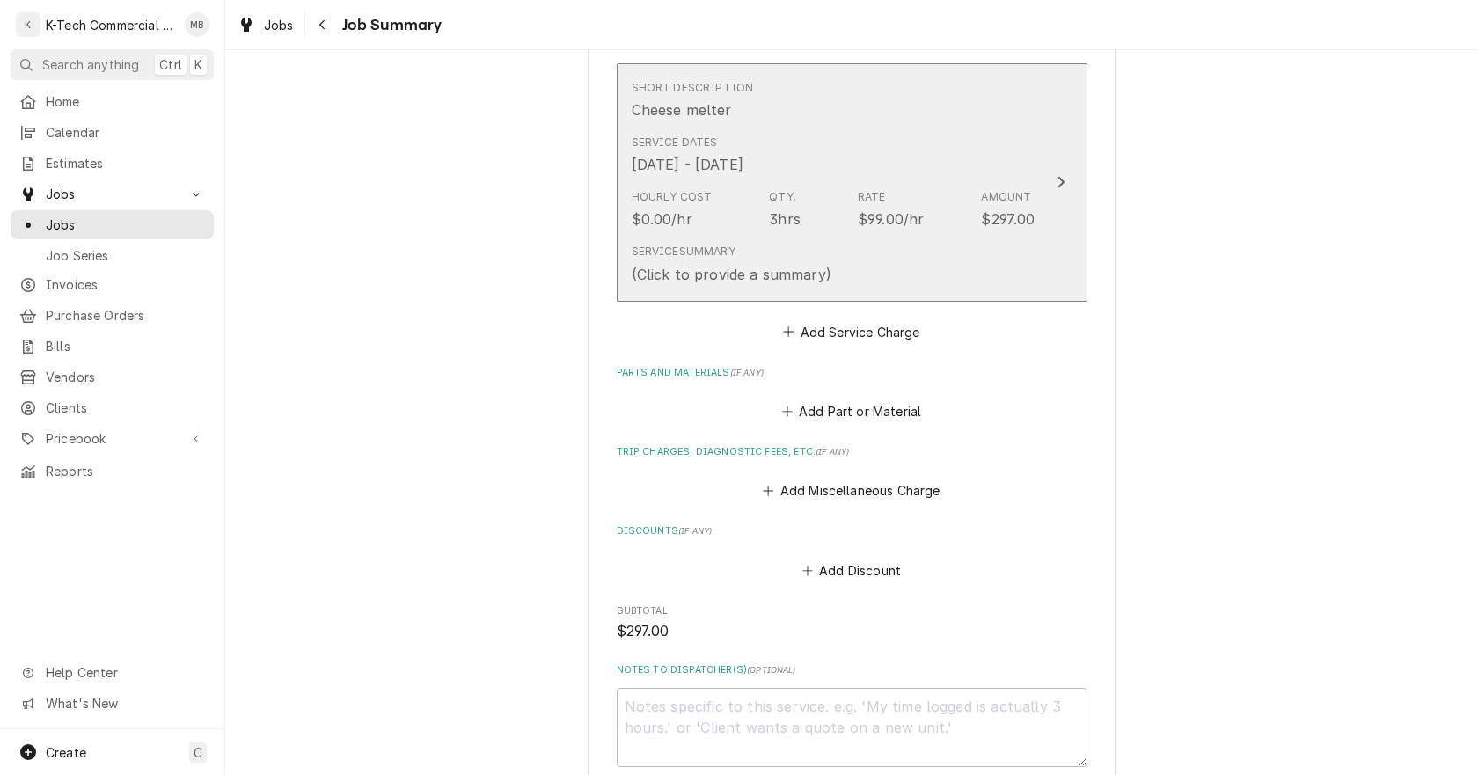
click at [781, 208] on div "Qty. 3hrs" at bounding box center [785, 209] width 32 height 40
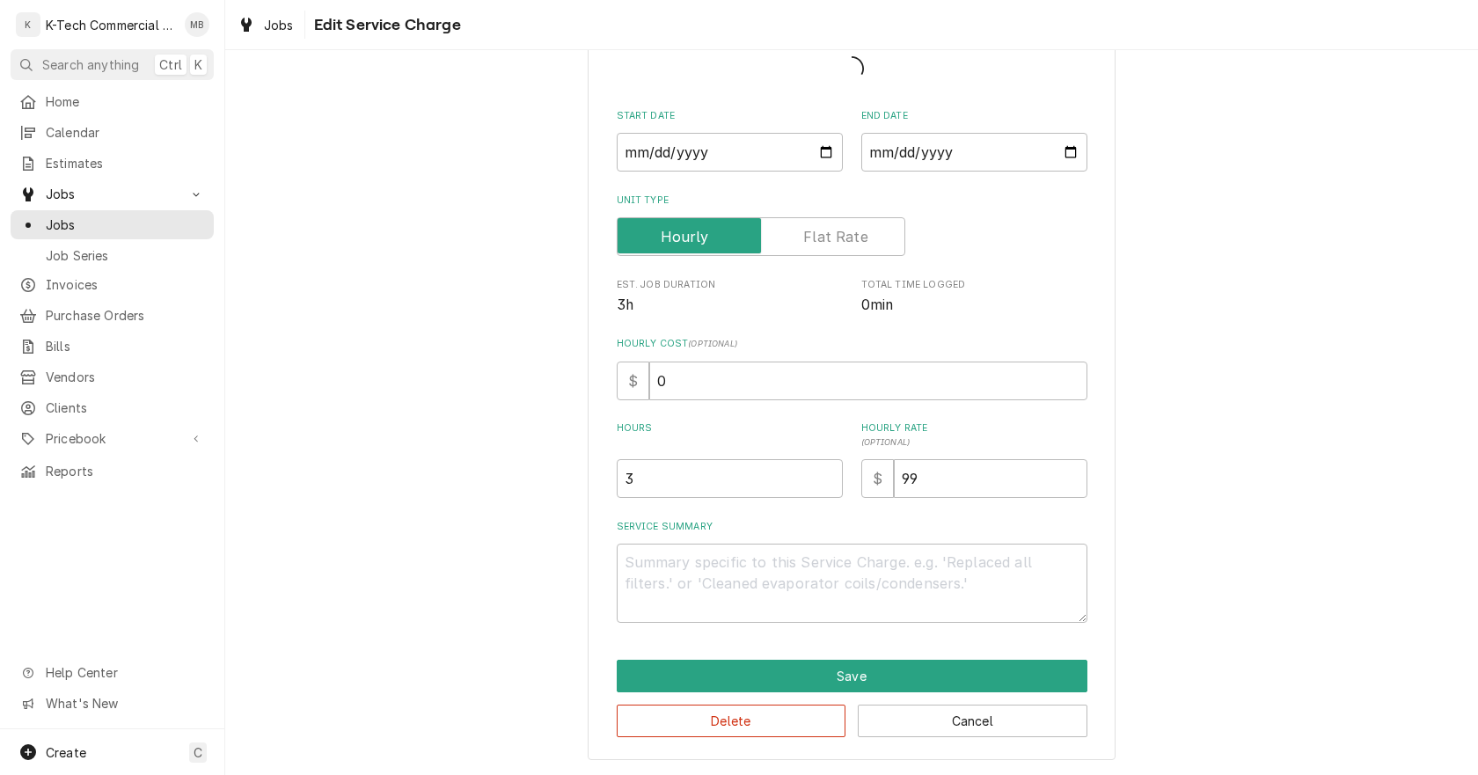
scroll to position [116, 0]
type textarea "x"
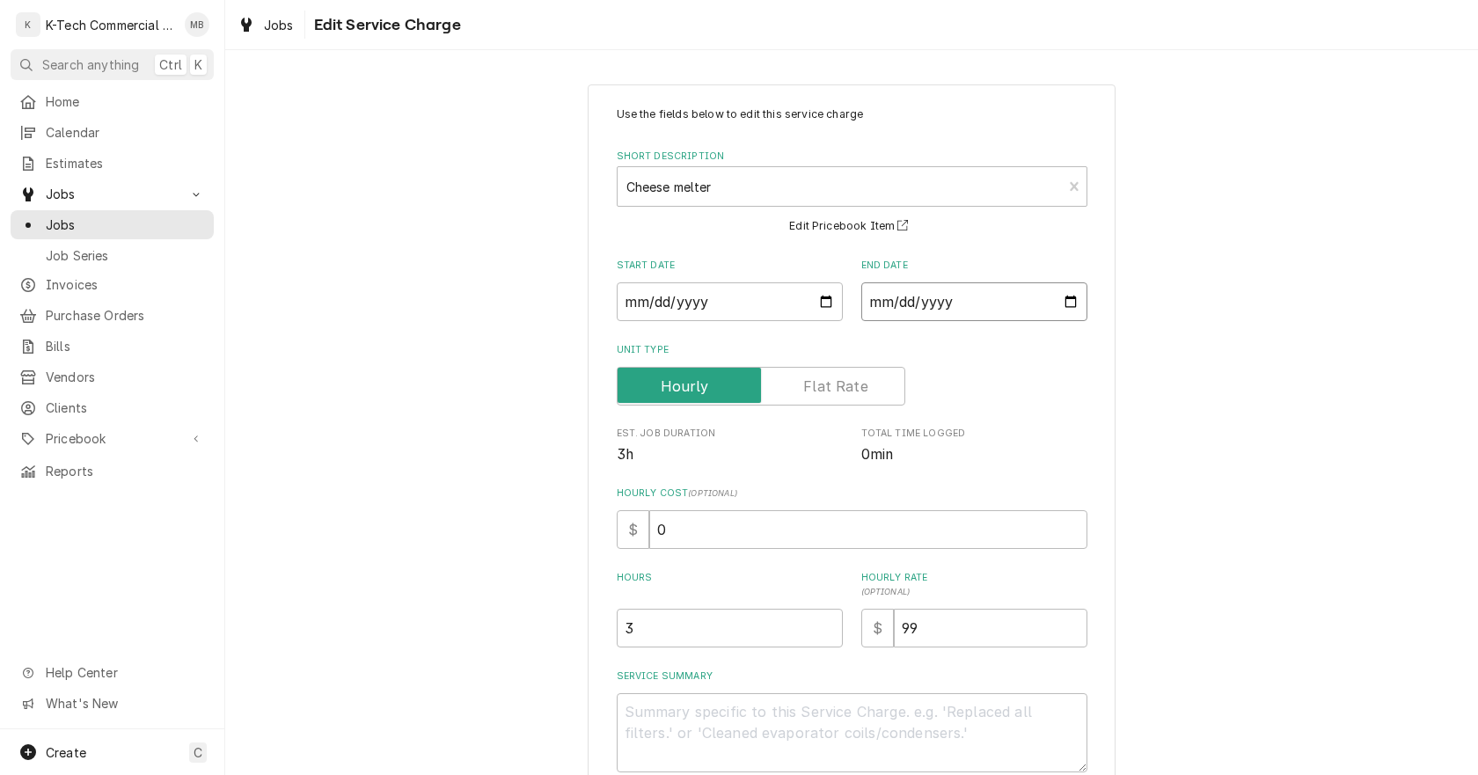
click at [1064, 303] on input "2025-10-10" at bounding box center [974, 301] width 226 height 39
type input "2025-10-09"
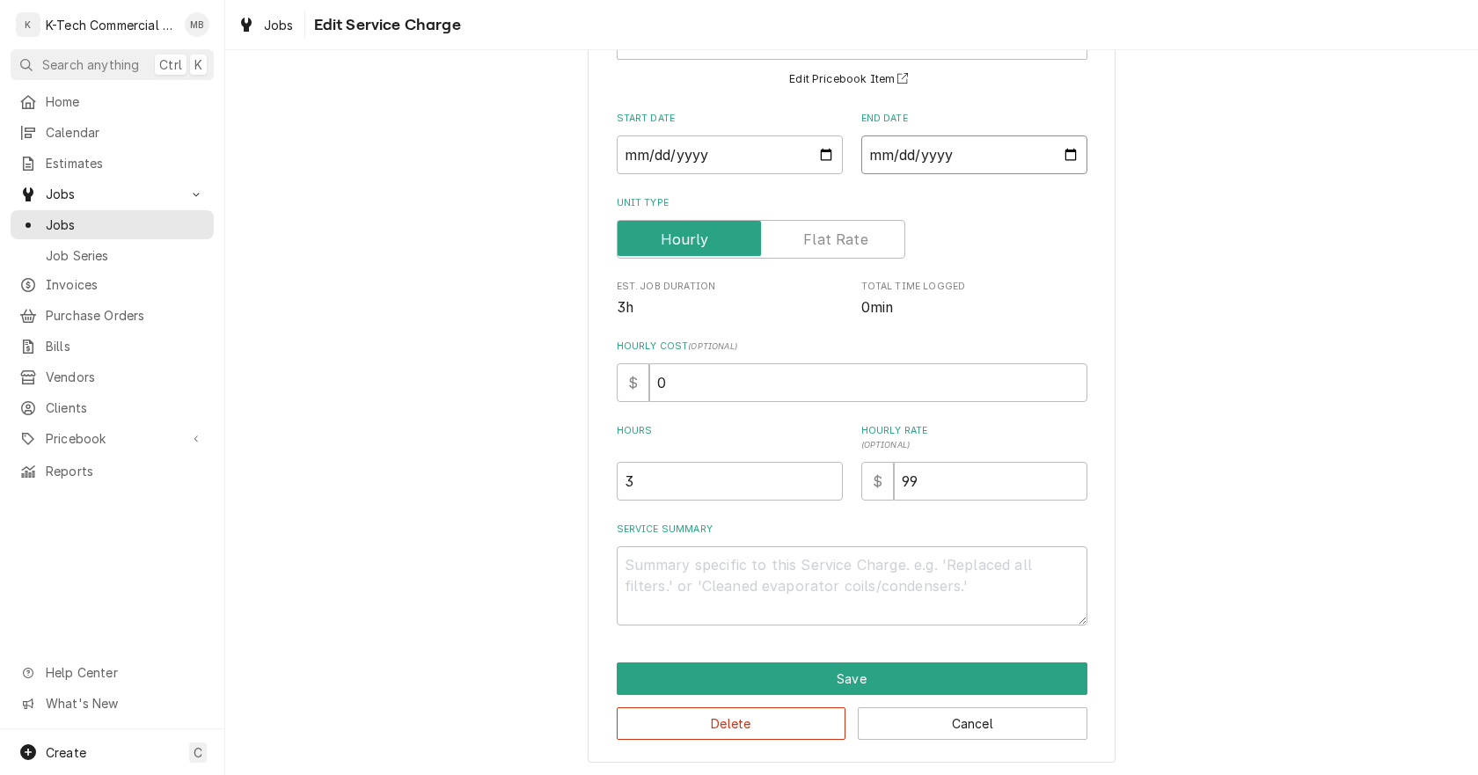
scroll to position [150, 0]
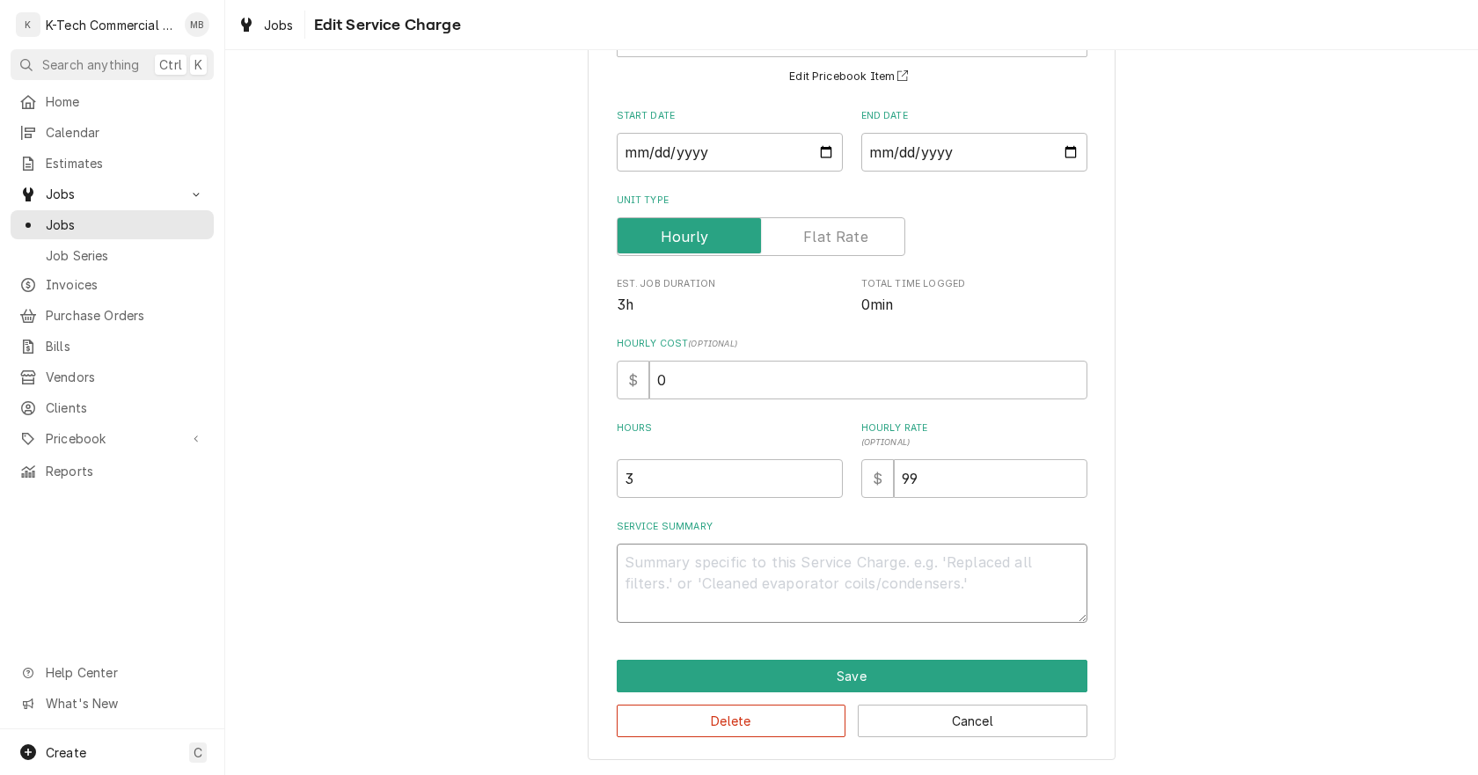
click at [722, 583] on textarea "Service Summary" at bounding box center [852, 583] width 471 height 79
click at [677, 578] on textarea "Service Summary" at bounding box center [852, 583] width 471 height 79
type textarea "x"
type textarea "P"
type textarea "x"
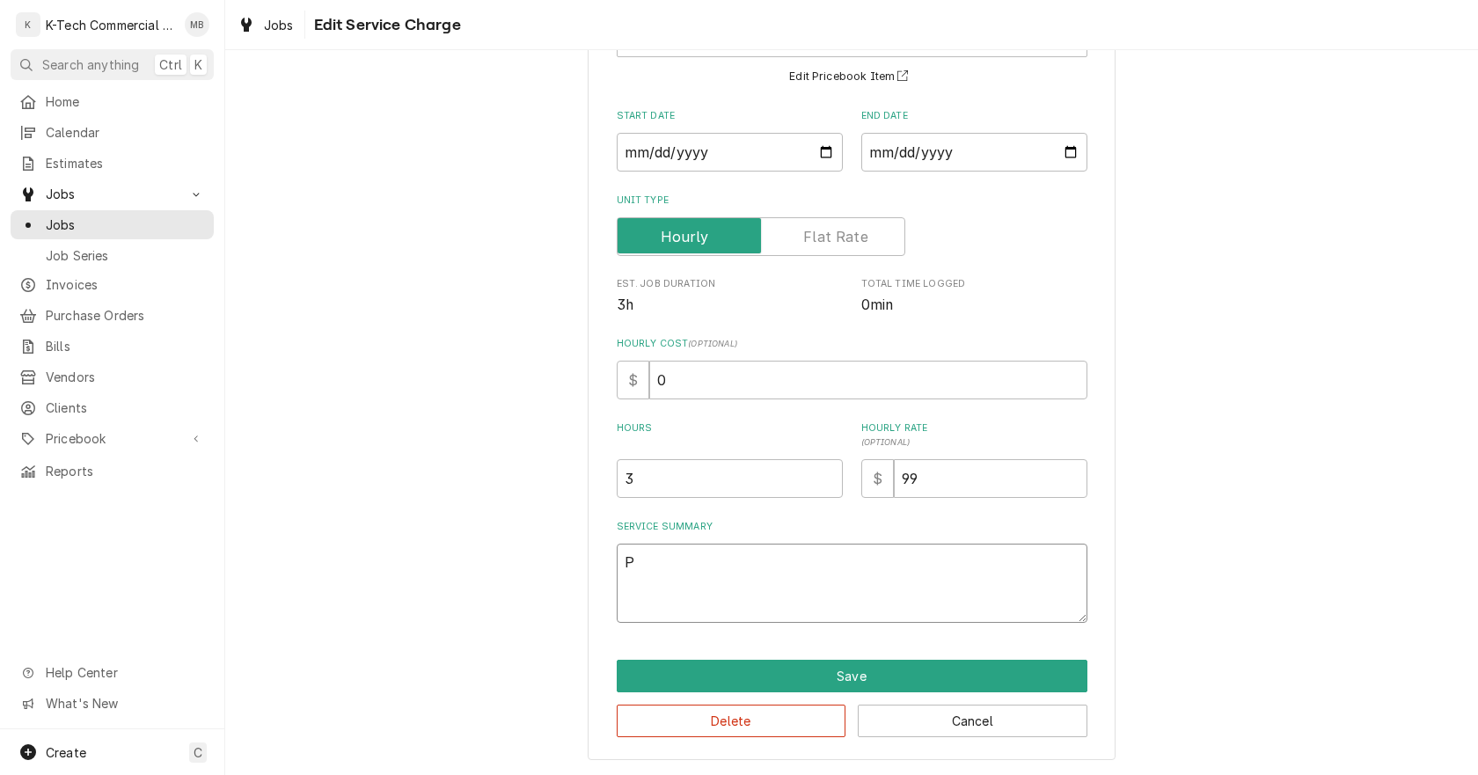
type textarea "Pa"
type textarea "x"
type textarea "Pas"
type textarea "x"
type textarea "Past"
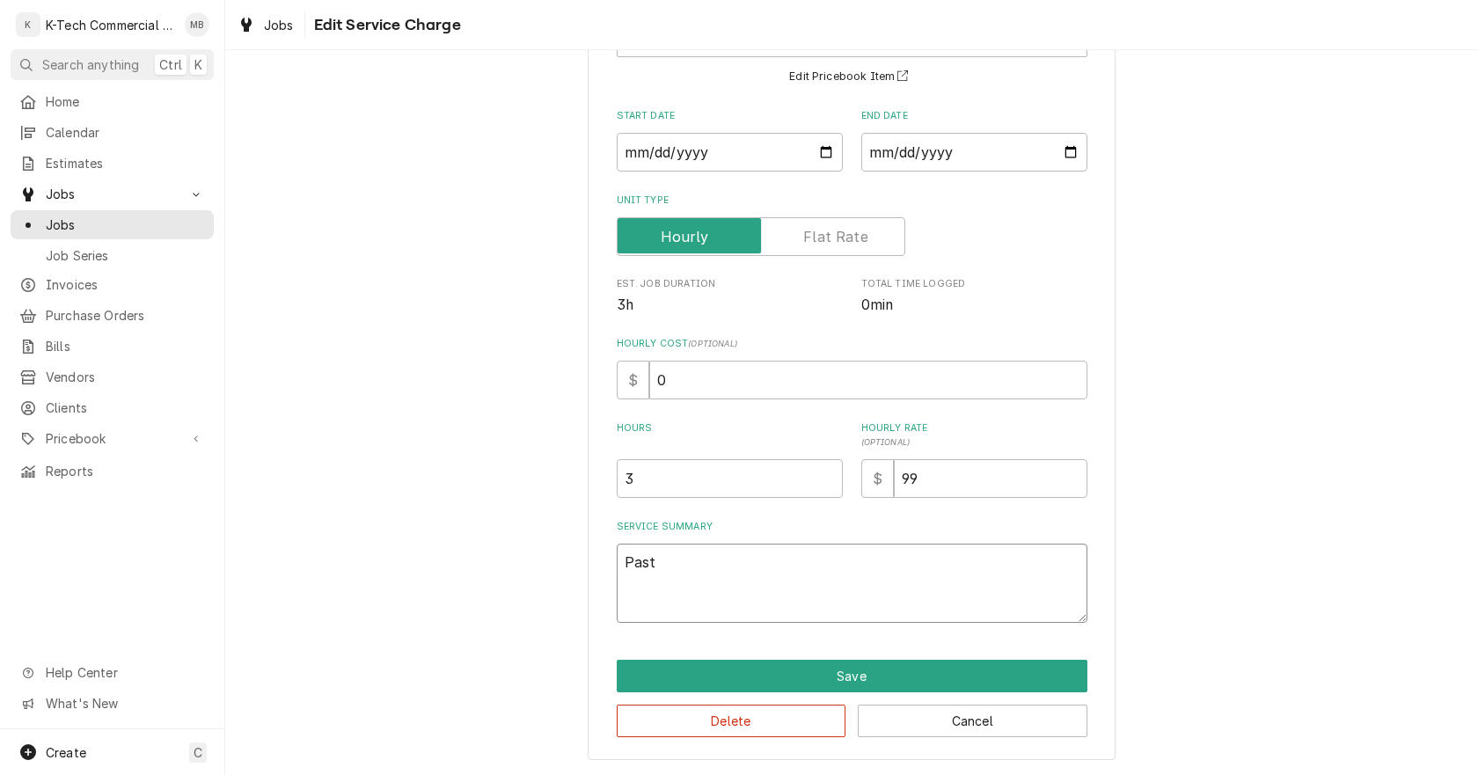
type textarea "x"
type textarea "Past"
type textarea "x"
type textarea "Past a"
type textarea "x"
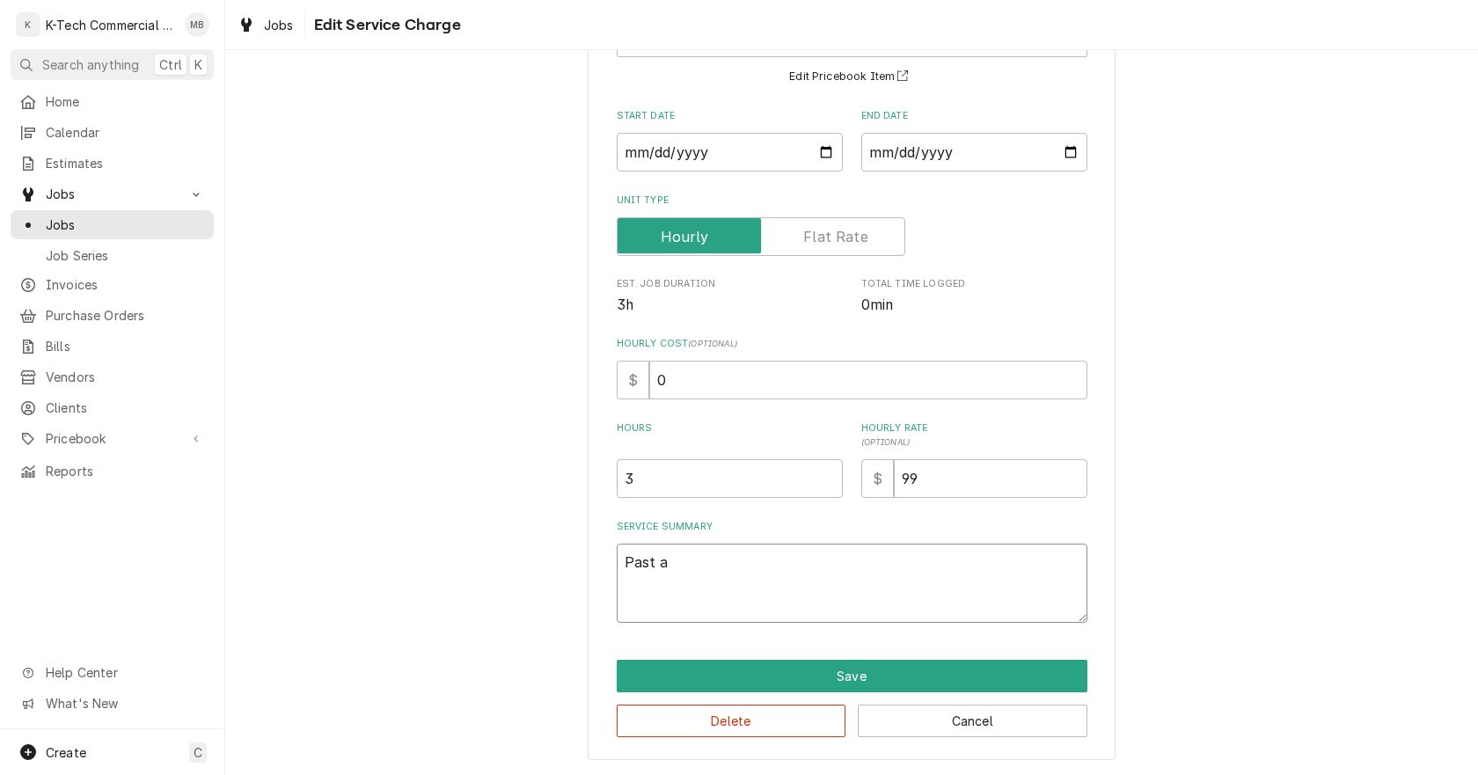
type textarea "Past"
type textarea "x"
type textarea "Past"
type textarea "x"
type textarea "Pasta"
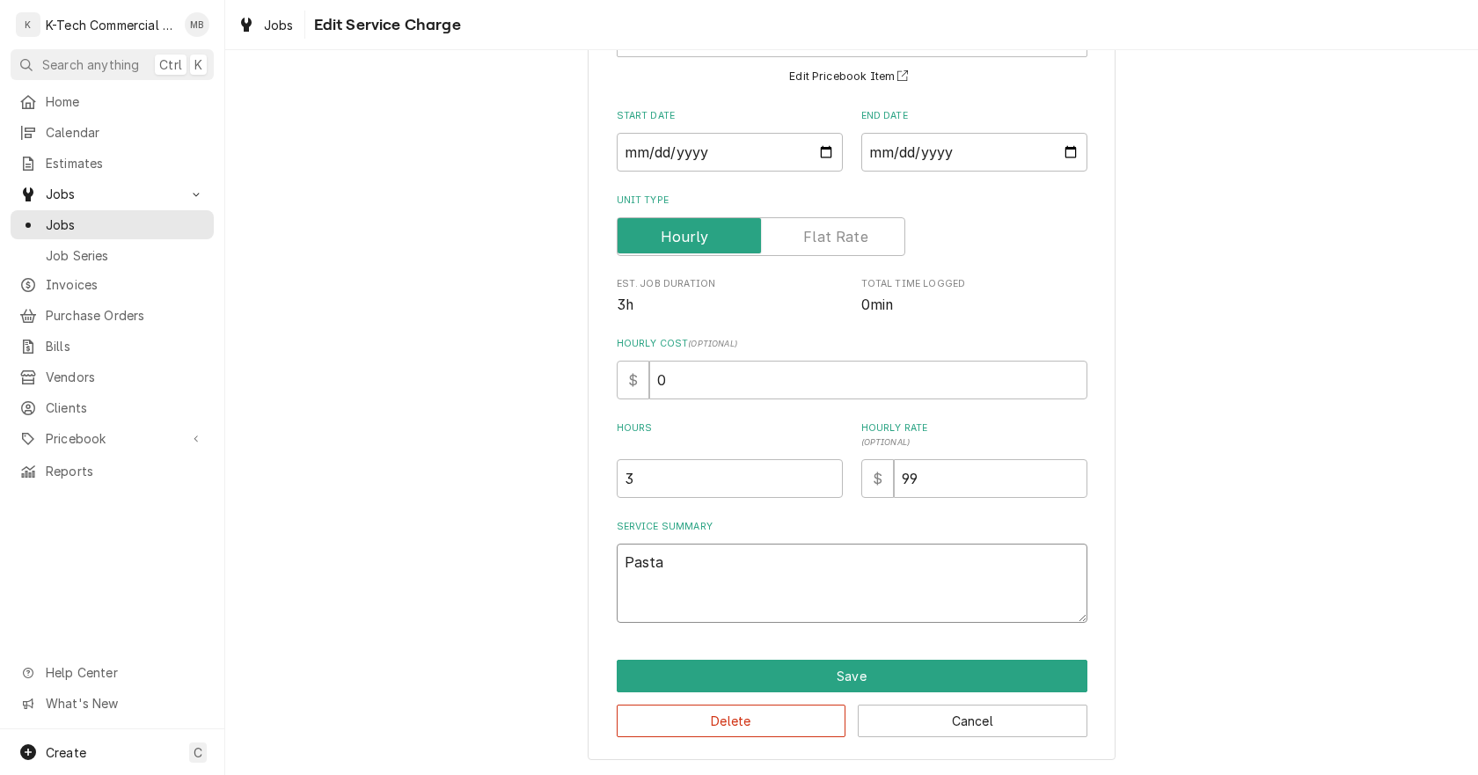
type textarea "x"
type textarea "Pasta"
type textarea "x"
type textarea "Pasta c"
type textarea "x"
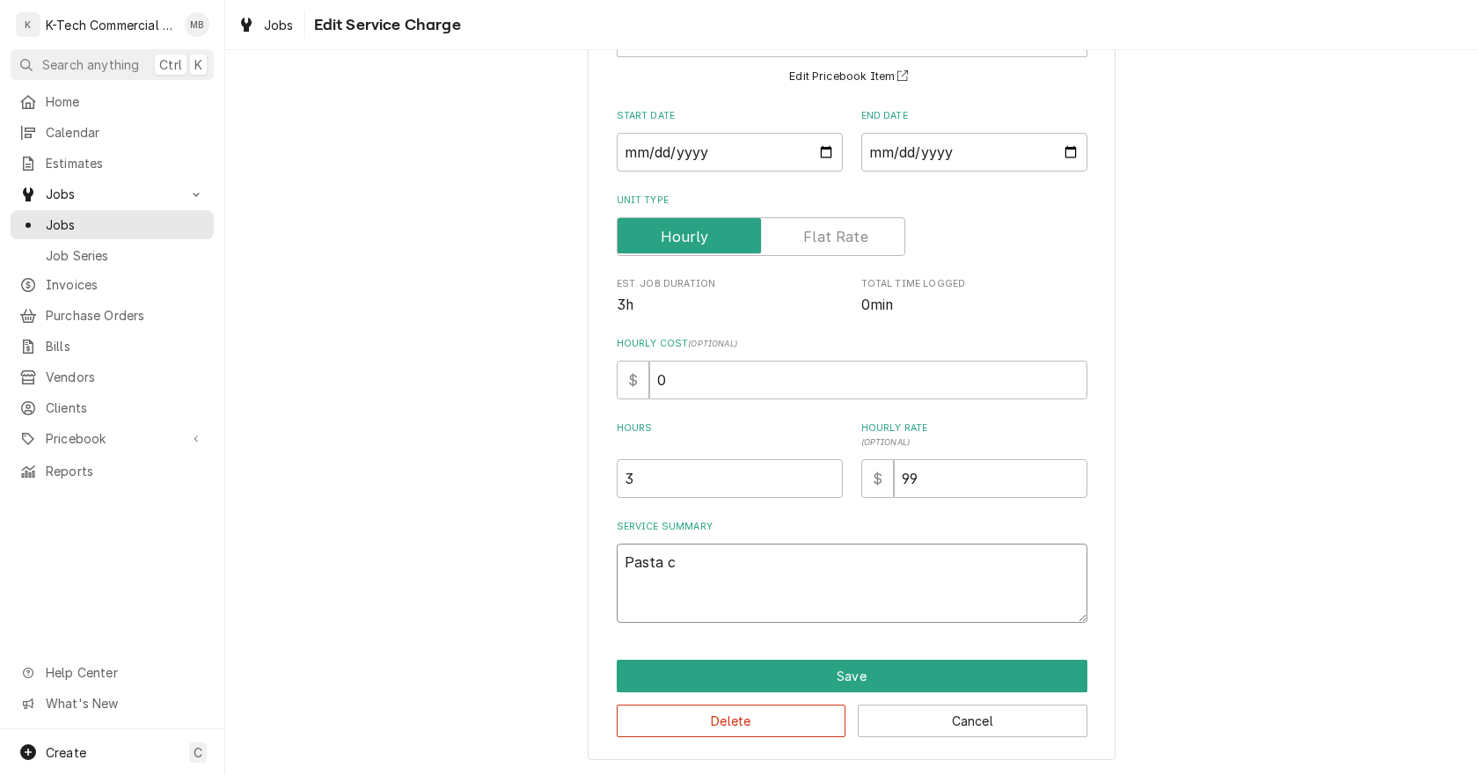
type textarea "Pasta ch"
type textarea "x"
type textarea "Pasta che"
type textarea "x"
type textarea "Pasta chee"
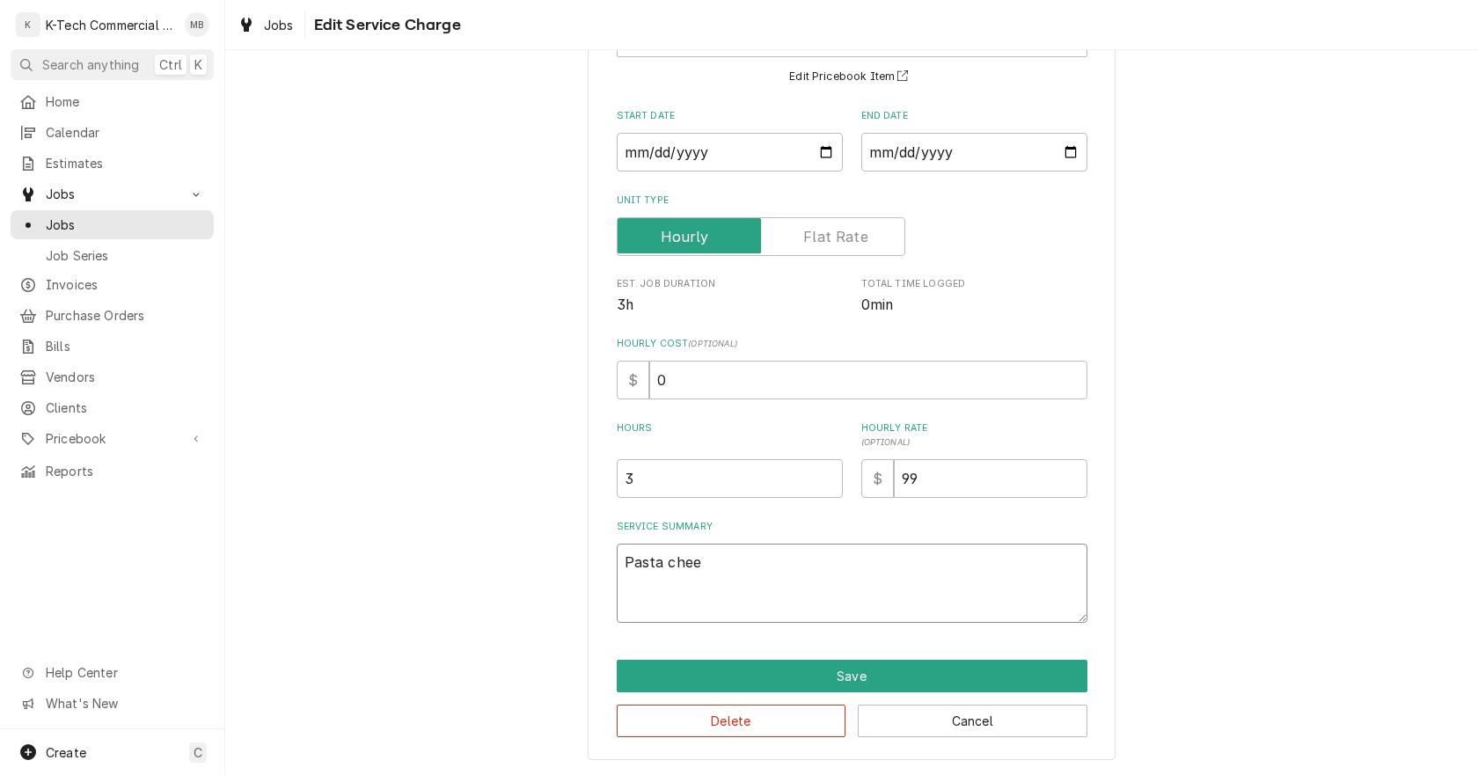
type textarea "x"
type textarea "Pasta chees"
type textarea "x"
type textarea "Pasta cheese"
type textarea "x"
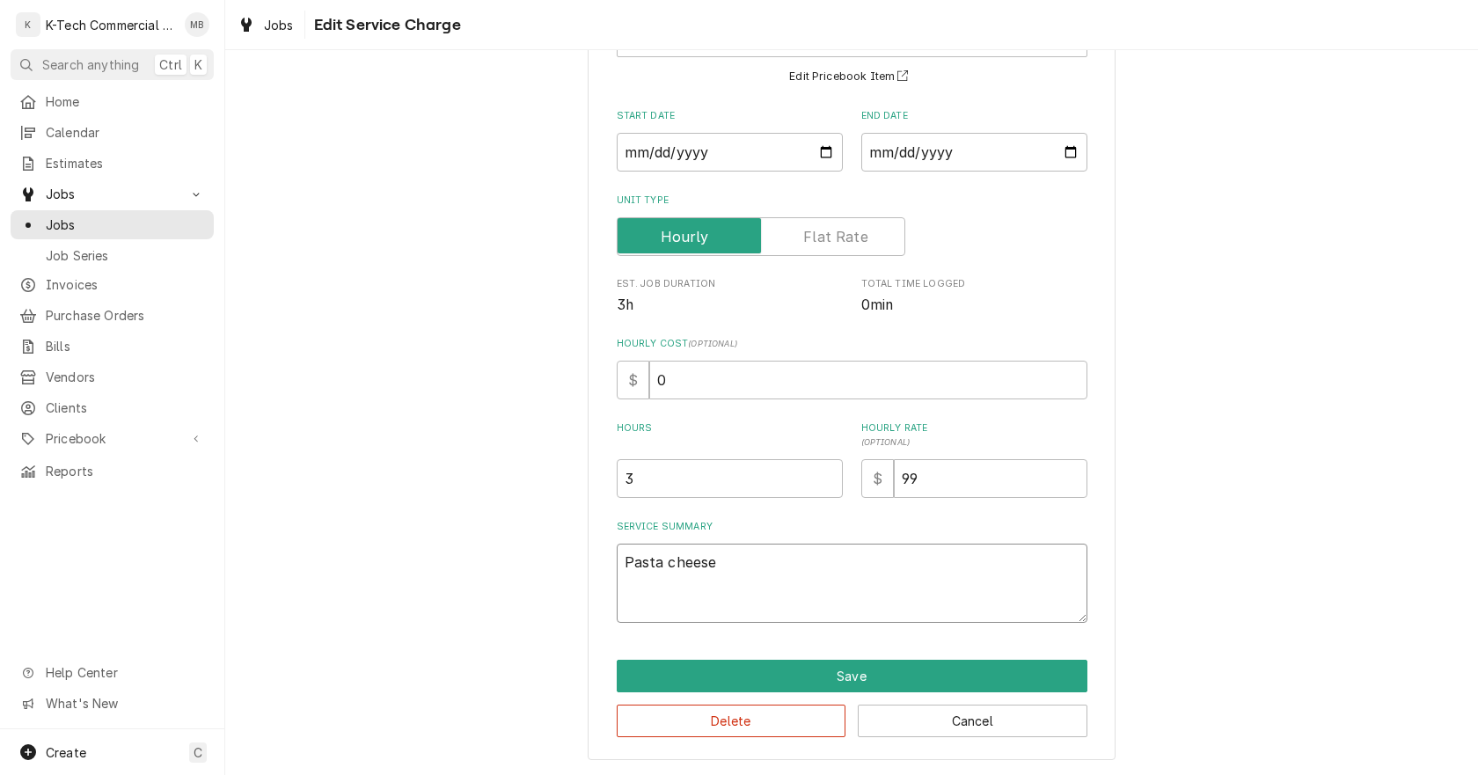
type textarea "Pasta cheesem"
type textarea "x"
type textarea "Pasta cheeseme"
type textarea "x"
type textarea "Pasta cheesemel"
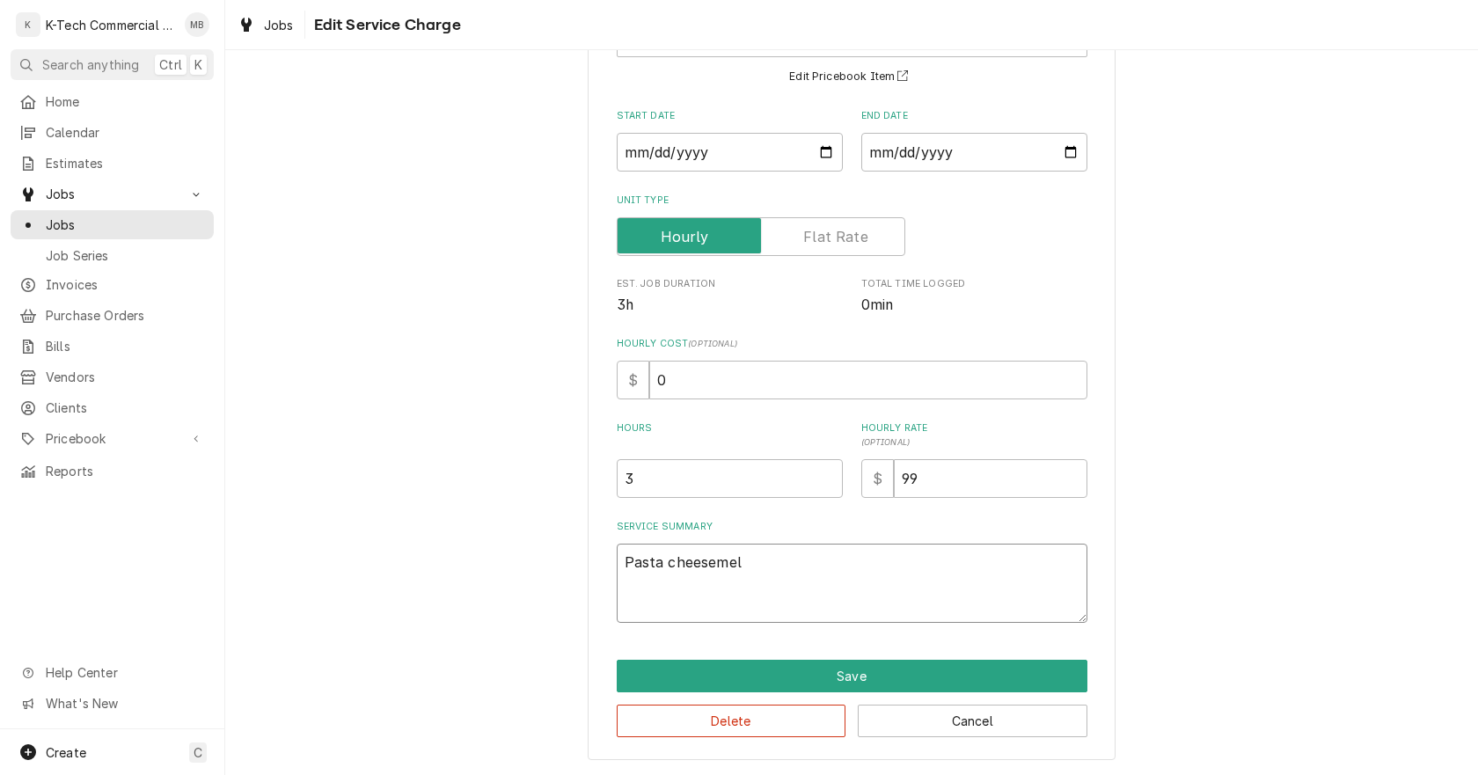
type textarea "x"
type textarea "Pasta cheesemelt"
type textarea "x"
type textarea "Pasta cheesemelte"
type textarea "x"
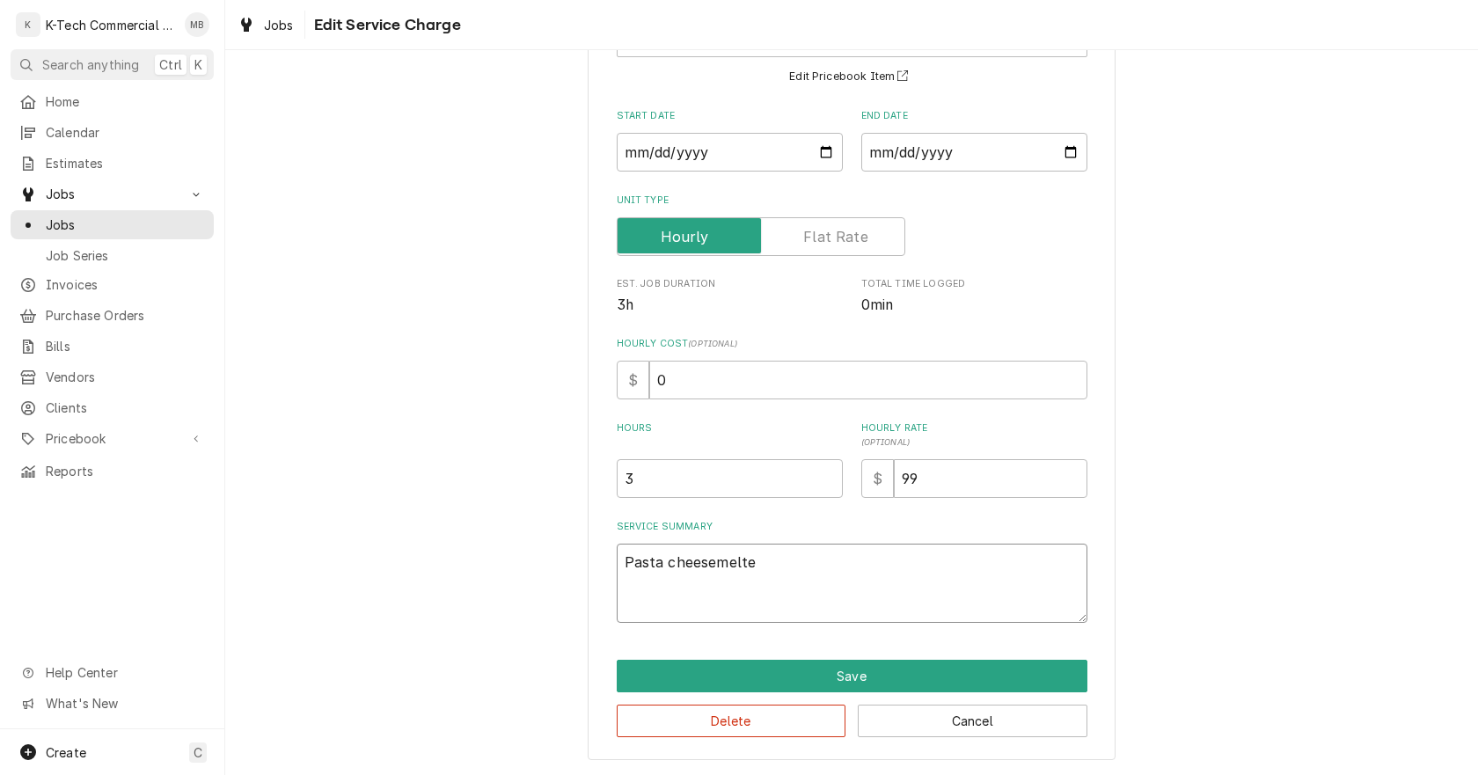
type textarea "Pasta cheesemelter"
type textarea "x"
type textarea "Pasta cheesemelter"
type textarea "x"
type textarea "Pasta cheesemelter g"
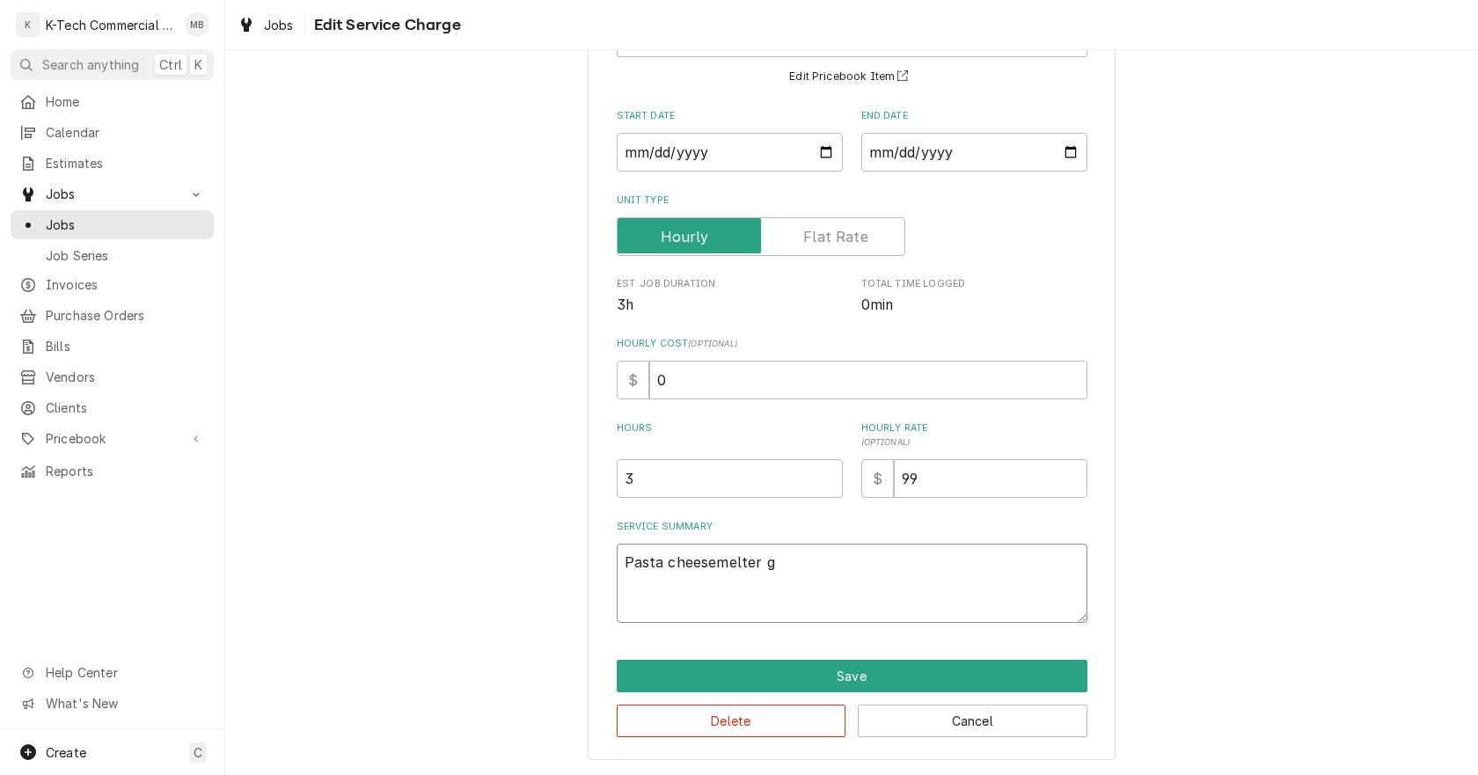
type textarea "x"
type textarea "Pasta cheesemelter ga"
type textarea "x"
type textarea "Pasta cheesemelter gas"
type textarea "x"
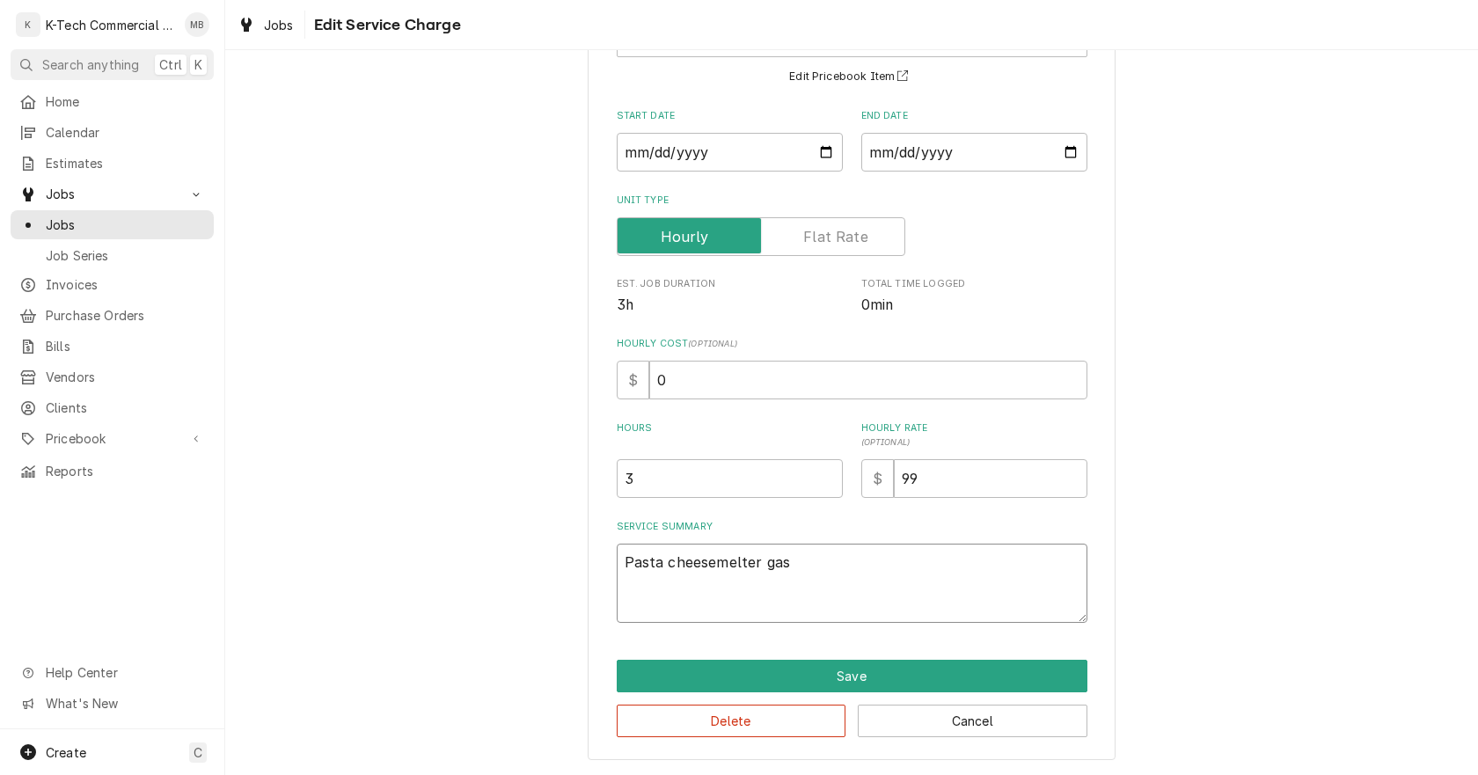
type textarea "Pasta cheesemelter gas"
type textarea "x"
type textarea "Pasta cheesemelter gas v"
type textarea "x"
type textarea "Pasta cheesemelter gas va"
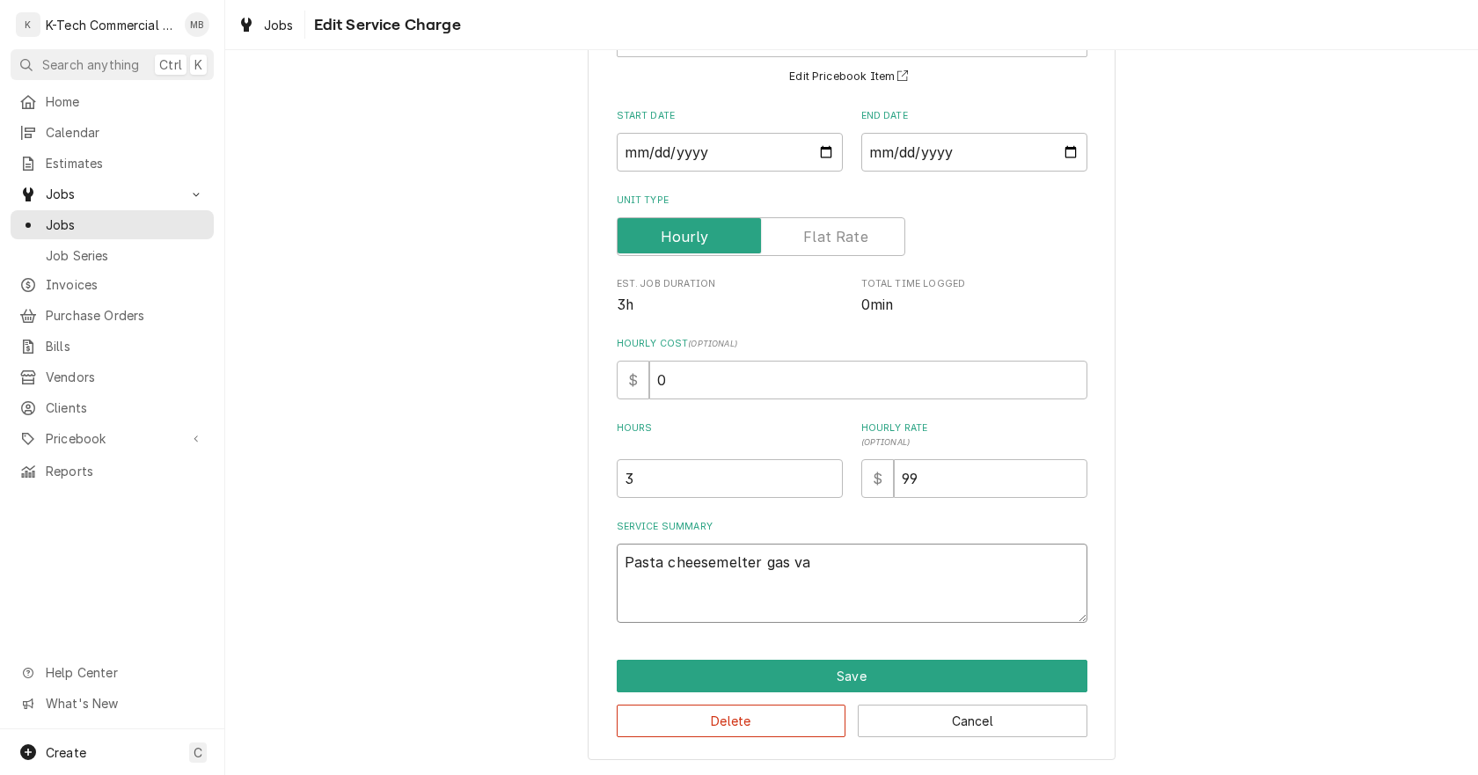
type textarea "x"
type textarea "Pasta cheesemelter gas val"
type textarea "x"
type textarea "Pasta cheesemelter gas valv"
type textarea "x"
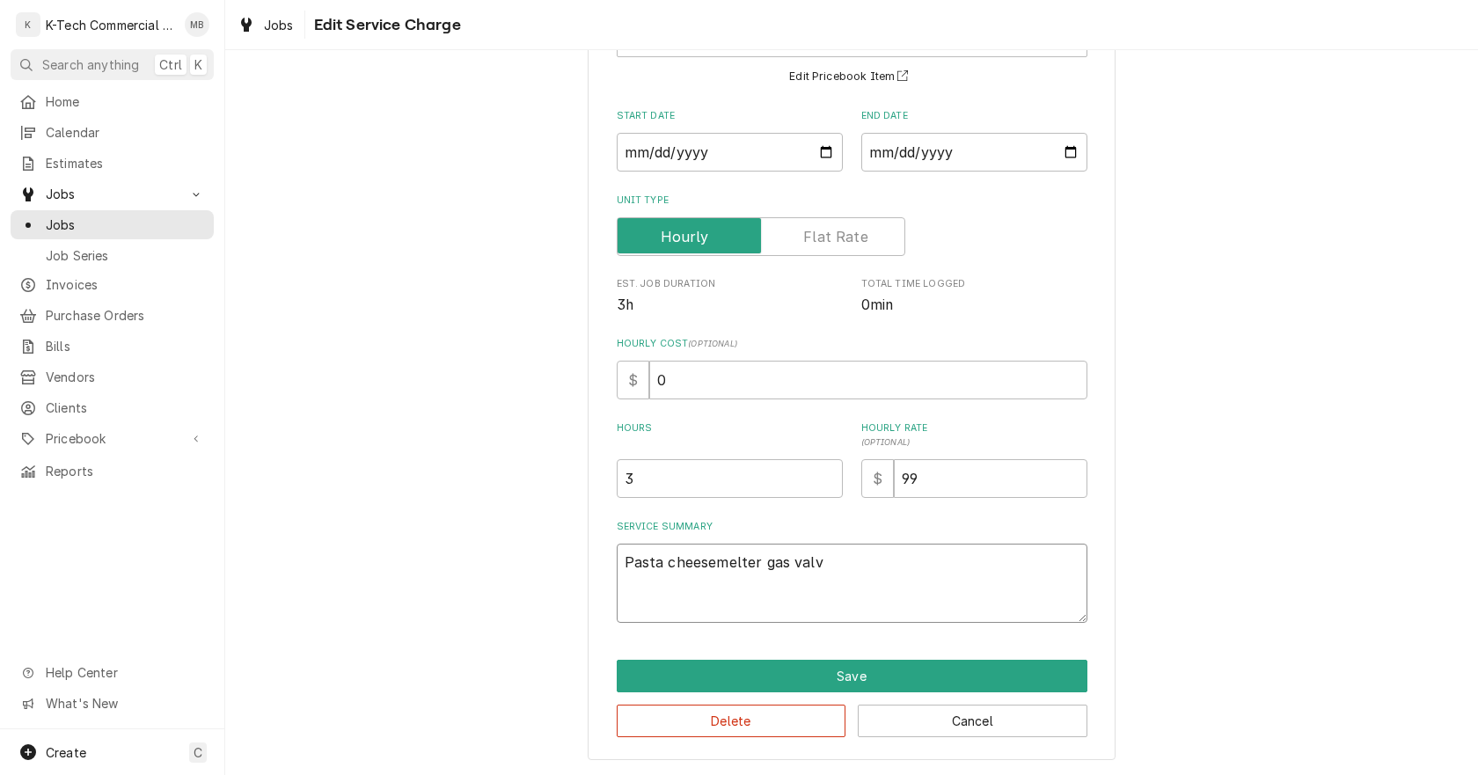
type textarea "Pasta cheesemelter gas valve"
type textarea "x"
type textarea "Pasta cheesemelter gas valve"
type textarea "x"
type textarea "Pasta cheesemelter gas valve w"
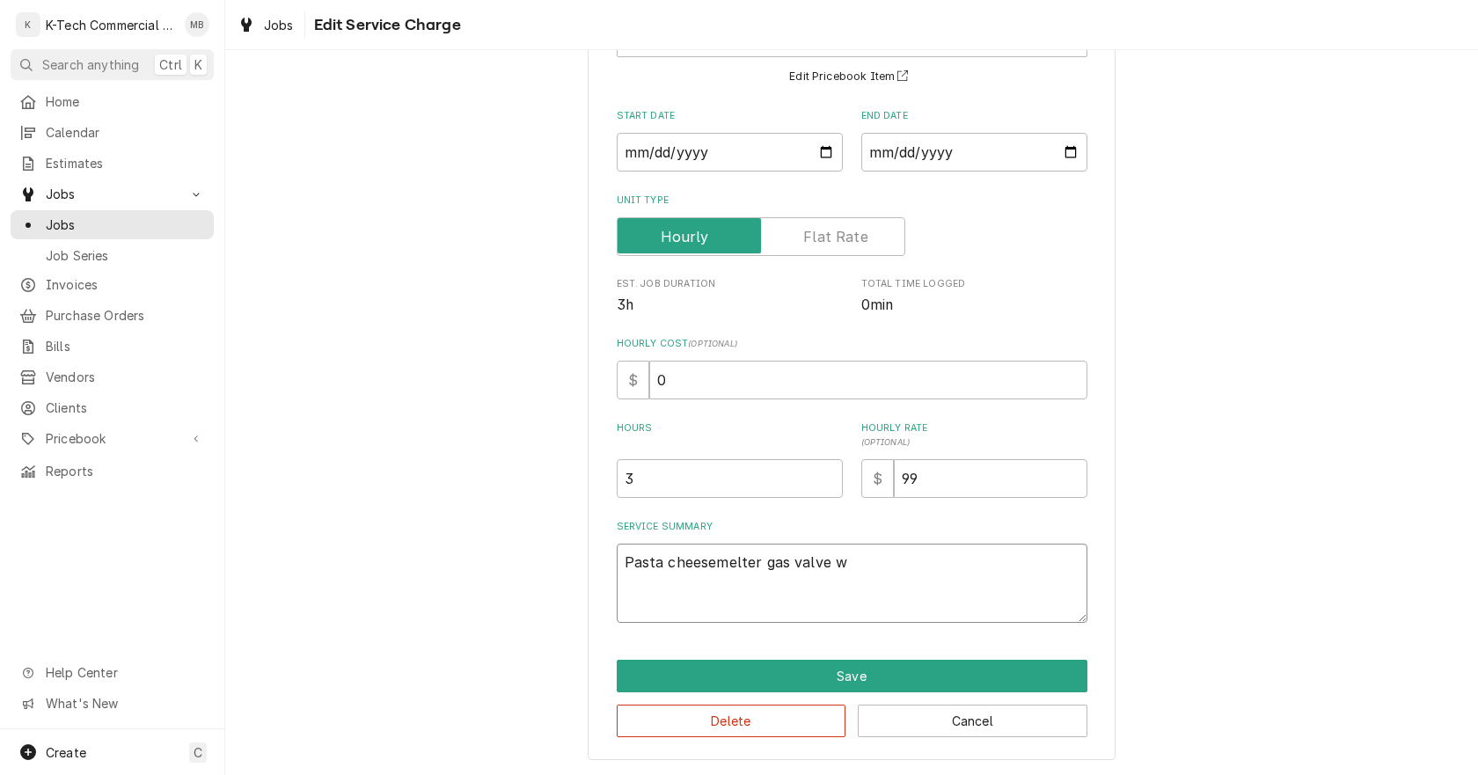
type textarea "x"
type textarea "Pasta cheesemelter gas valve we"
type textarea "x"
type textarea "Pasta cheesemelter gas valve wet"
type textarea "x"
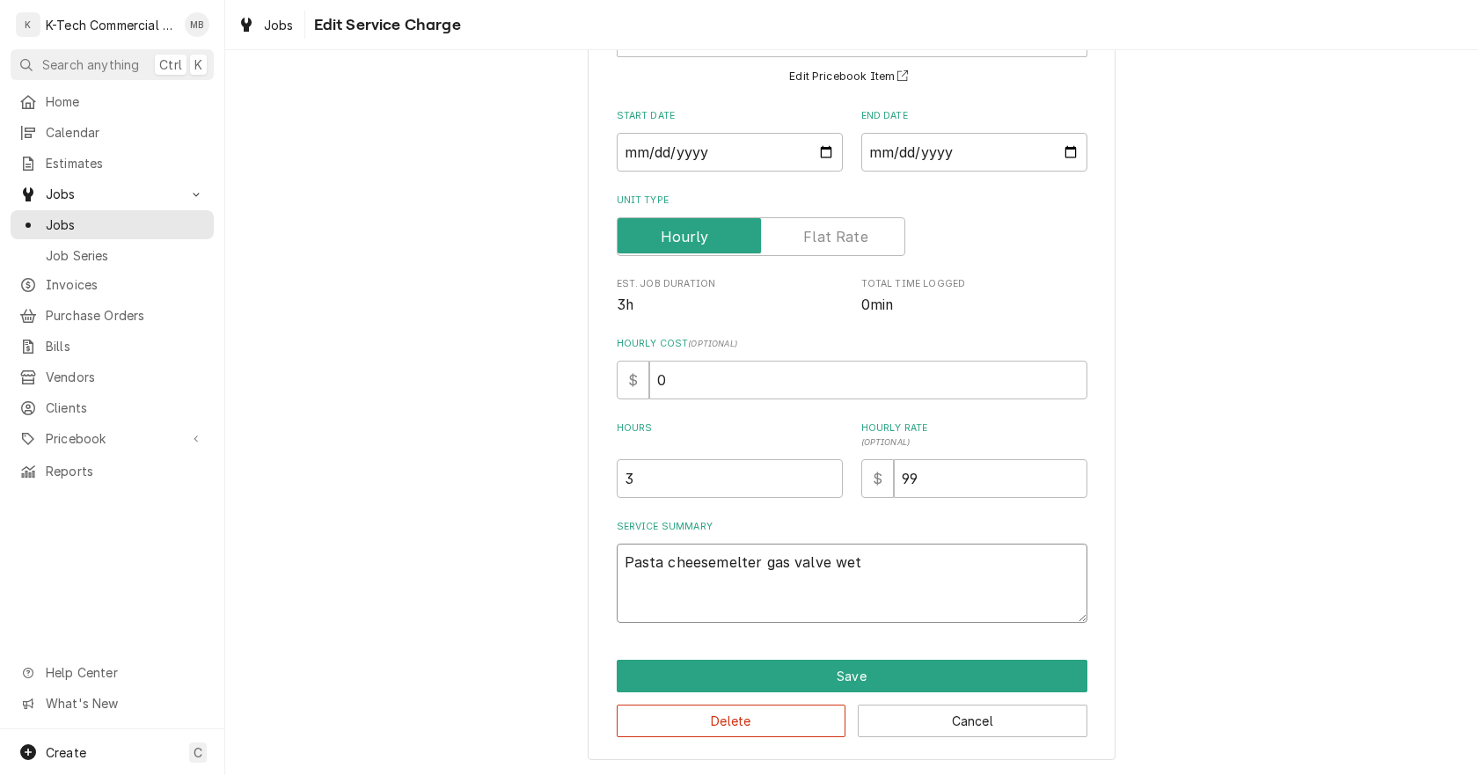
type textarea "Pasta cheesemelter gas valve wetr"
type textarea "x"
type textarea "Pasta cheesemelter gas valve wet"
type textarea "x"
type textarea "Pasta cheesemelter gas valve we"
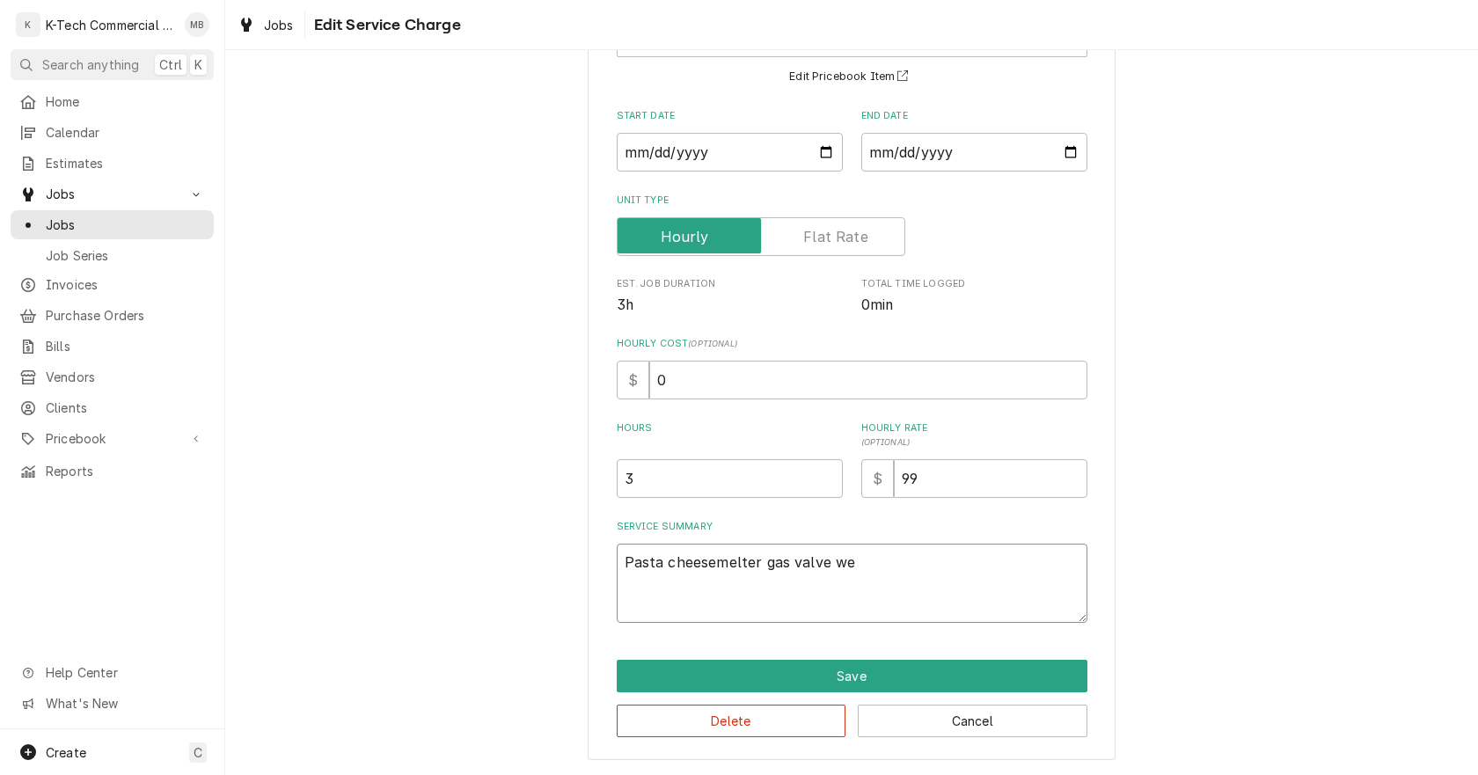
type textarea "x"
type textarea "Pasta cheesemelter gas valve wee"
type textarea "x"
type textarea "Pasta cheesemelter gas valve we"
type textarea "x"
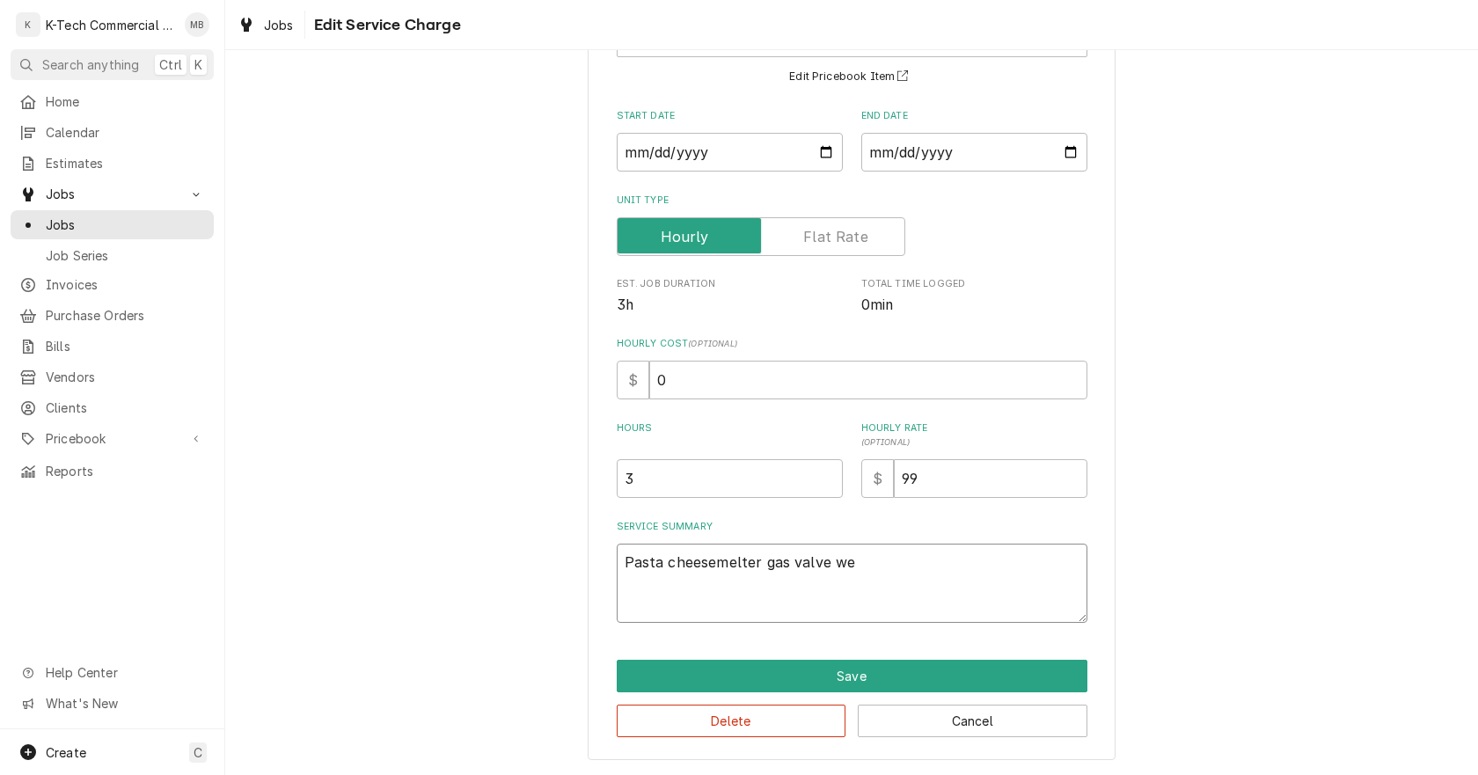
type textarea "Pasta cheesemelter gas valve wer"
type textarea "x"
type textarea "Pasta cheesemelter gas valve were"
type textarea "x"
type textarea "Pasta cheesemelter gas valve were"
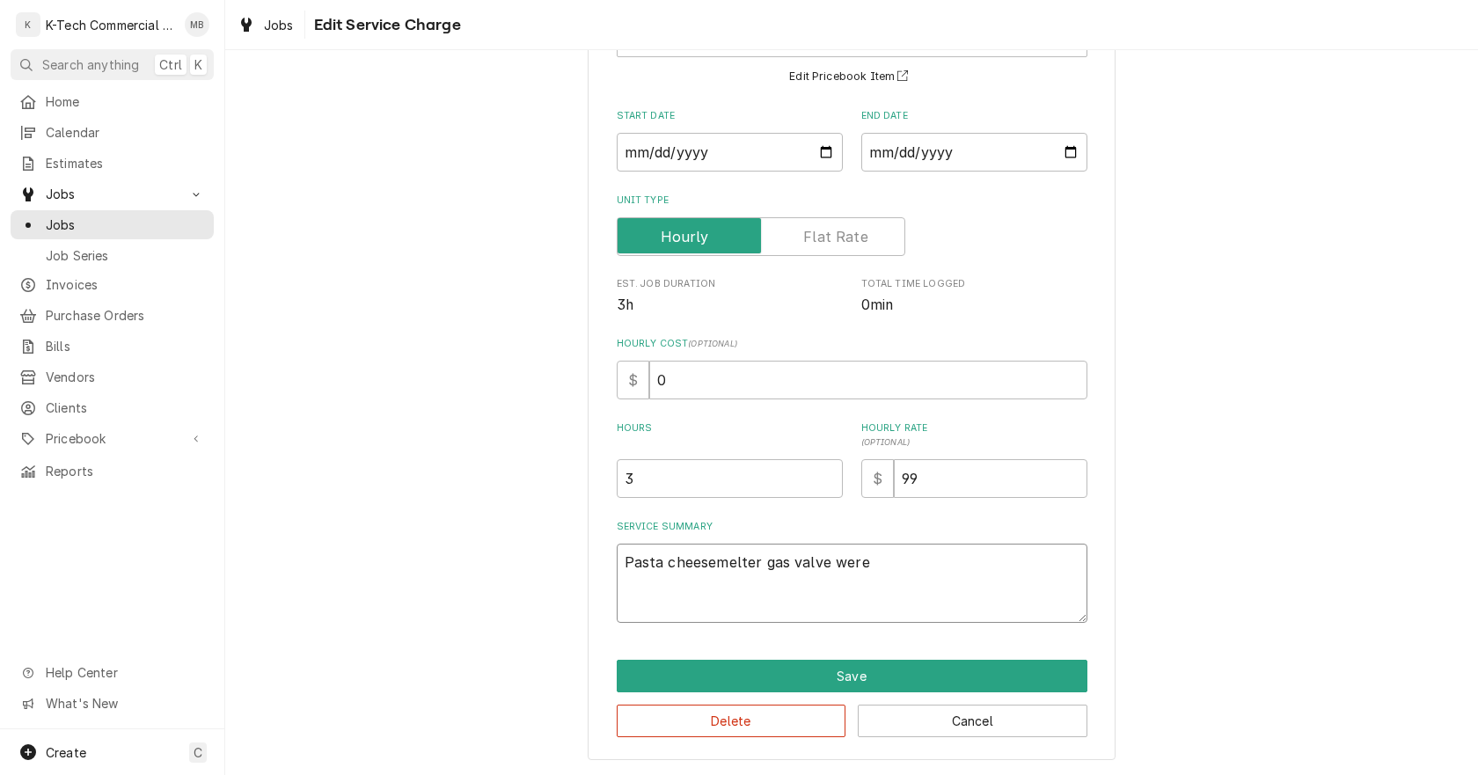
type textarea "x"
type textarea "Pasta cheesemelter gas valve were b"
type textarea "x"
type textarea "Pasta cheesemelter gas valve were ba"
type textarea "x"
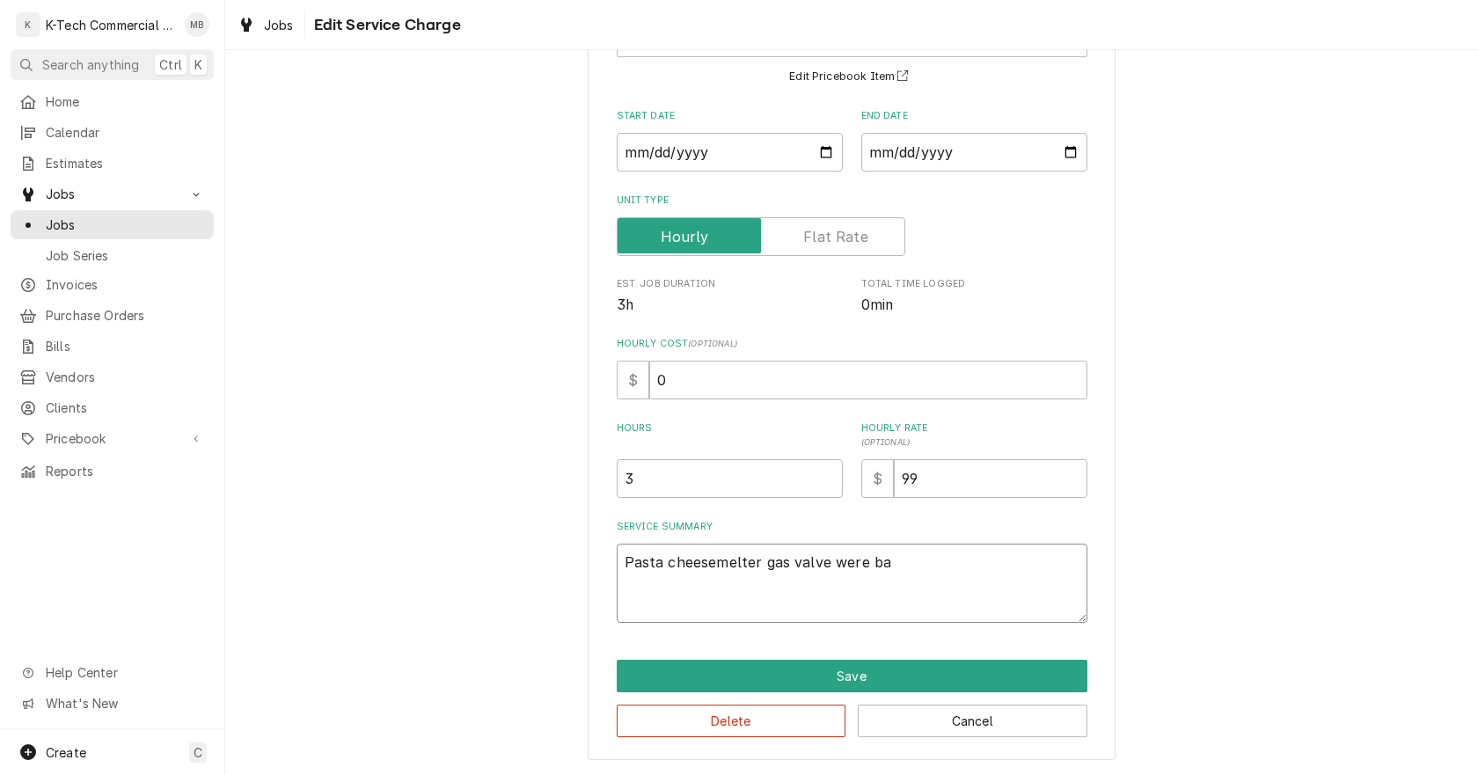
type textarea "Pasta cheesemelter gas valve were bad"
type textarea "x"
type textarea "Pasta cheesemelter gas valve were bad,"
type textarea "x"
type textarea "Pasta cheesemelter gas valve were bad,"
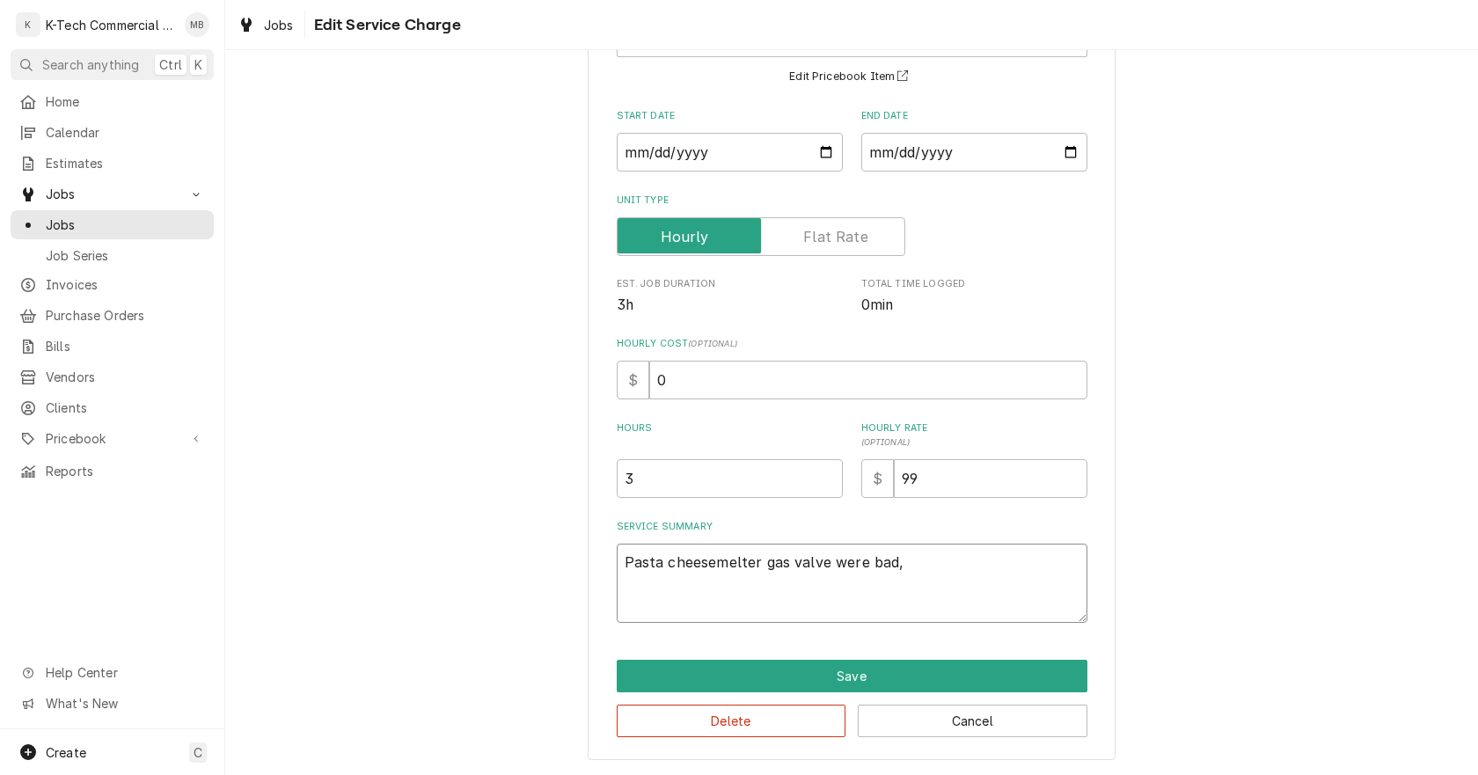
type textarea "x"
type textarea "Pasta cheesemelter gas valve were bad, r"
type textarea "x"
type textarea "Pasta cheesemelter gas valve were bad, re"
type textarea "x"
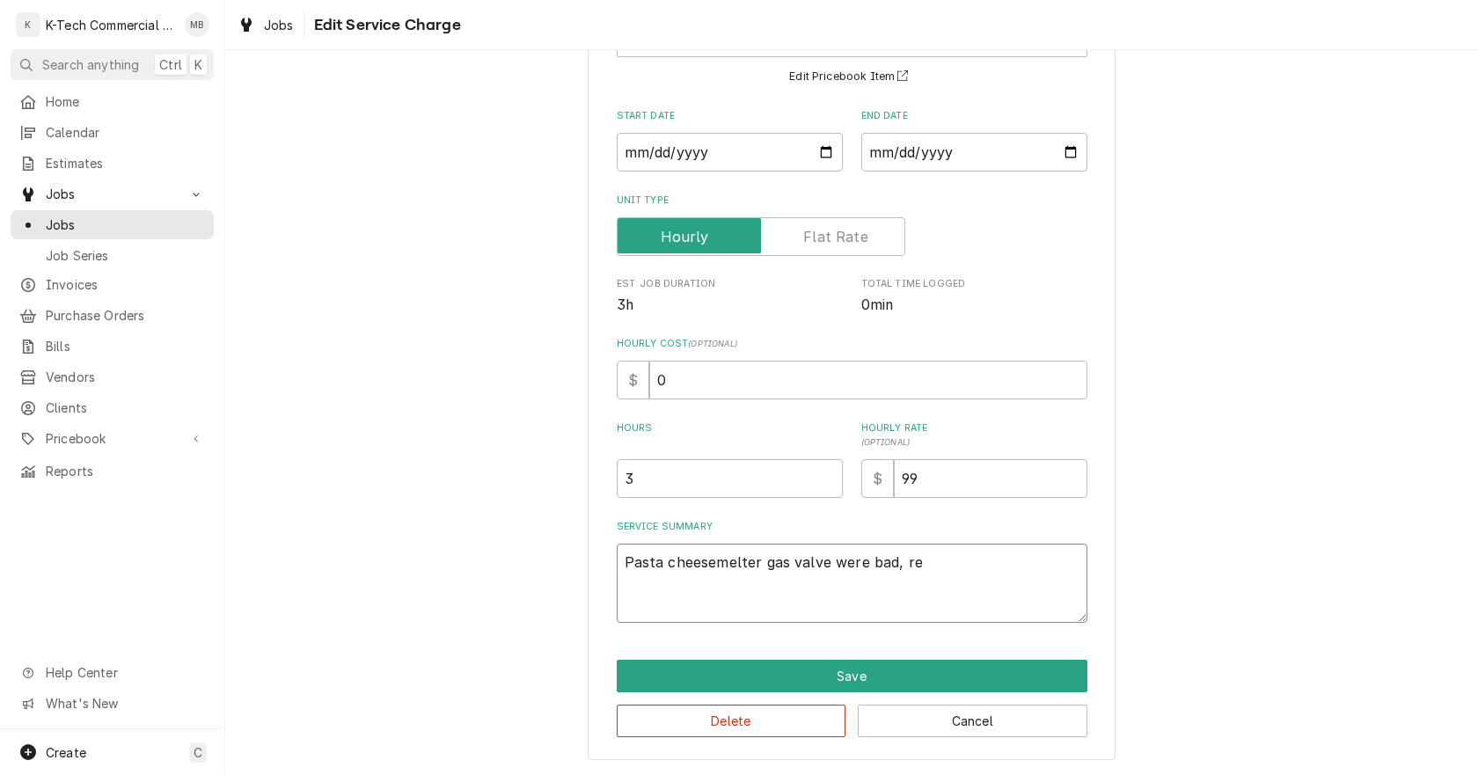
type textarea "Pasta cheesemelter gas valve were bad, rem"
type textarea "x"
type textarea "Pasta cheesemelter gas valve were bad, remo"
type textarea "x"
type textarea "Pasta cheesemelter gas valve were bad, remov"
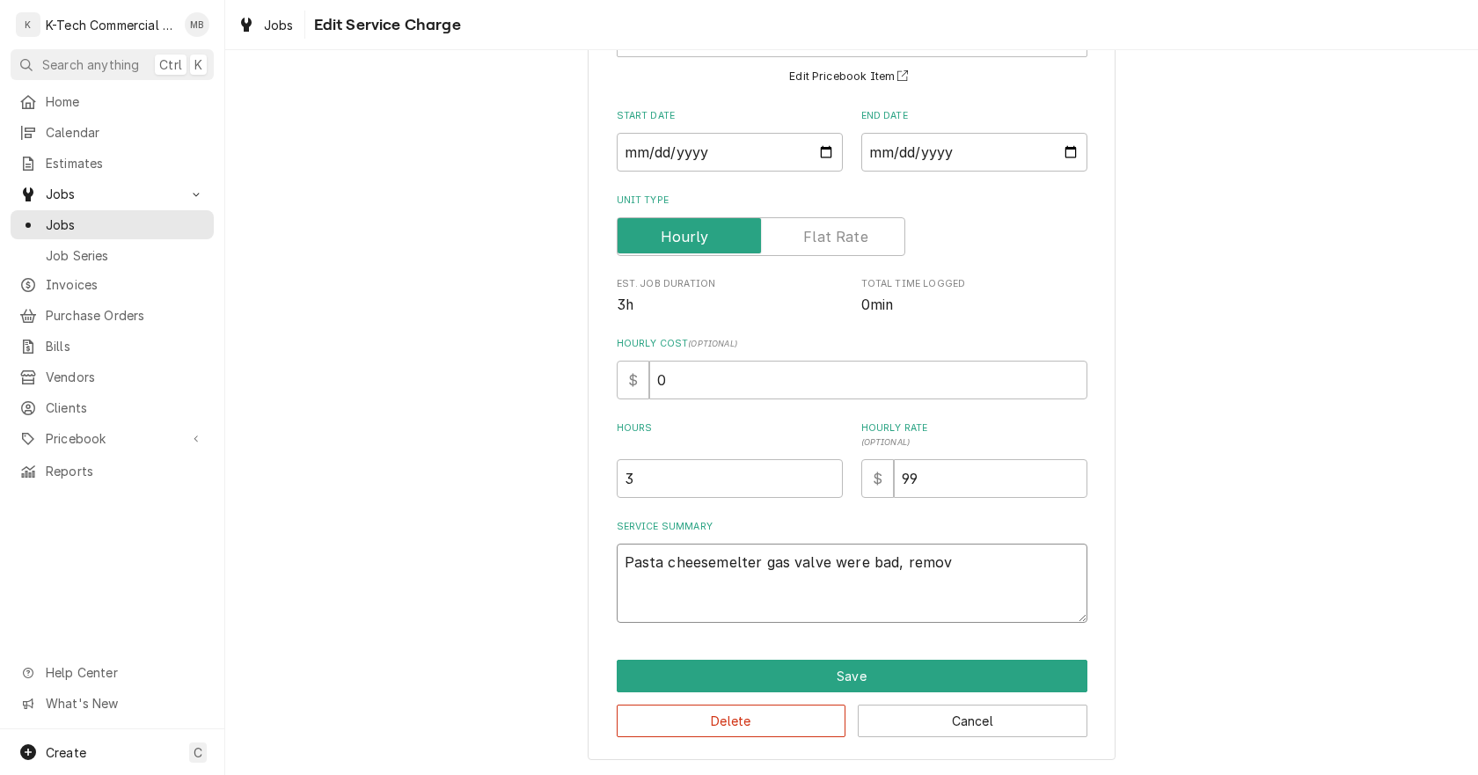
type textarea "x"
type textarea "Pasta cheesemelter gas valve were bad, remove"
type textarea "x"
type textarea "Pasta cheesemelter gas valve were bad, removed"
type textarea "x"
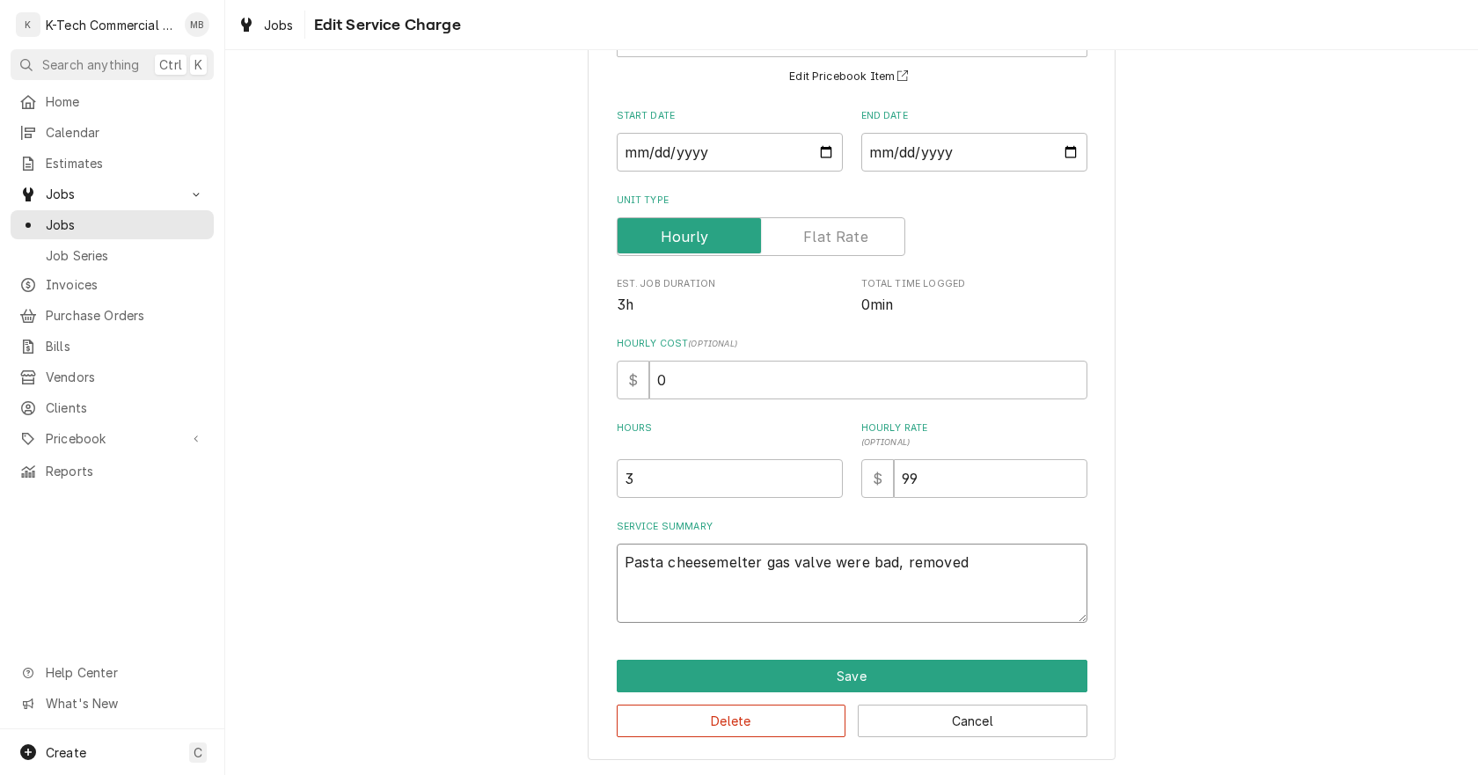
type textarea "Pasta cheesemelter gas valve were bad, removed"
type textarea "x"
type textarea "Pasta cheesemelter gas valve were bad, removed a"
type textarea "x"
type textarea "Pasta cheesemelter gas valve were bad, removed an"
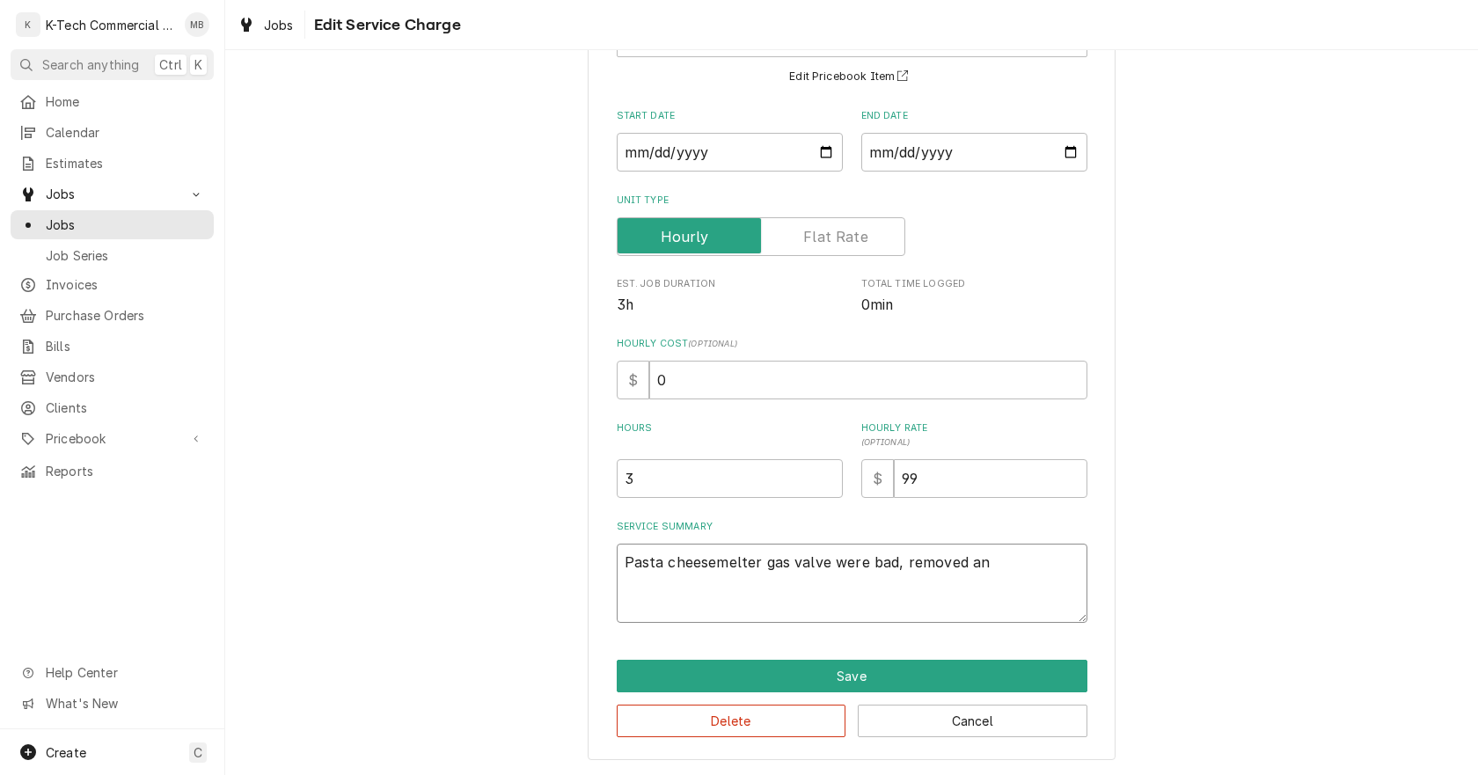
type textarea "x"
type textarea "Pasta cheesemelter gas valve were bad, removed and"
type textarea "x"
type textarea "Pasta cheesemelter gas valve were bad, removed andi"
type textarea "x"
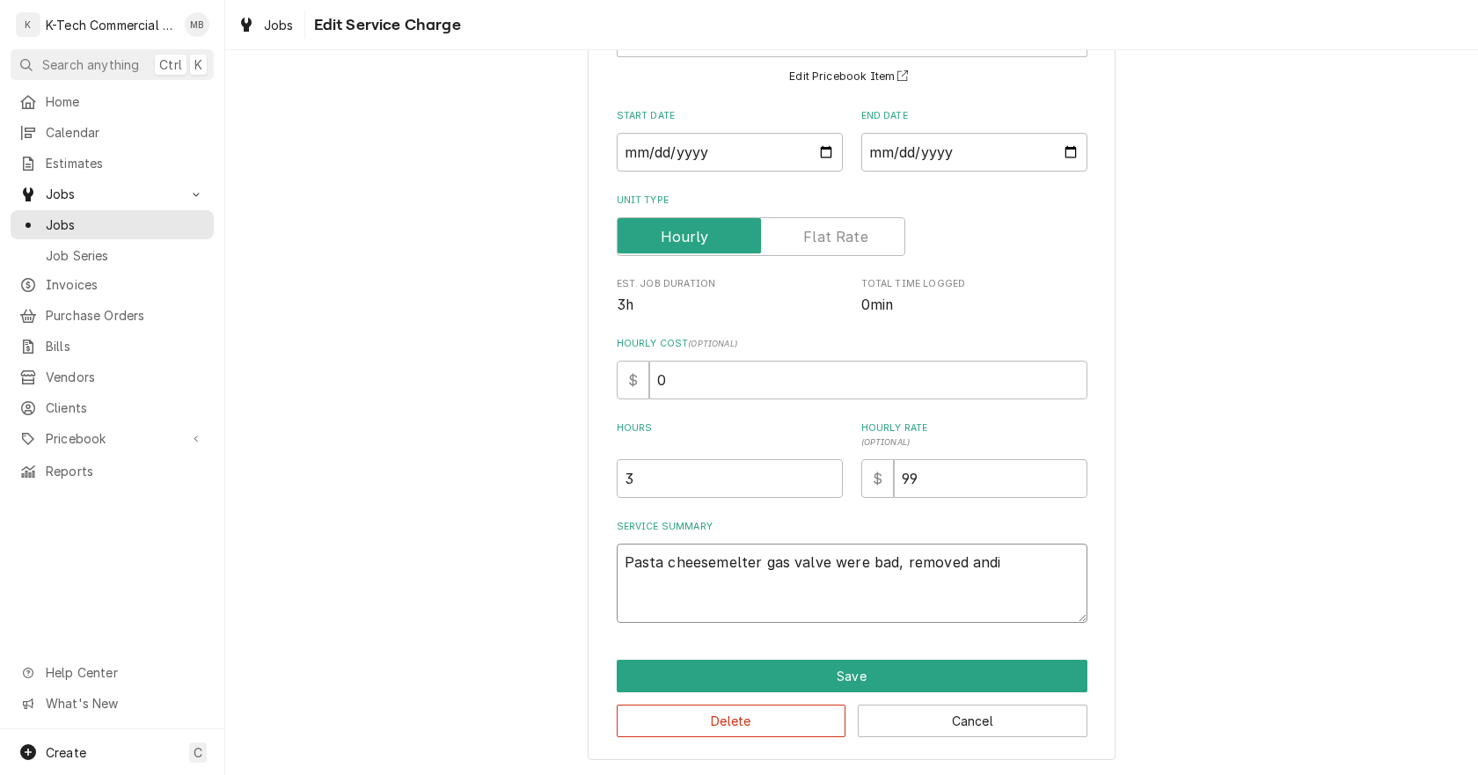
type textarea "Pasta cheesemelter gas valve were bad, removed andin"
type textarea "x"
type textarea "Pasta cheesemelter gas valve were bad, removed andins"
type textarea "x"
type textarea "Pasta cheesemelter gas valve were bad, removed andinst"
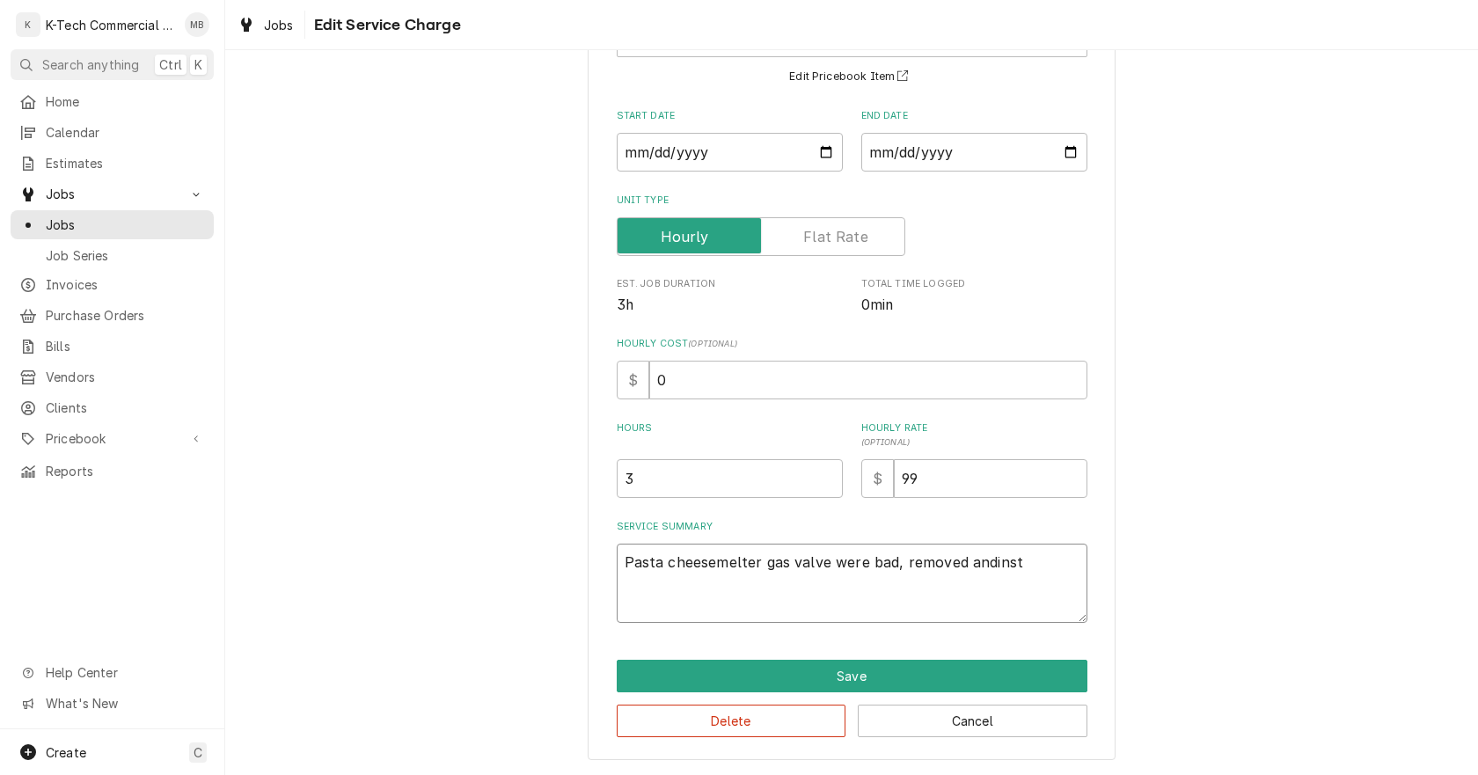
type textarea "x"
type textarea "Pasta cheesemelter gas valve were bad, removed andinsta"
type textarea "x"
type textarea "Pasta cheesemelter gas valve were bad, removed andinstal"
type textarea "x"
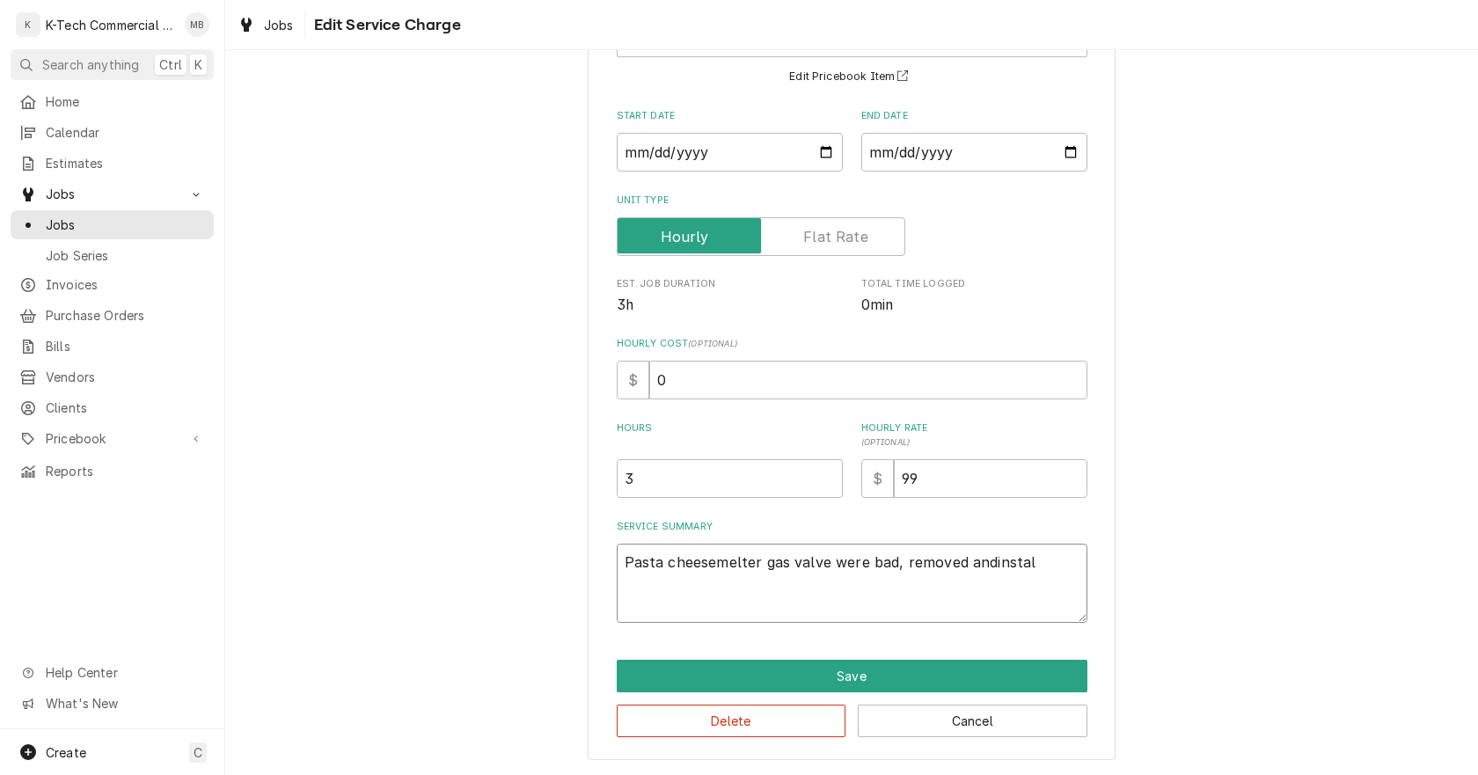
type textarea "Pasta cheesemelter gas valve were bad, removed andinstall"
type textarea "x"
type textarea "Pasta cheesemelter gas valve were bad, removed andinstall"
type textarea "x"
type textarea "Pasta cheesemelter gas valve were bad, removed andinstall n"
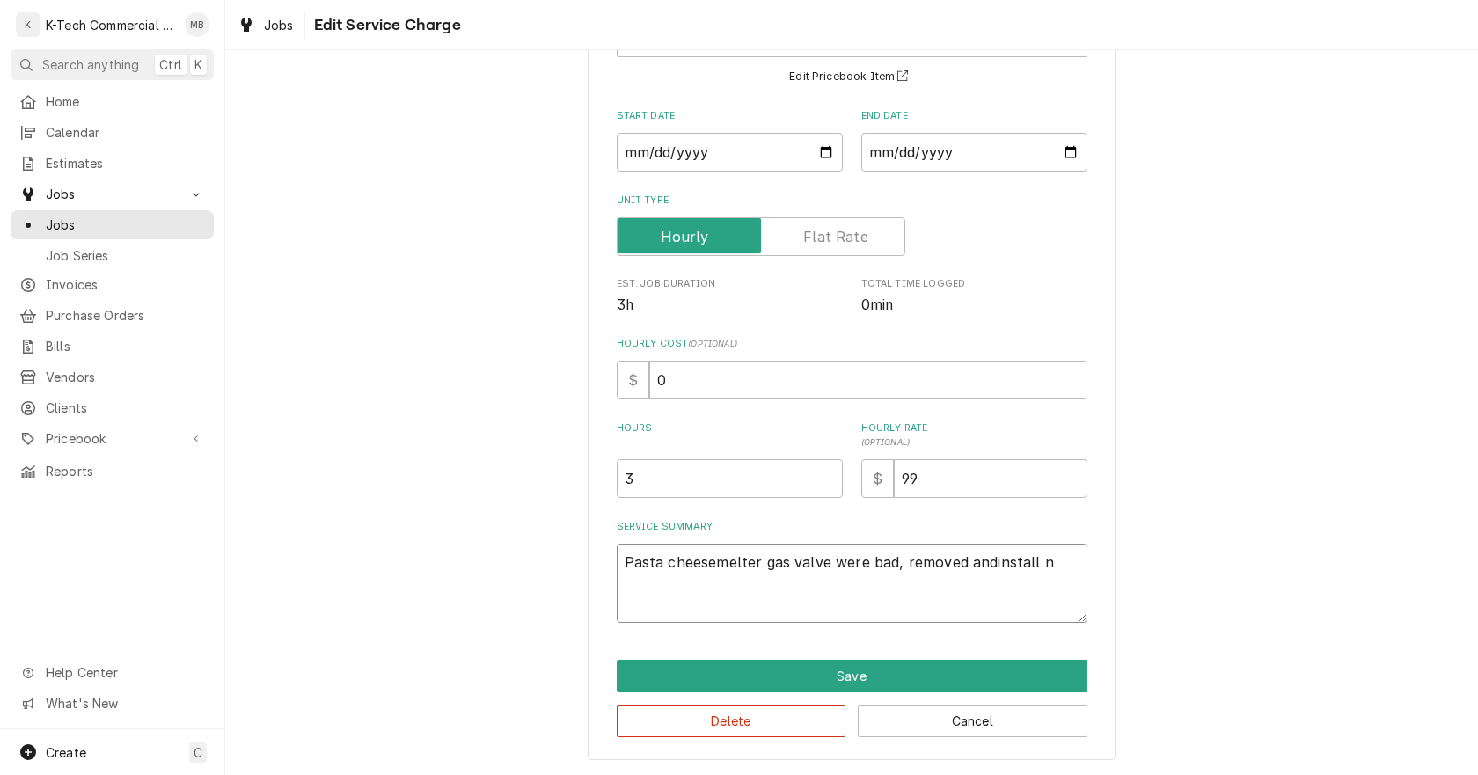
type textarea "x"
type textarea "Pasta cheesemelter gas valve were bad, removed andinstall ne"
type textarea "x"
type textarea "Pasta cheesemelter gas valve were bad, removed andinstall new"
type textarea "x"
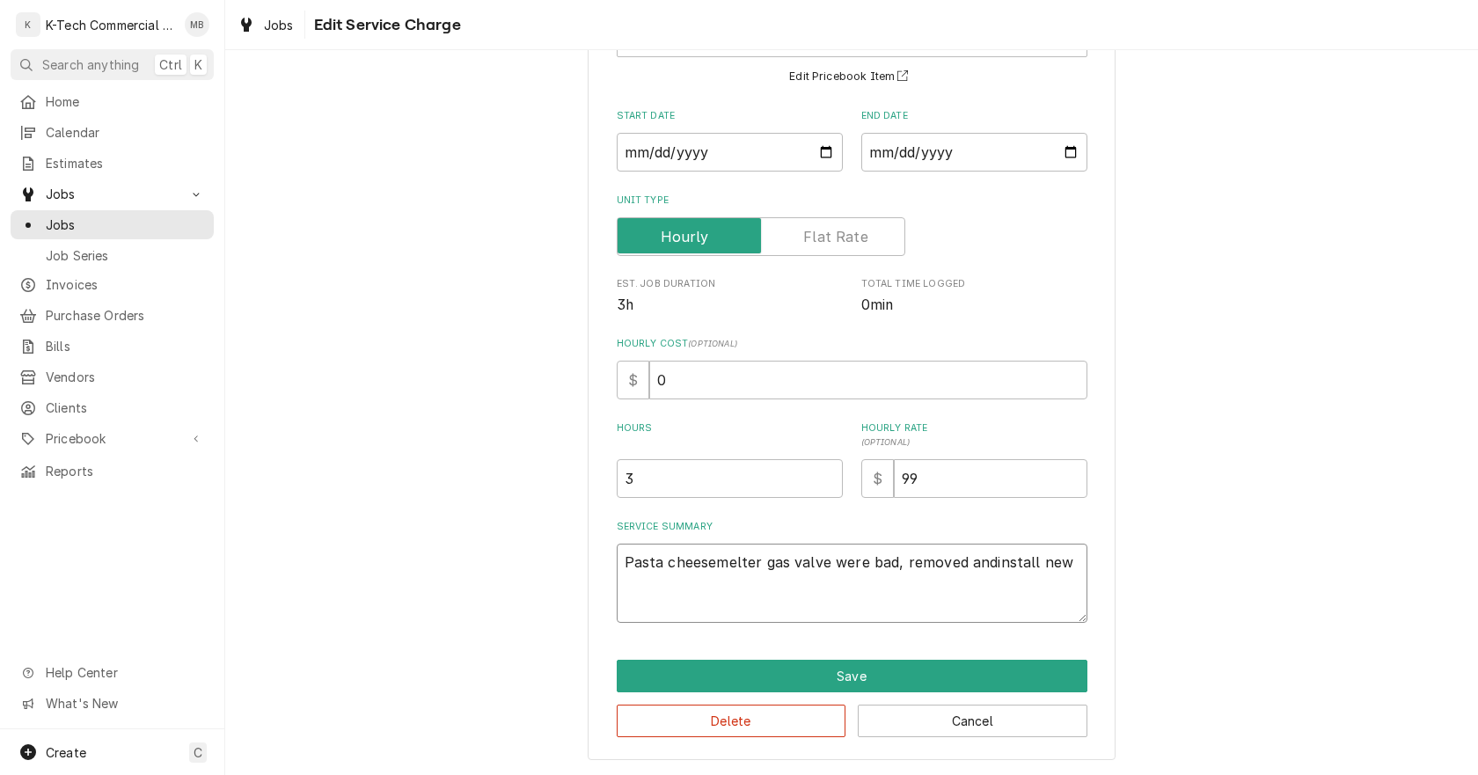
type textarea "Pasta cheesemelter gas valve were bad, removed andinstall new"
type textarea "x"
type textarea "Pasta cheesemelter gas valve were bad, removed andinstall new o"
type textarea "x"
type textarea "Pasta cheesemelter gas valve were bad, removed andinstall new one"
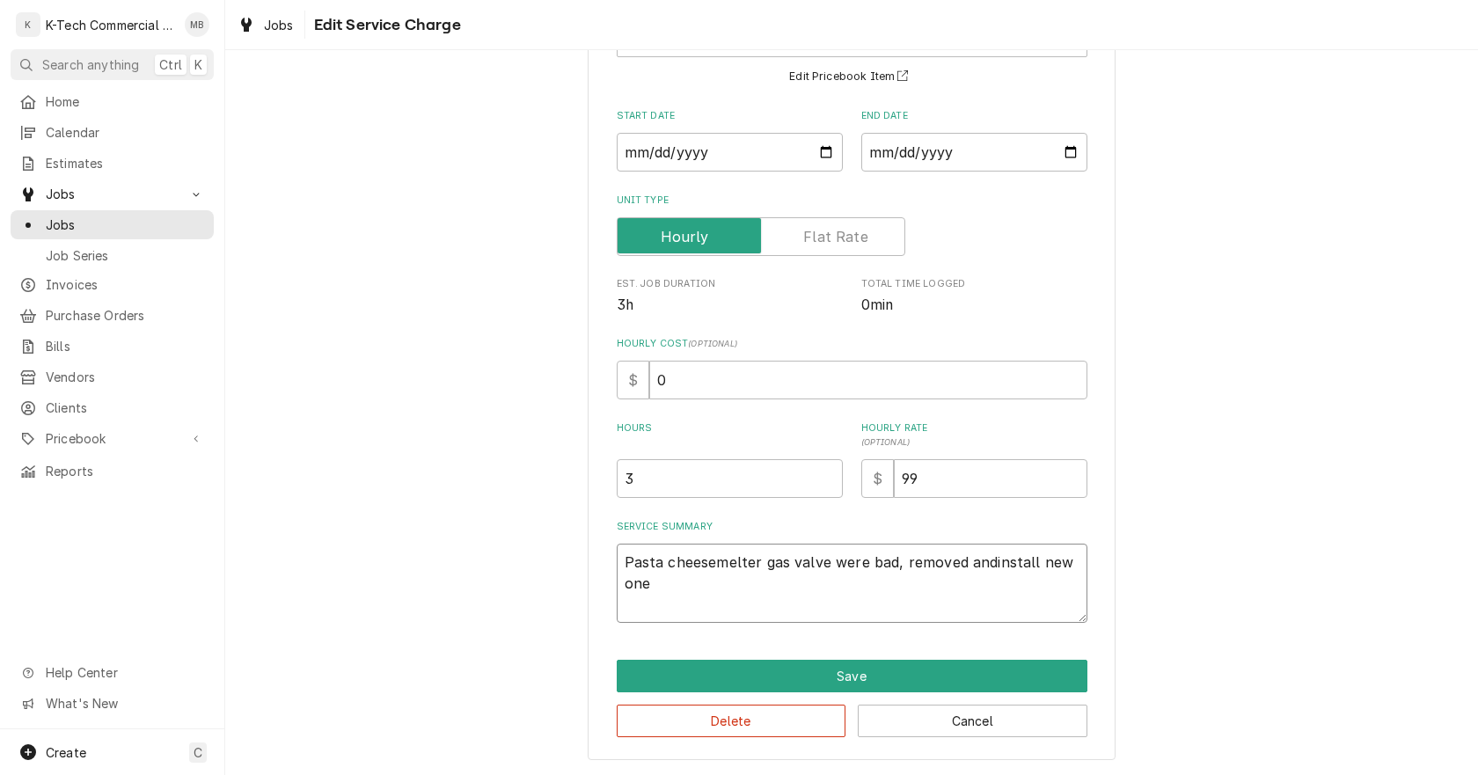
type textarea "x"
type textarea "Pasta cheesemelter gas valve were bad, removed andinstall new ones"
type textarea "x"
type textarea "Pasta cheesemelter gas valve were bad, removed andinstall new ones"
type textarea "x"
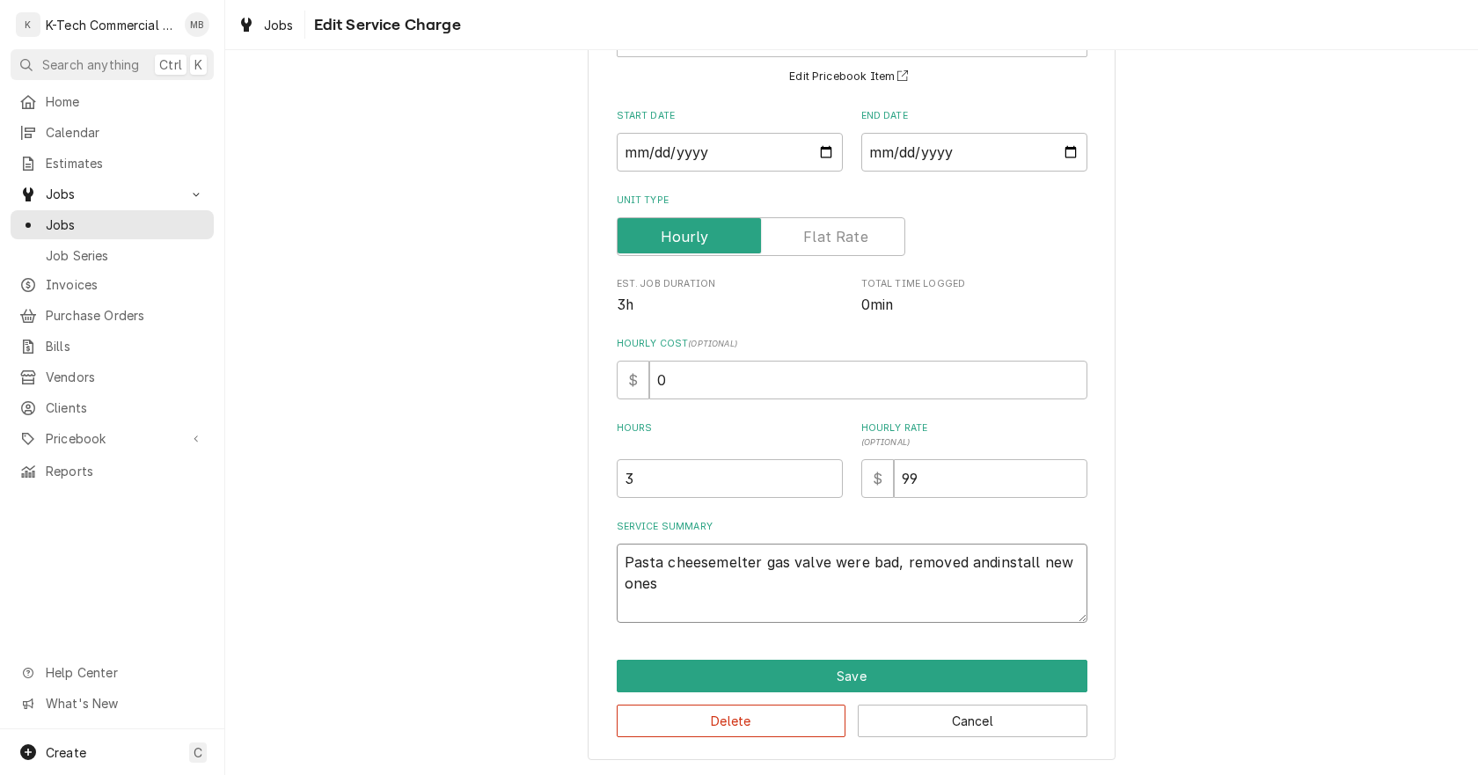
type textarea "Pasta cheesemelter gas valve were bad, removed andinstall new ones a"
type textarea "x"
type textarea "Pasta cheesemelter gas valve were bad, removed andinstall new ones an"
type textarea "x"
type textarea "Pasta cheesemelter gas valve were bad, removed andinstall new ones and"
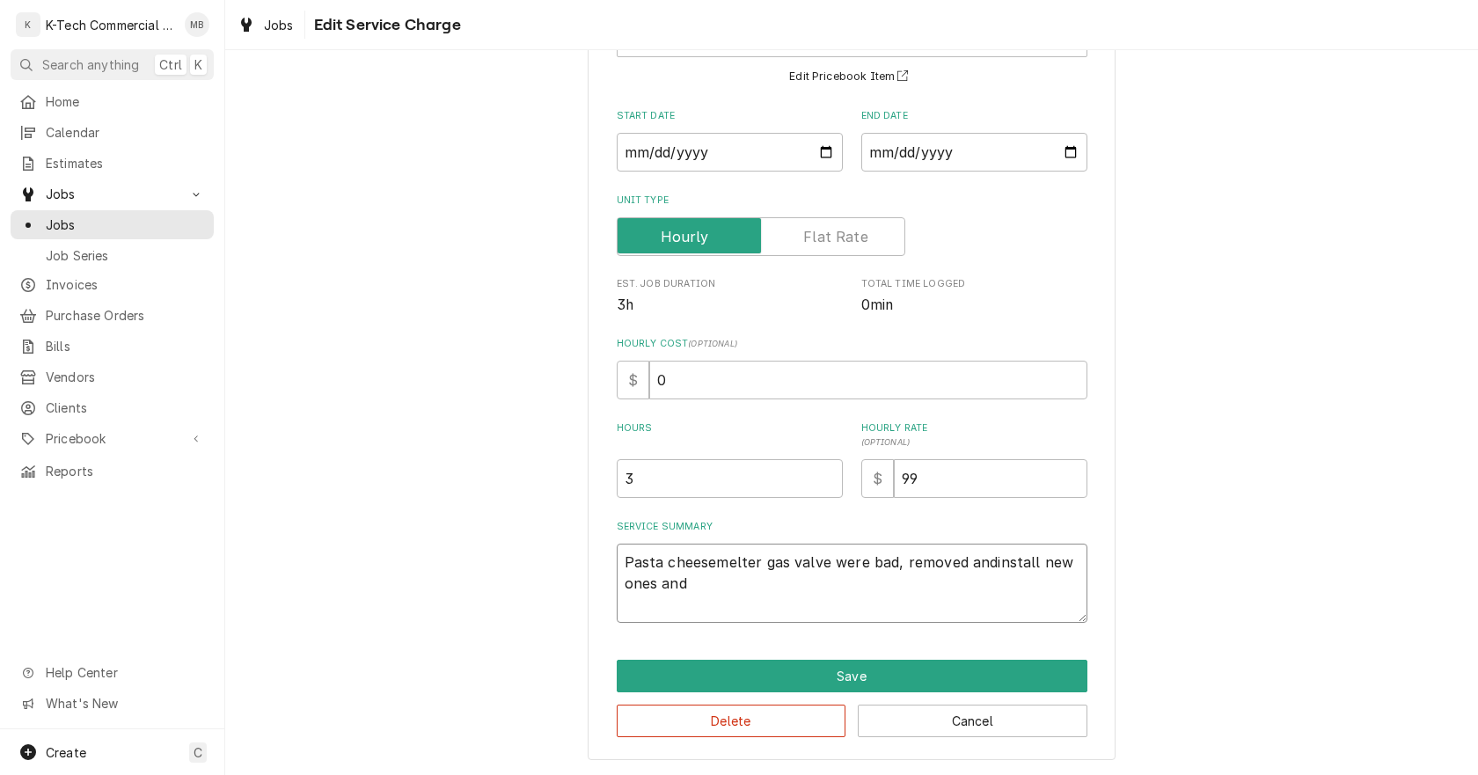
type textarea "x"
type textarea "Pasta cheesemelter gas valve were bad, removed andinstall new ones and"
type textarea "x"
type textarea "Pasta cheesemelter gas valve were bad, removed andinstall new ones and n"
type textarea "x"
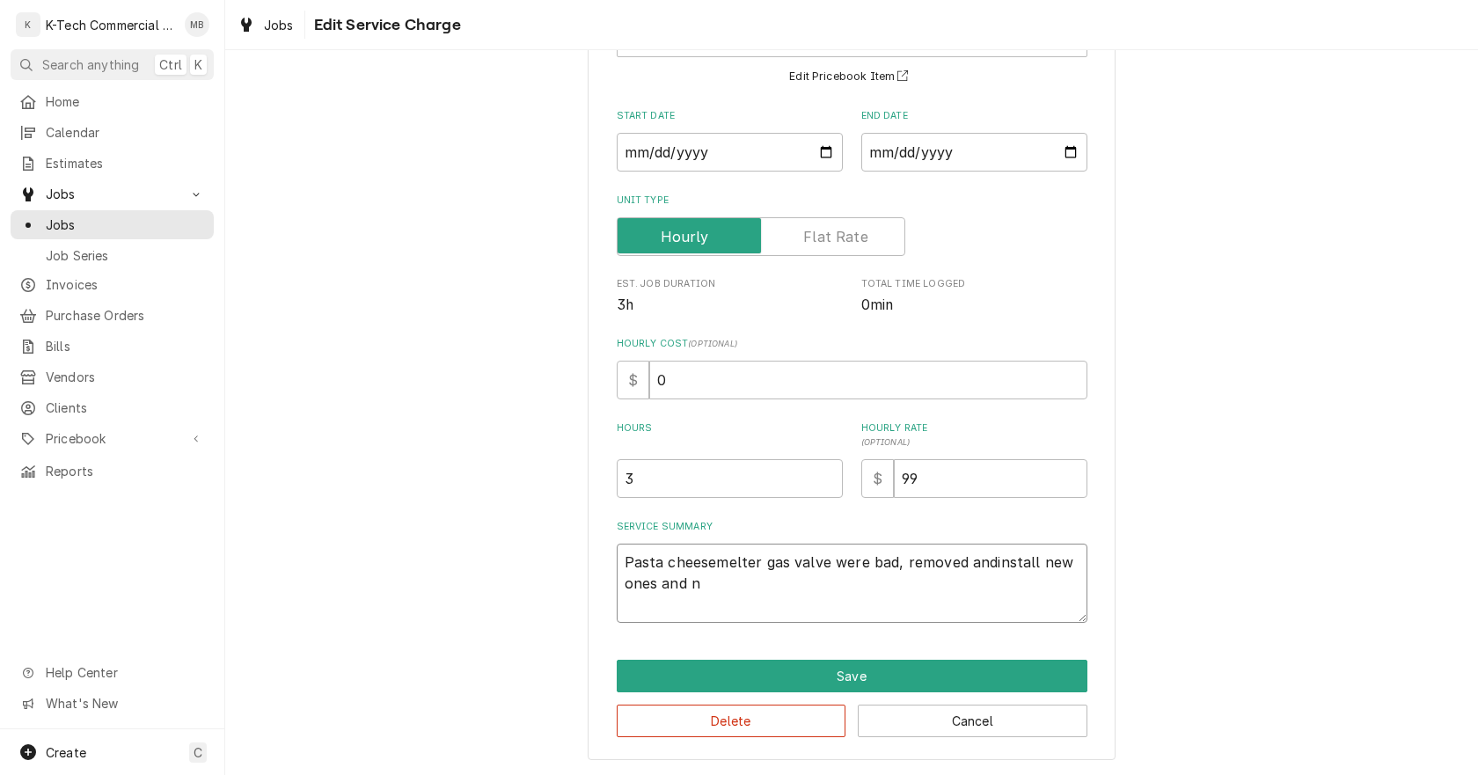
type textarea "Pasta cheesemelter gas valve were bad, removed andinstall new ones and no"
type textarea "x"
type textarea "Pasta cheesemelter gas valve were bad, removed andinstall new ones and now"
type textarea "x"
type textarea "Pasta cheesemelter gas valve were bad, removed andinstall new ones and now"
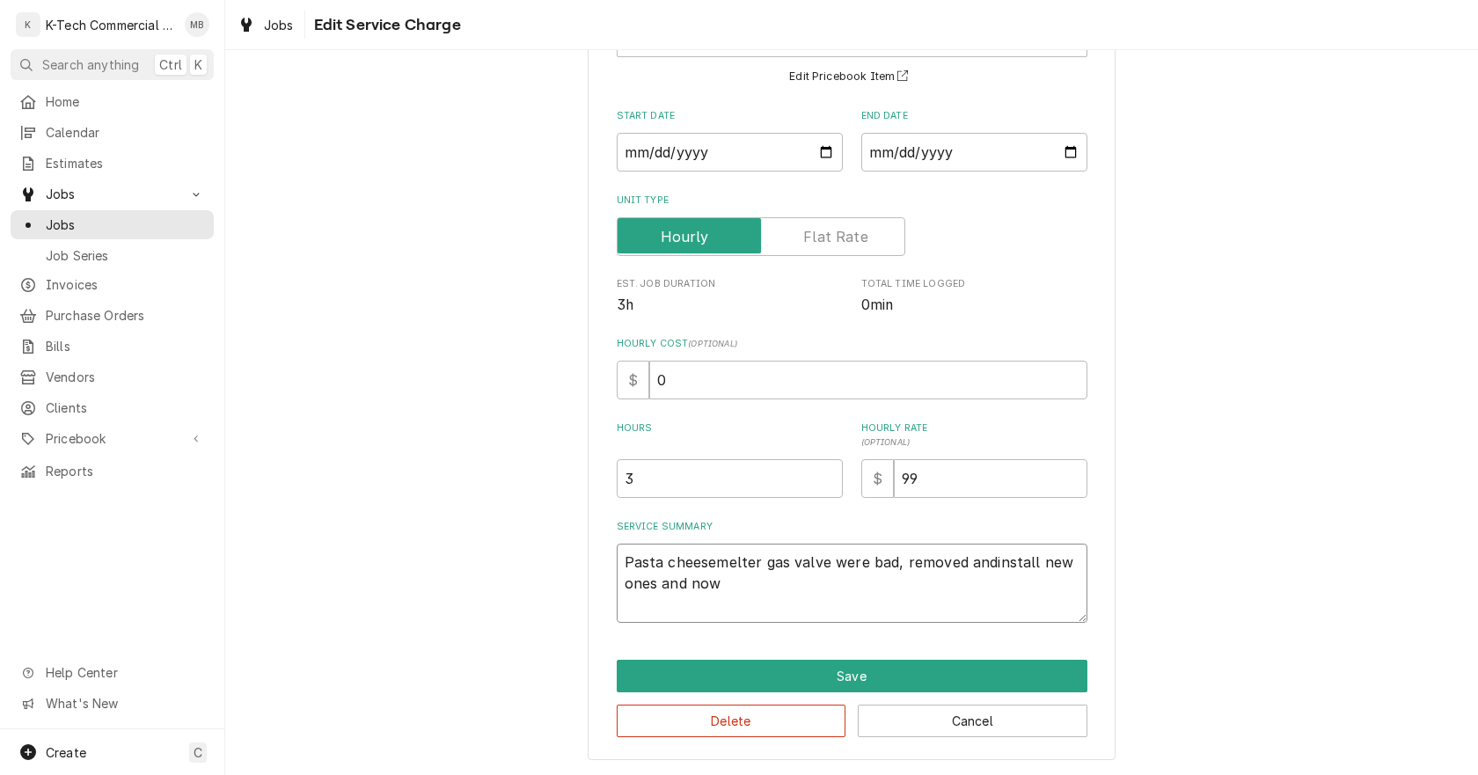
type textarea "x"
type textarea "Pasta cheesemelter gas valve were bad, removed andinstall new ones and now i"
type textarea "x"
type textarea "Pasta cheesemelter gas valve were bad, removed andinstall new ones and now is"
type textarea "x"
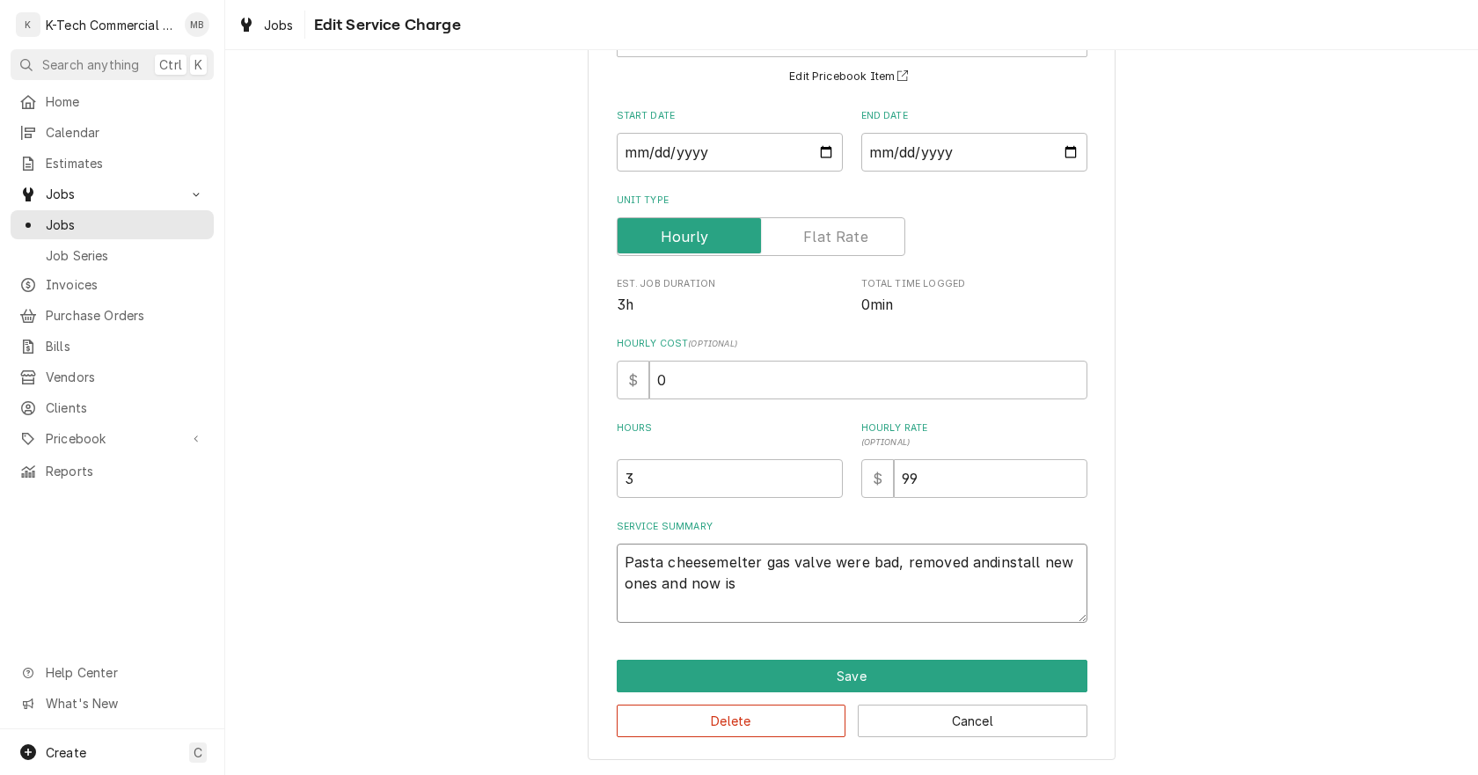
type textarea "Pasta cheesemelter gas valve were bad, removed andinstall new ones and now is"
type textarea "x"
type textarea "Pasta cheesemelter gas valve were bad, removed andinstall new ones and now is b"
type textarea "x"
type textarea "Pasta cheesemelter gas valve were bad, removed andinstall new ones and now is ba"
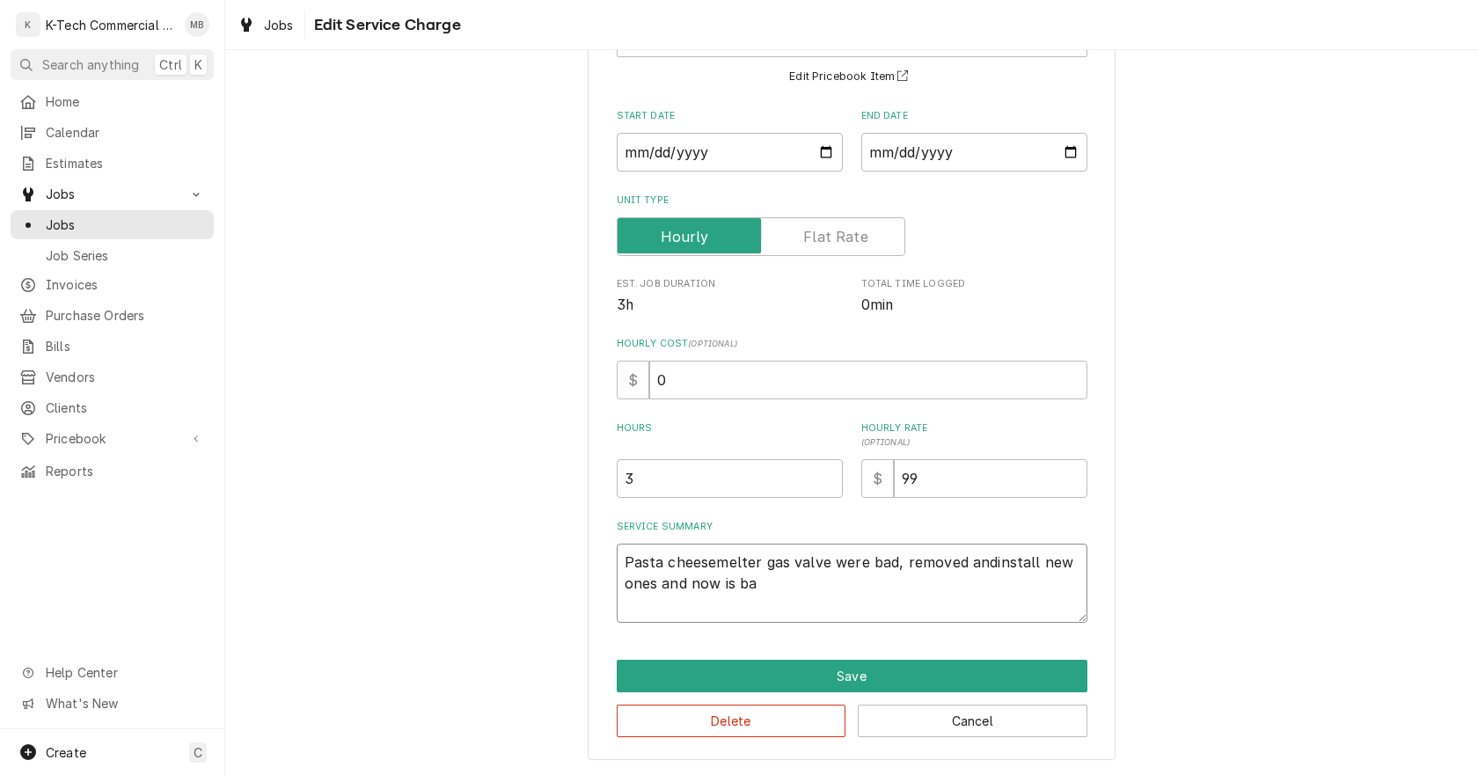
type textarea "x"
type textarea "Pasta cheesemelter gas valve were bad, removed andinstall new ones and now is b…"
type textarea "x"
type textarea "Pasta cheesemelter gas valve were bad, removed andinstall new ones and now is b…"
type textarea "x"
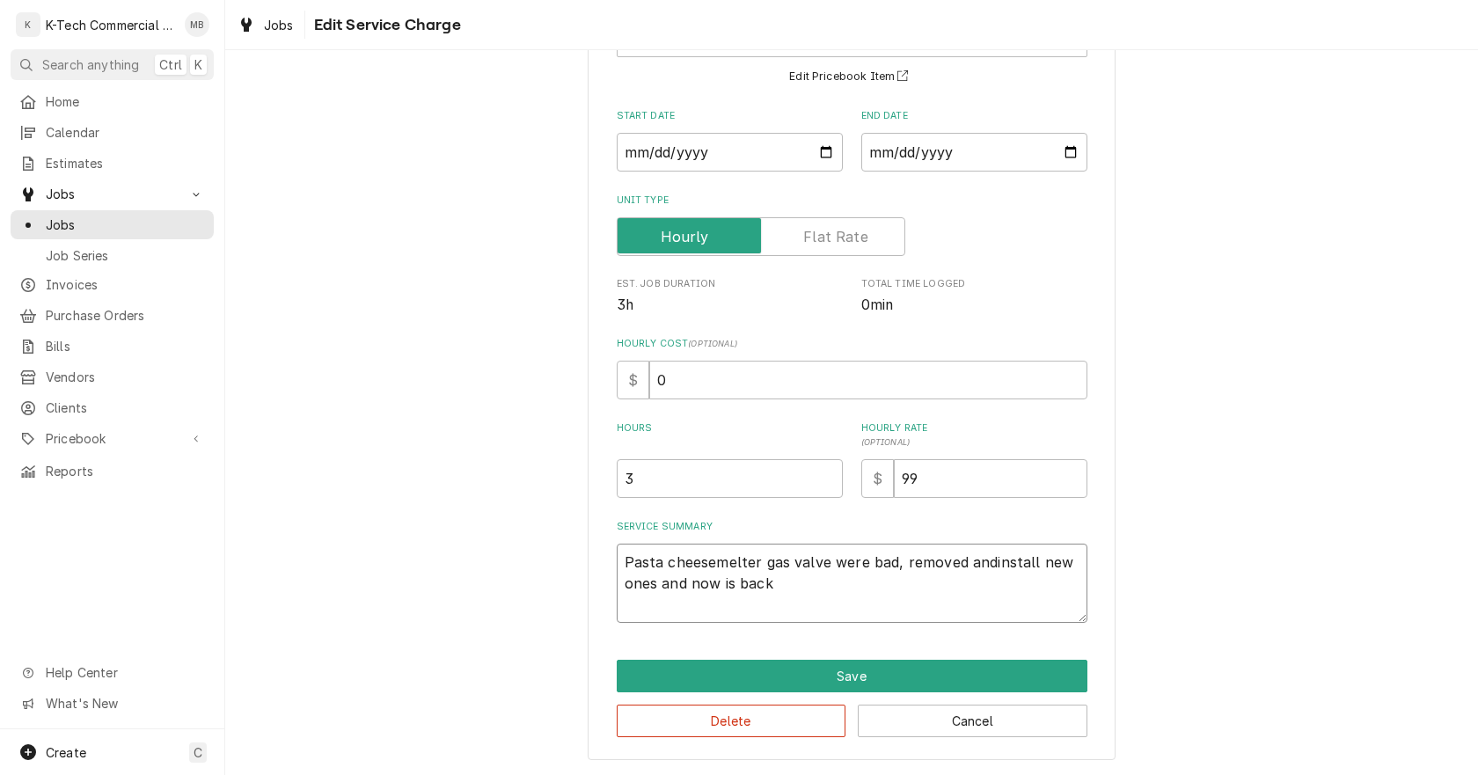
type textarea "Pasta cheesemelter gas valve were bad, removed andinstall new ones and now is b…"
type textarea "x"
type textarea "Pasta cheesemelter gas valve were bad, removed andinstall new ones and now is b…"
type textarea "x"
type textarea "Pasta cheesemelter gas valve were bad, removed andinstall new ones and now is b…"
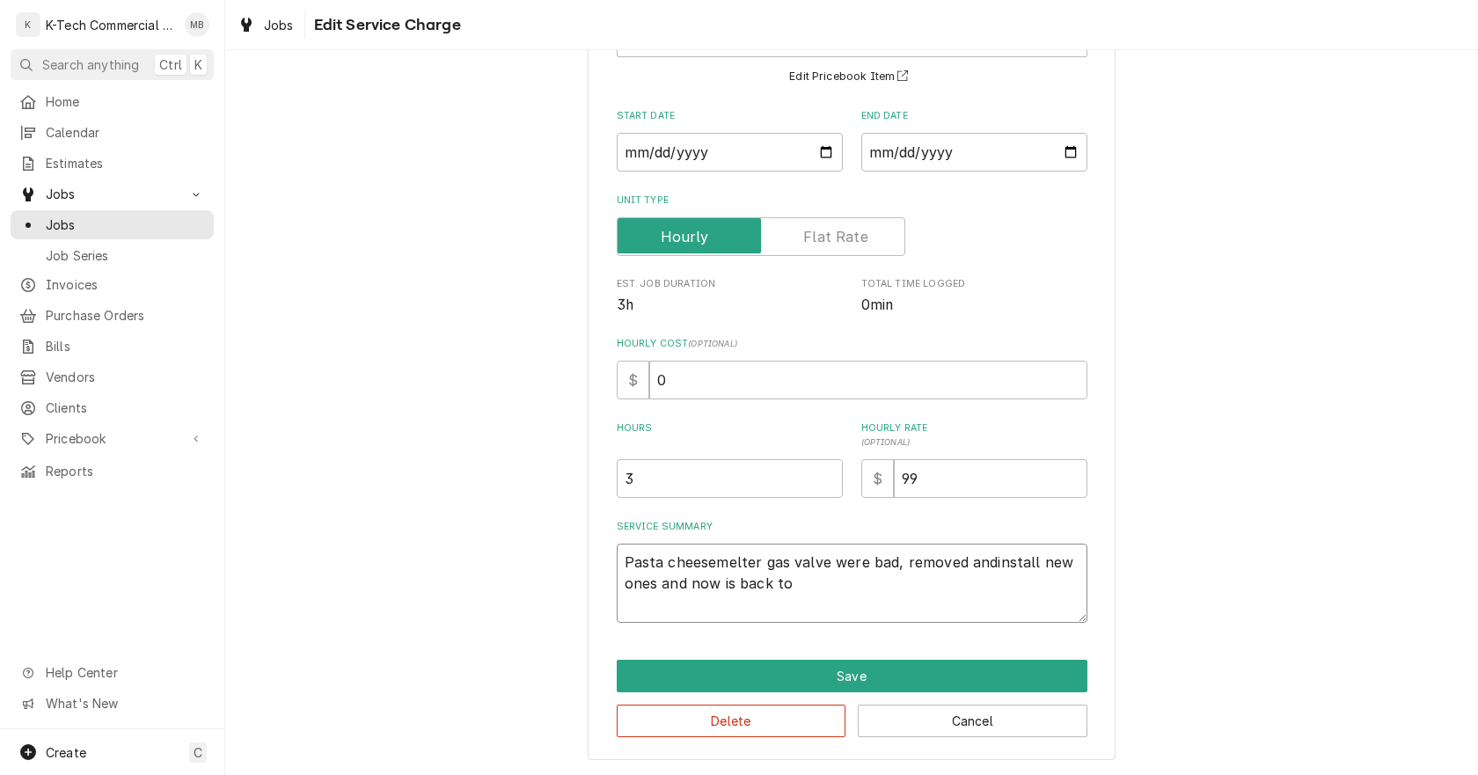
type textarea "x"
type textarea "Pasta cheesemelter gas valve were bad, removed andinstall new ones and now is b…"
type textarea "x"
type textarea "Pasta cheesemelter gas valve were bad, removed andinstall new ones and now is b…"
type textarea "x"
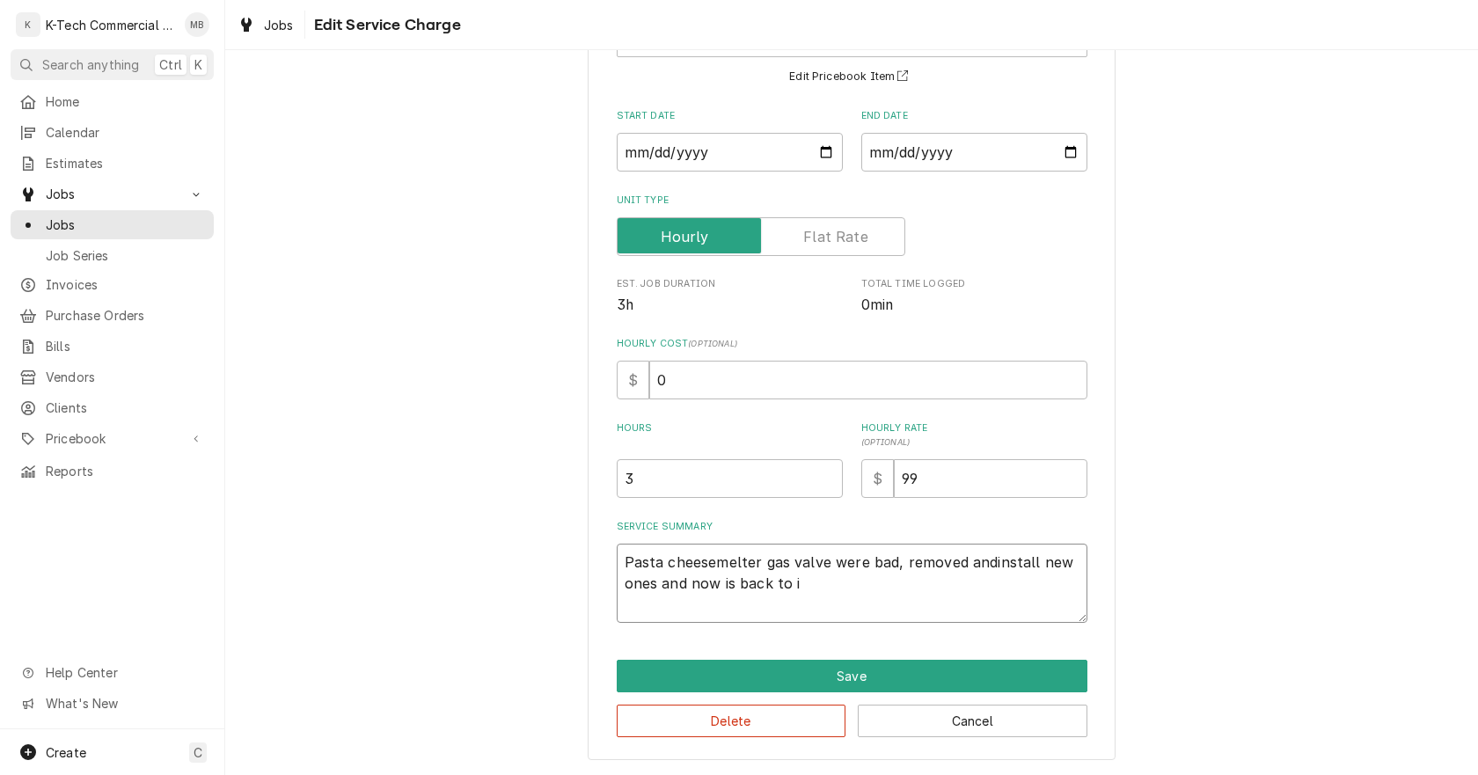
type textarea "Pasta cheesemelter gas valve were bad, removed andinstall new ones and now is b…"
type textarea "x"
type textarea "Pasta cheesemelter gas valve were bad, removed andinstall new ones and now is b…"
type textarea "x"
type textarea "Pasta cheesemelter gas valve were bad, removed andinstall new ones and now is b…"
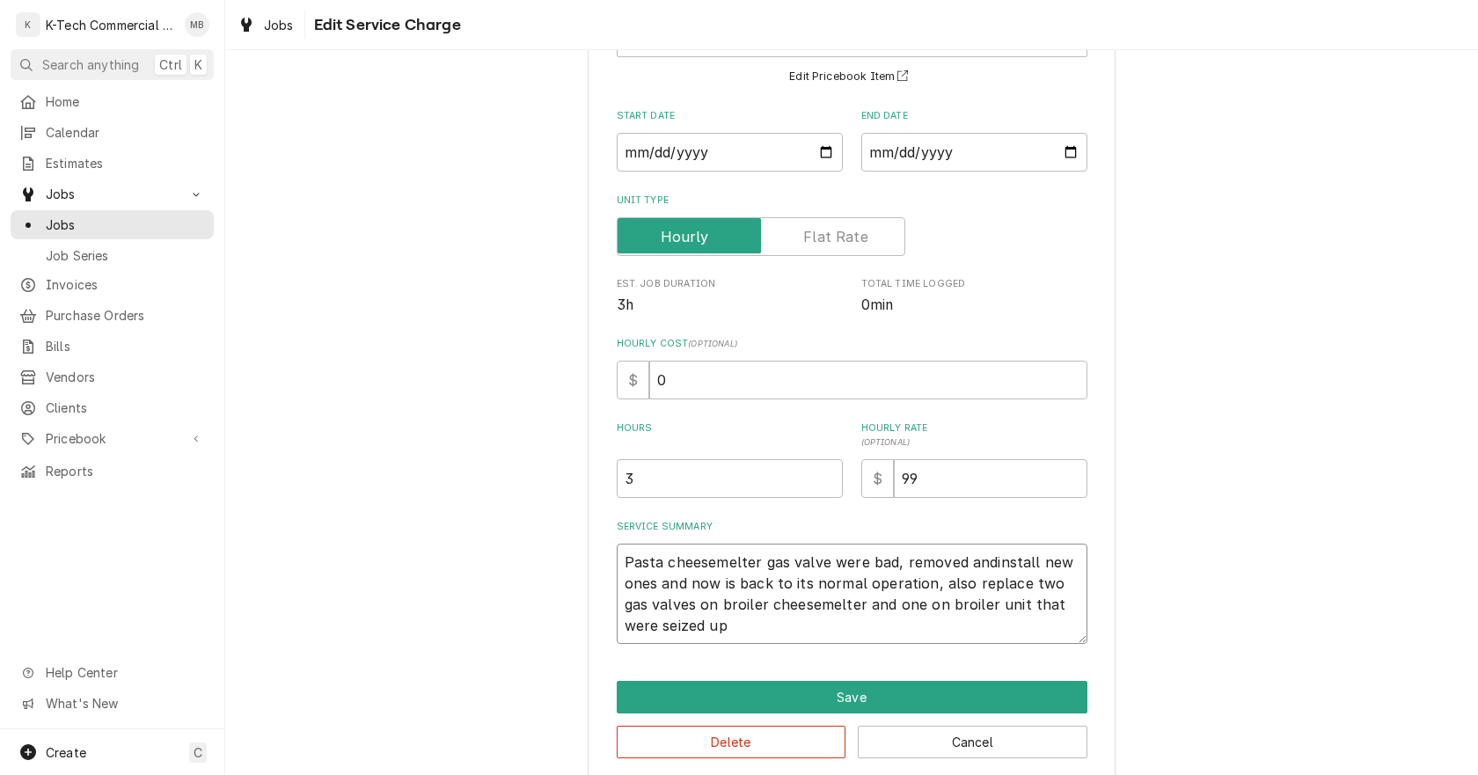
click at [986, 563] on textarea "Pasta cheesemelter gas valve were bad, removed andinstall new ones and now is b…" at bounding box center [852, 594] width 471 height 100
click at [839, 696] on button "Save" at bounding box center [852, 697] width 471 height 33
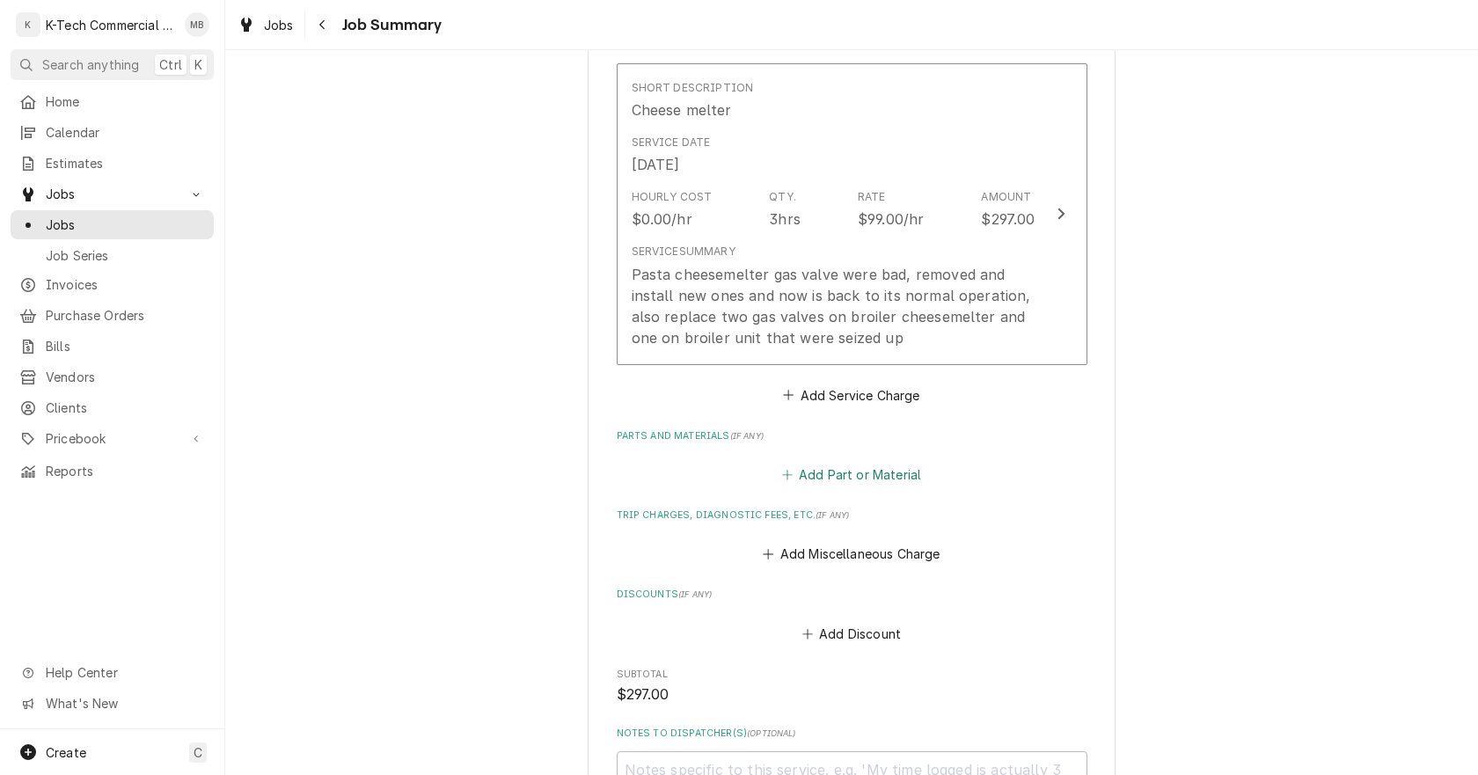
click at [840, 474] on button "Add Part or Material" at bounding box center [851, 475] width 145 height 25
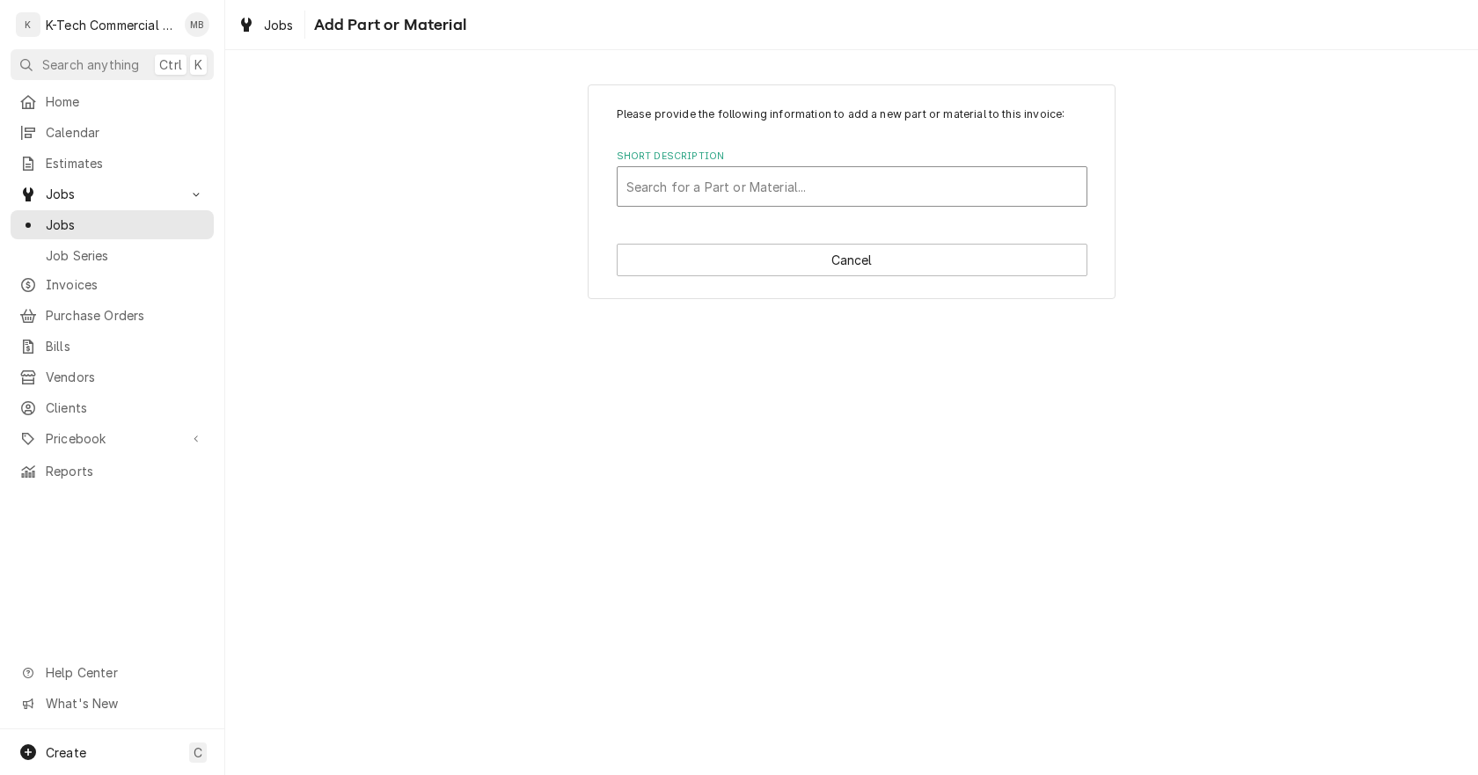
click at [721, 199] on div "Short Description" at bounding box center [851, 187] width 451 height 32
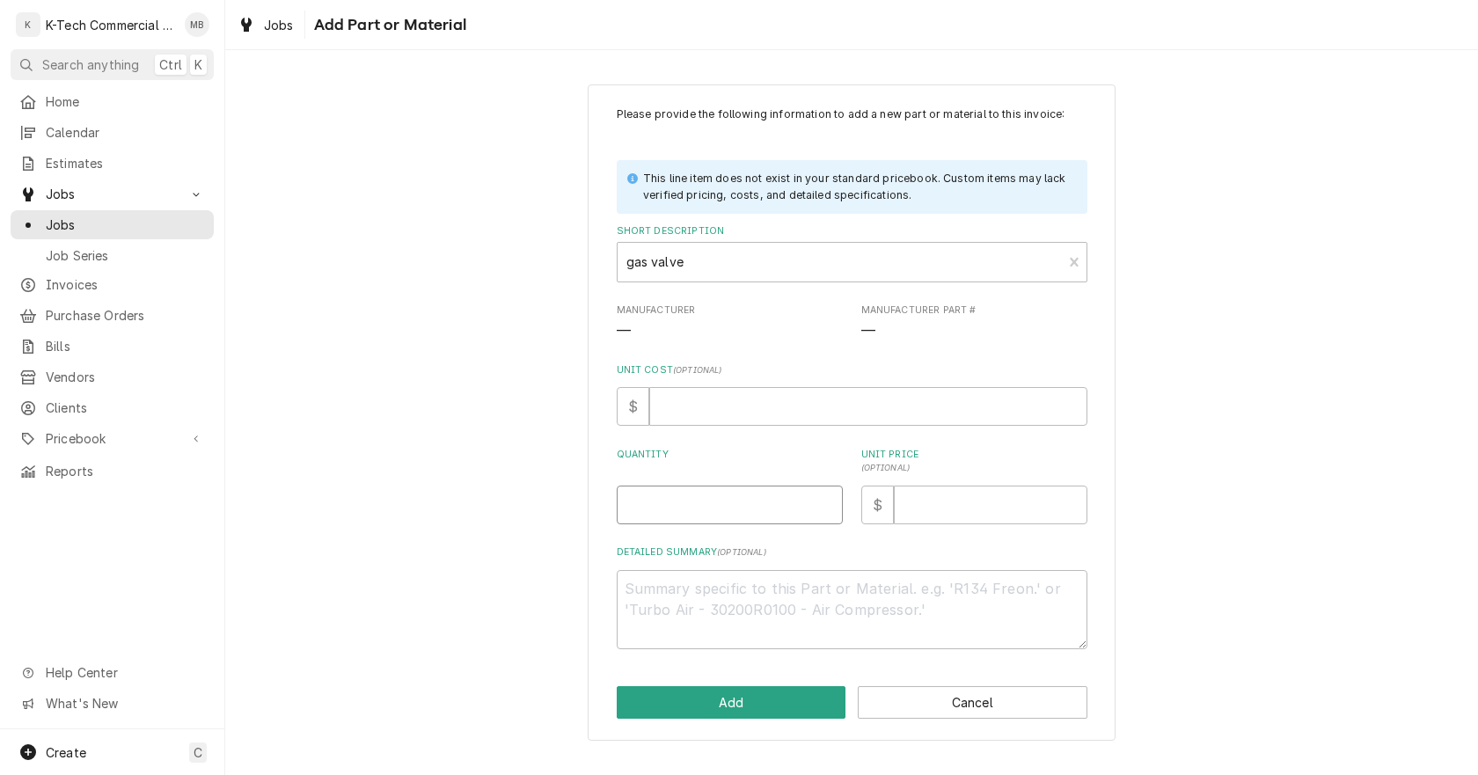
click at [719, 513] on input "Quantity" at bounding box center [730, 505] width 226 height 39
click at [962, 500] on input "Unit Price ( optional )" at bounding box center [991, 505] width 194 height 39
click at [760, 712] on button "Add" at bounding box center [732, 702] width 230 height 33
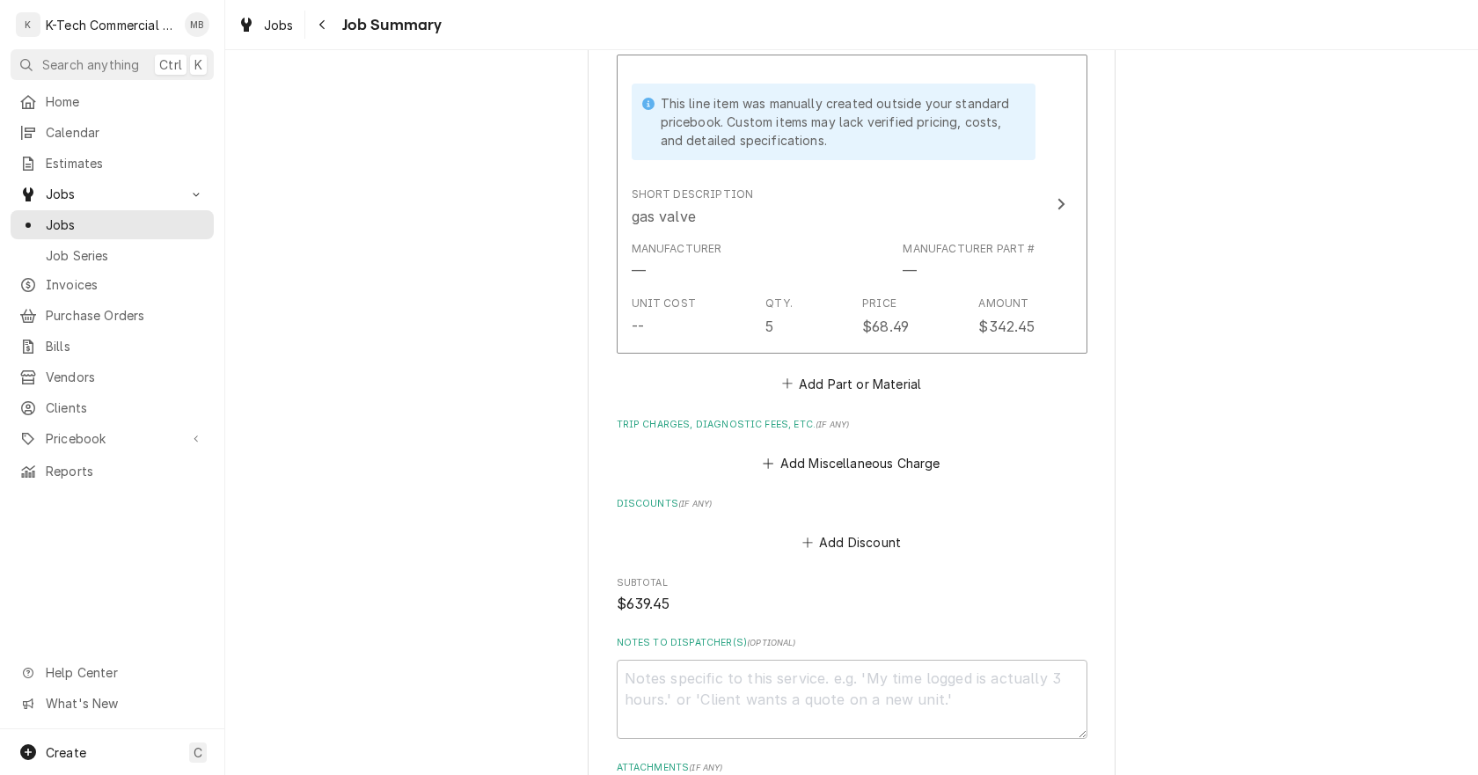
scroll to position [880, 0]
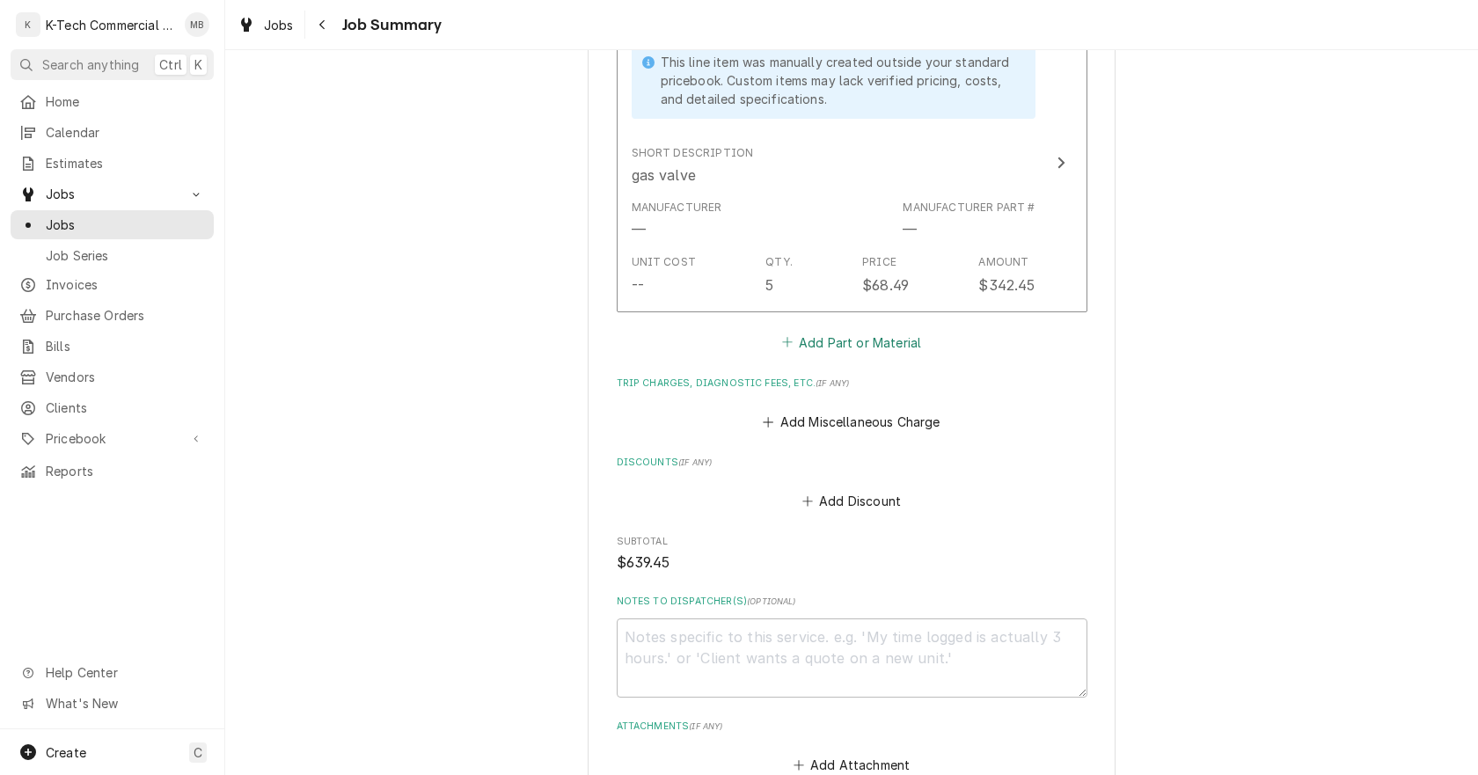
click at [830, 340] on button "Add Part or Material" at bounding box center [851, 342] width 145 height 25
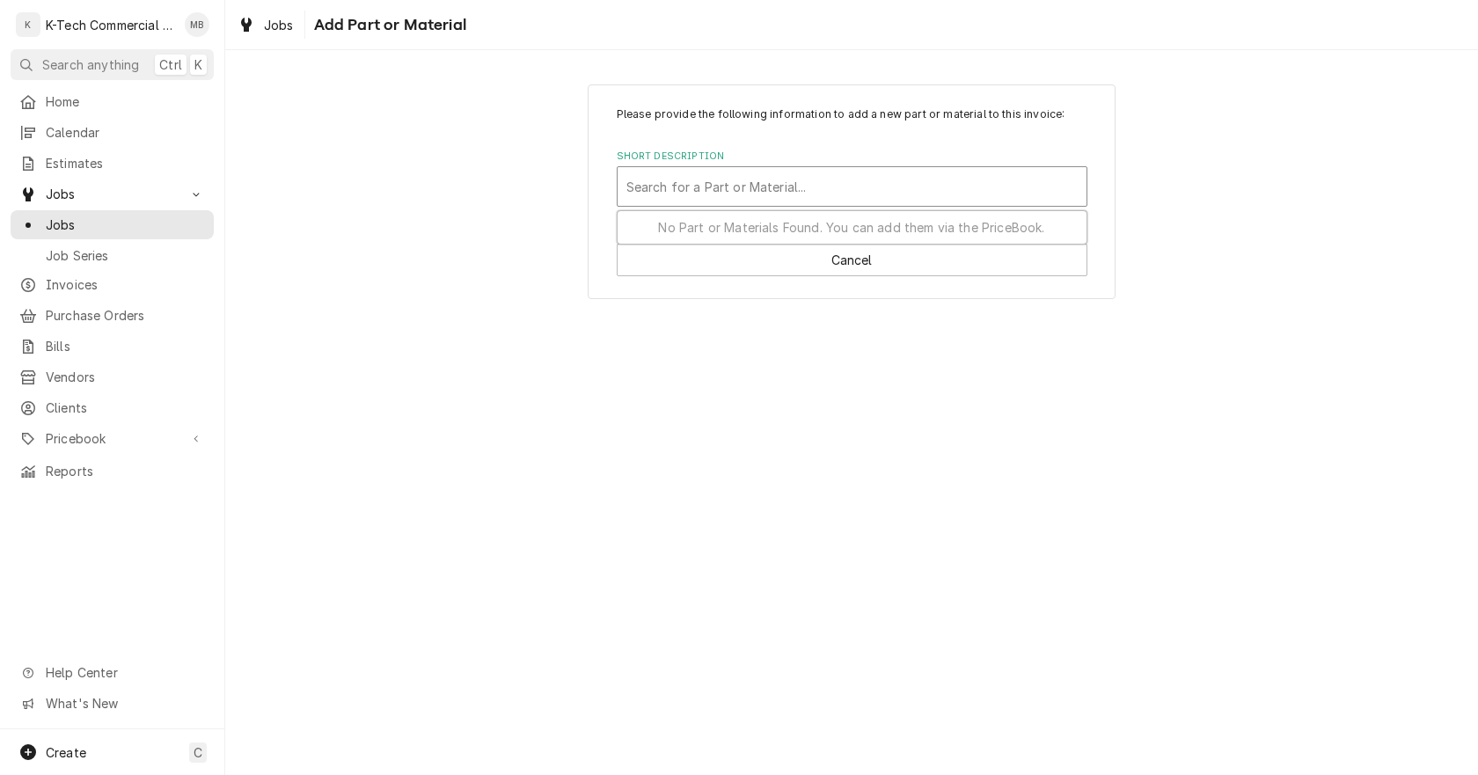
click at [720, 182] on div "Short Description" at bounding box center [851, 187] width 451 height 32
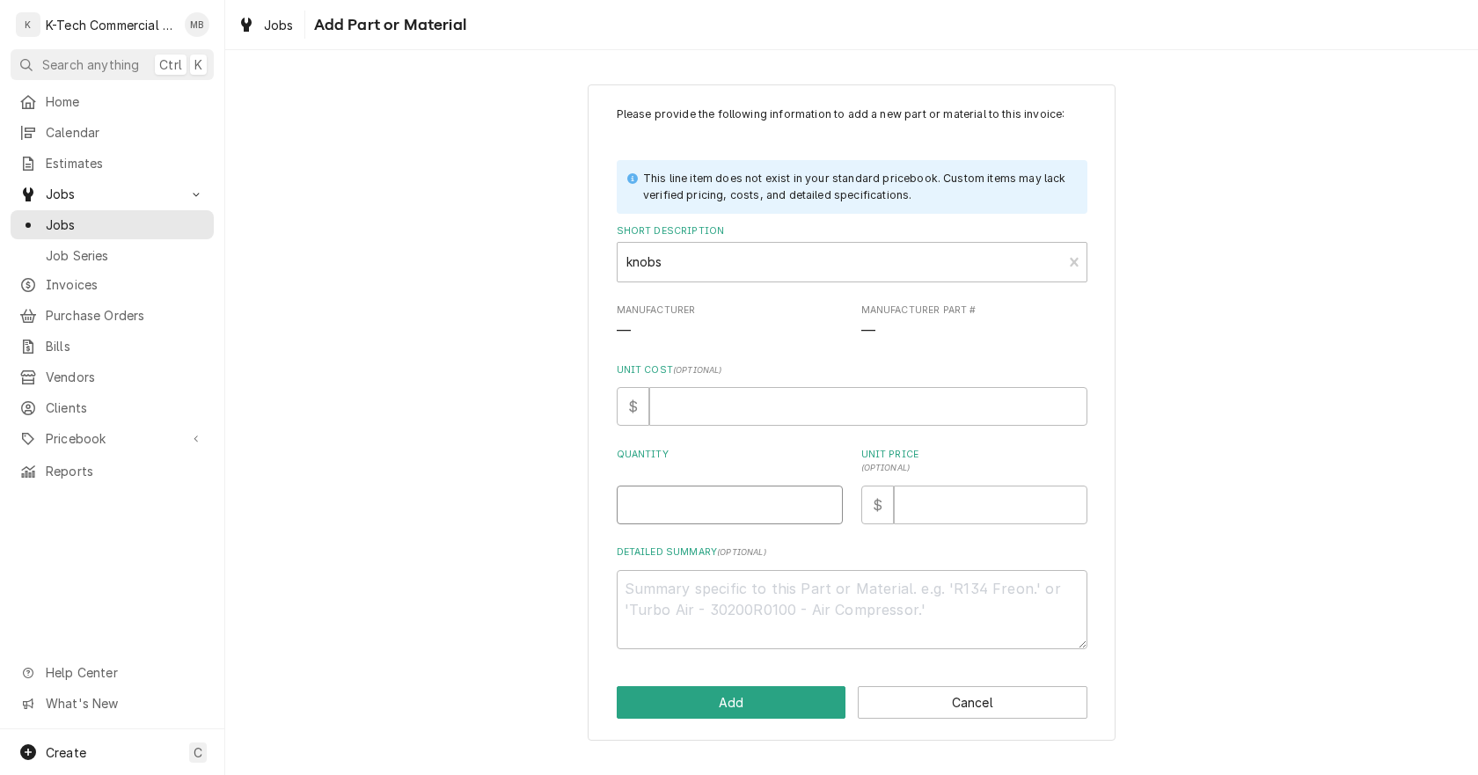
click at [670, 516] on input "Quantity" at bounding box center [730, 505] width 226 height 39
click at [970, 506] on input "Unit Price ( optional )" at bounding box center [991, 505] width 194 height 39
click at [727, 701] on button "Add" at bounding box center [732, 702] width 230 height 33
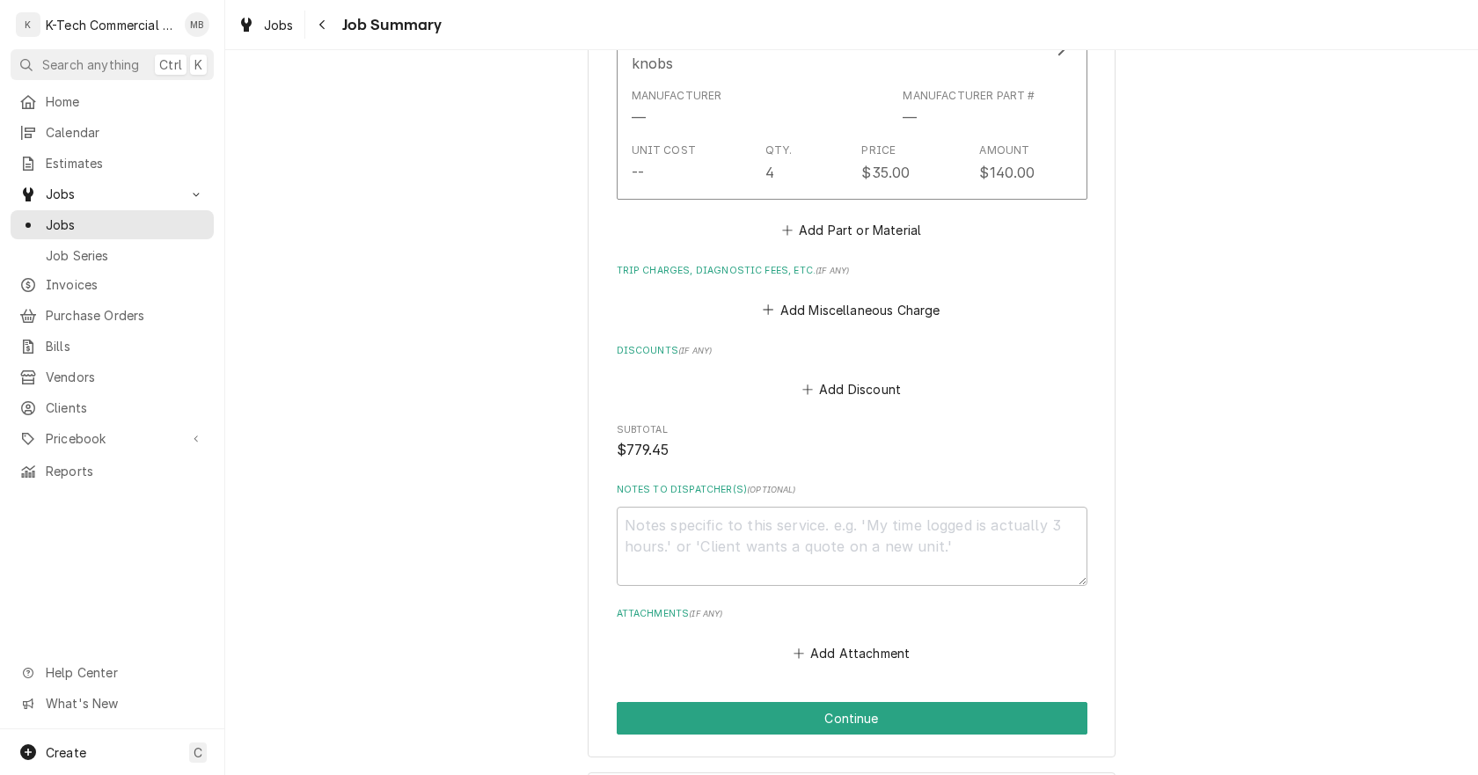
scroll to position [1380, 0]
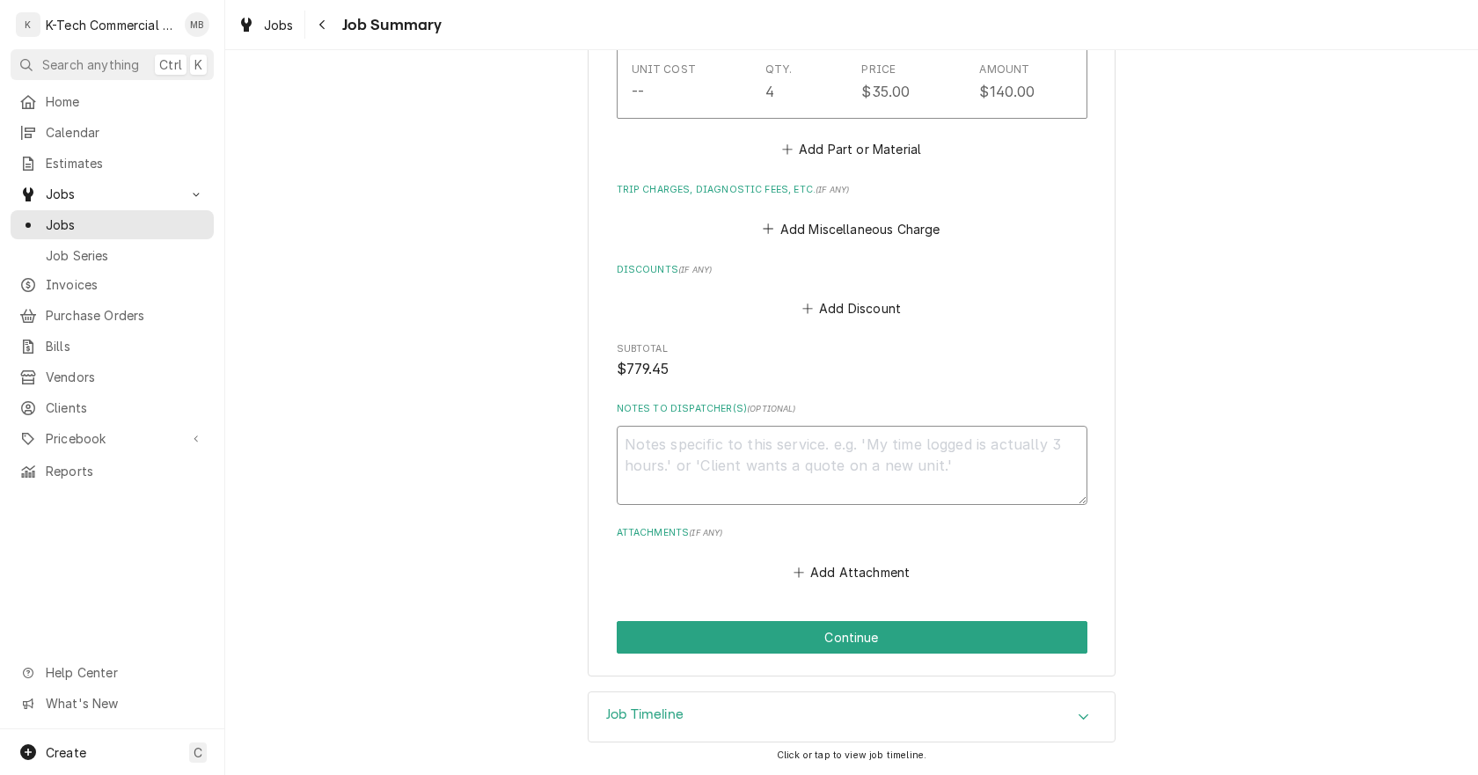
click at [884, 477] on textarea "Notes to Dispatcher(s) ( optional )" at bounding box center [852, 465] width 471 height 79
click at [861, 626] on button "Continue" at bounding box center [852, 637] width 471 height 33
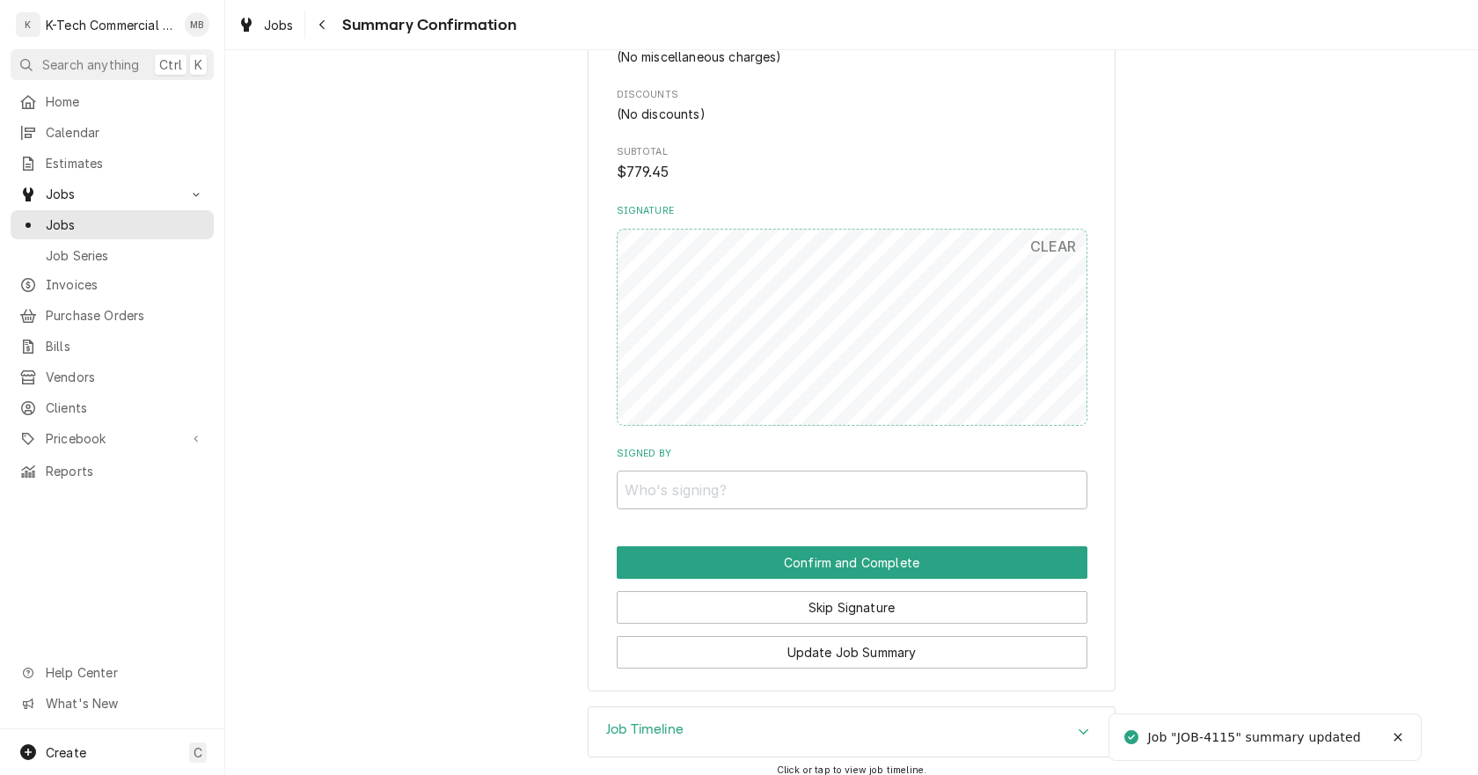
scroll to position [1276, 0]
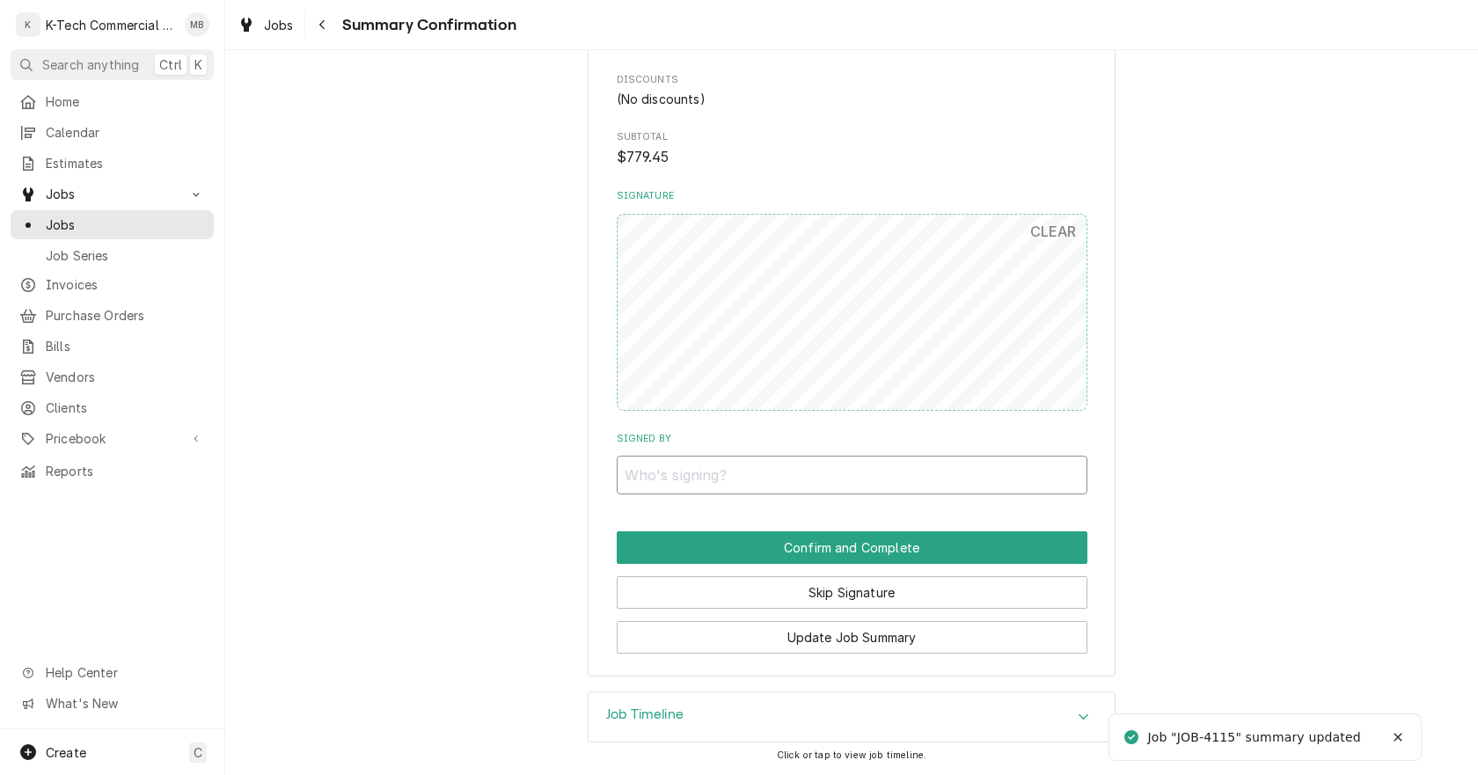
click at [862, 478] on input "Signed By" at bounding box center [852, 475] width 471 height 39
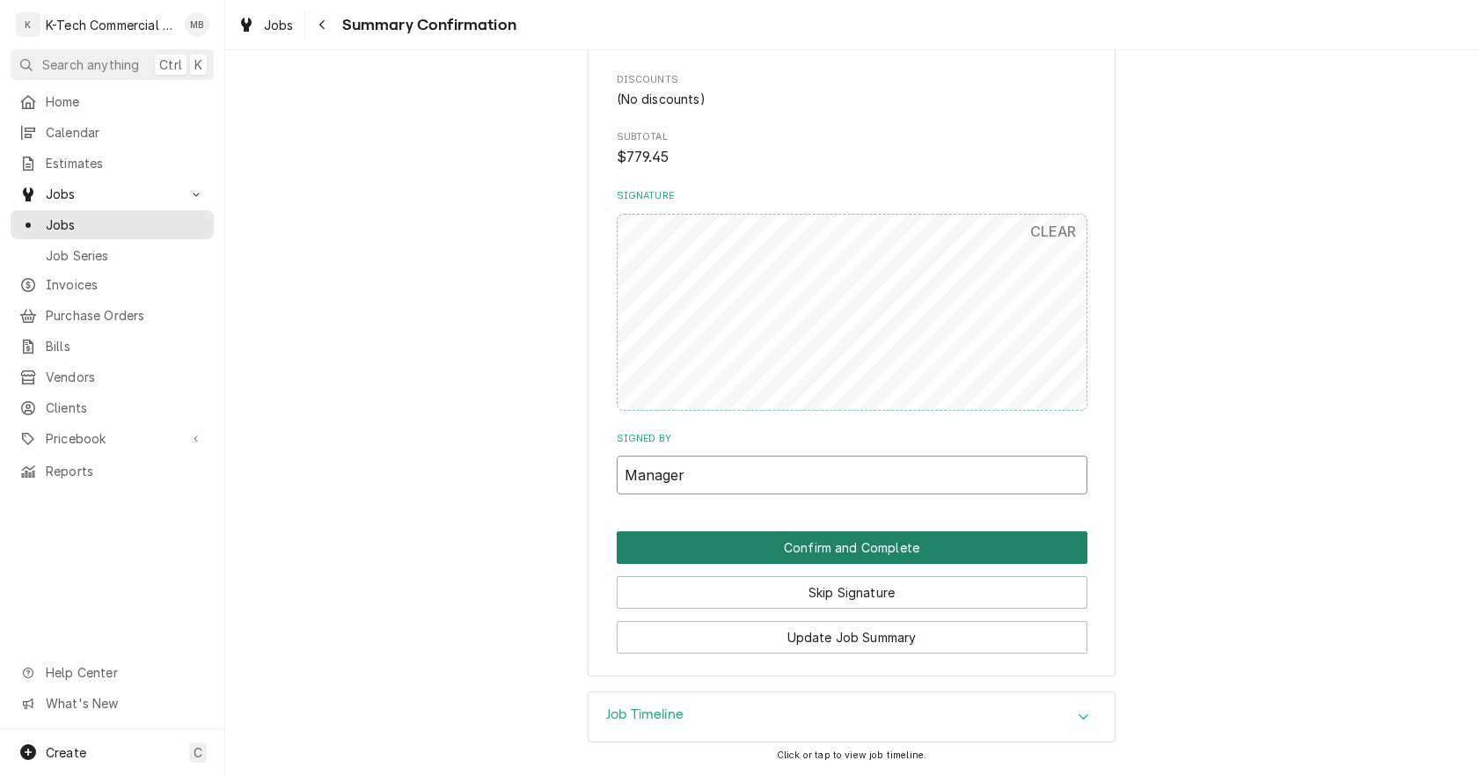
type input "Manager"
click at [941, 539] on button "Confirm and Complete" at bounding box center [852, 547] width 471 height 33
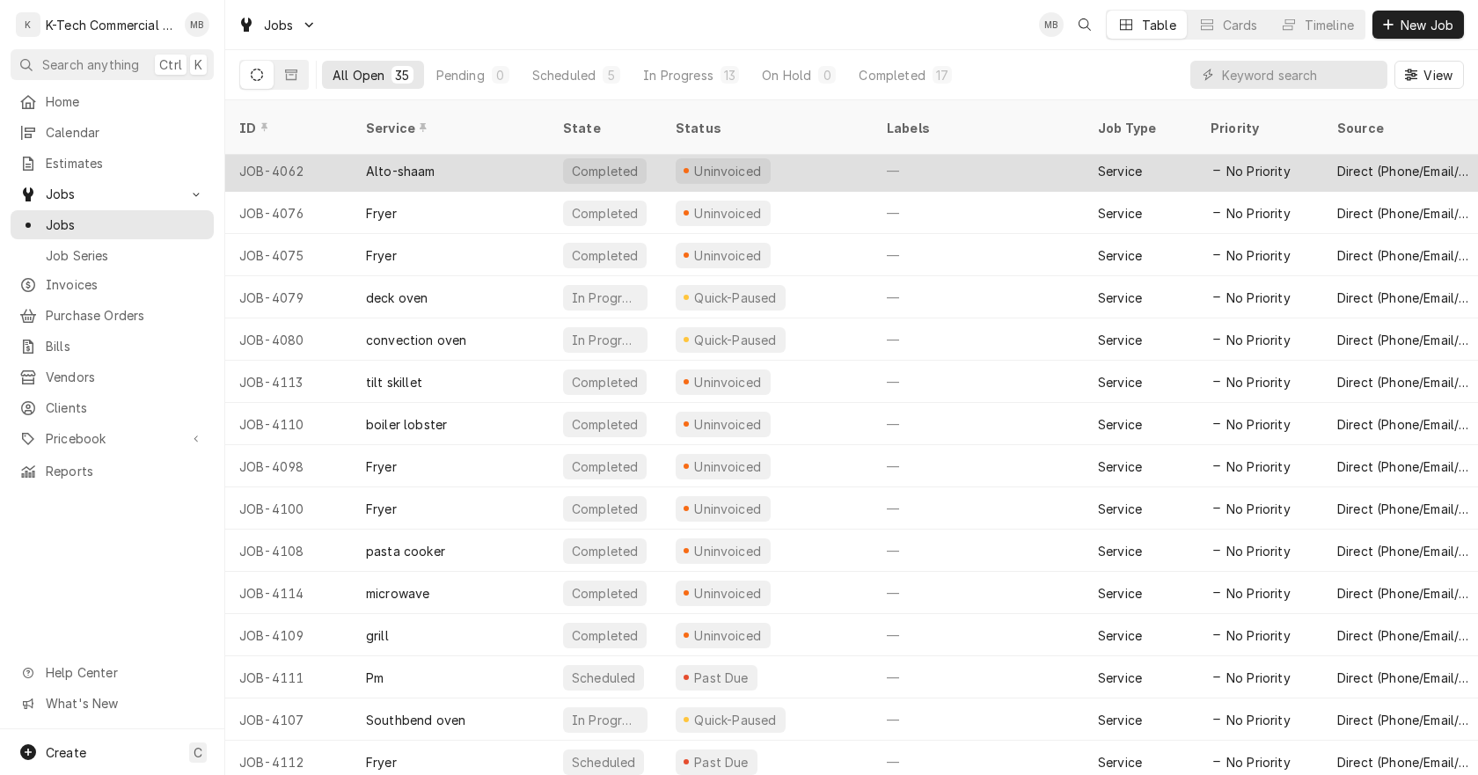
scroll to position [850, 0]
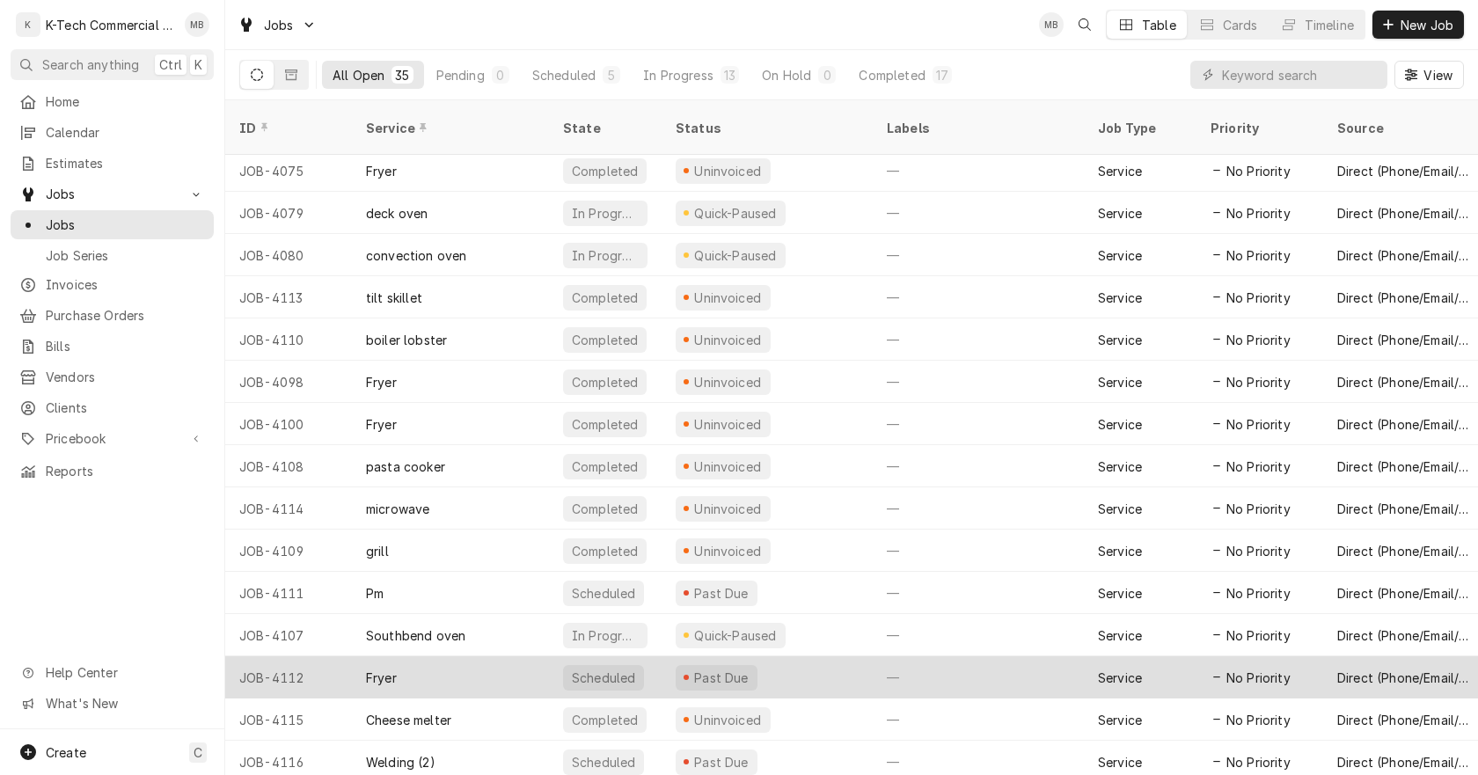
click at [838, 666] on div "Past Due" at bounding box center [767, 677] width 211 height 42
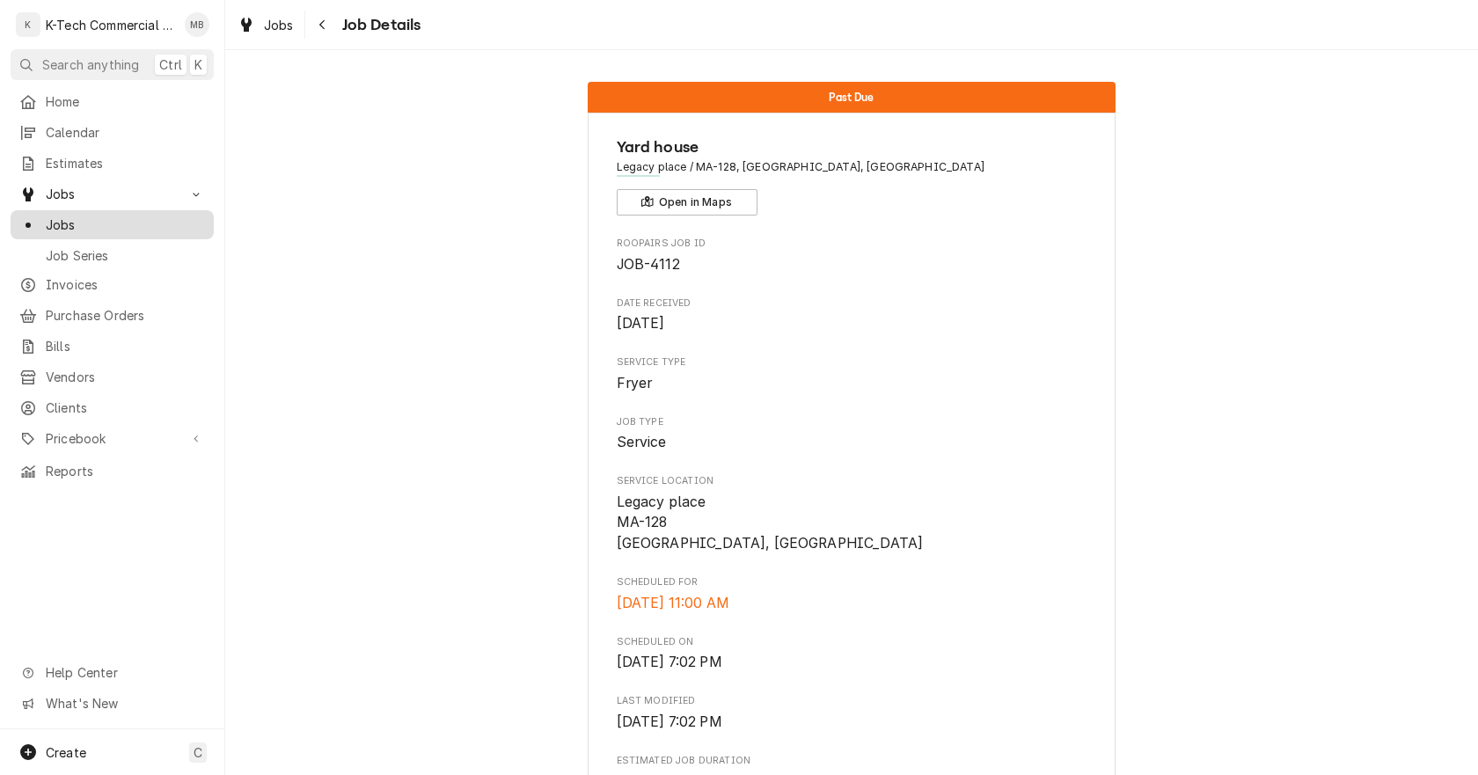
click at [162, 219] on span "Jobs" at bounding box center [125, 225] width 159 height 18
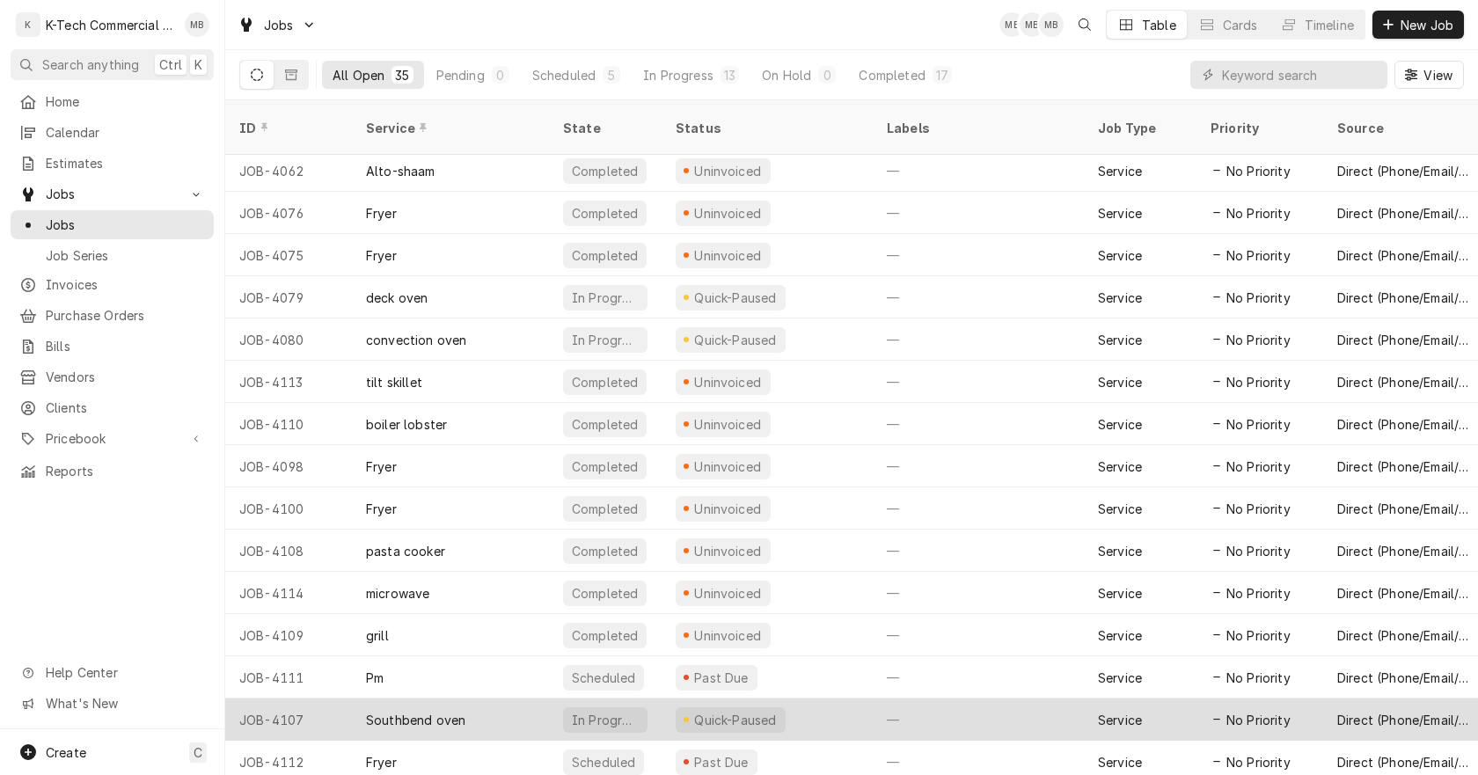
scroll to position [850, 0]
